Goal: Information Seeking & Learning: Find specific fact

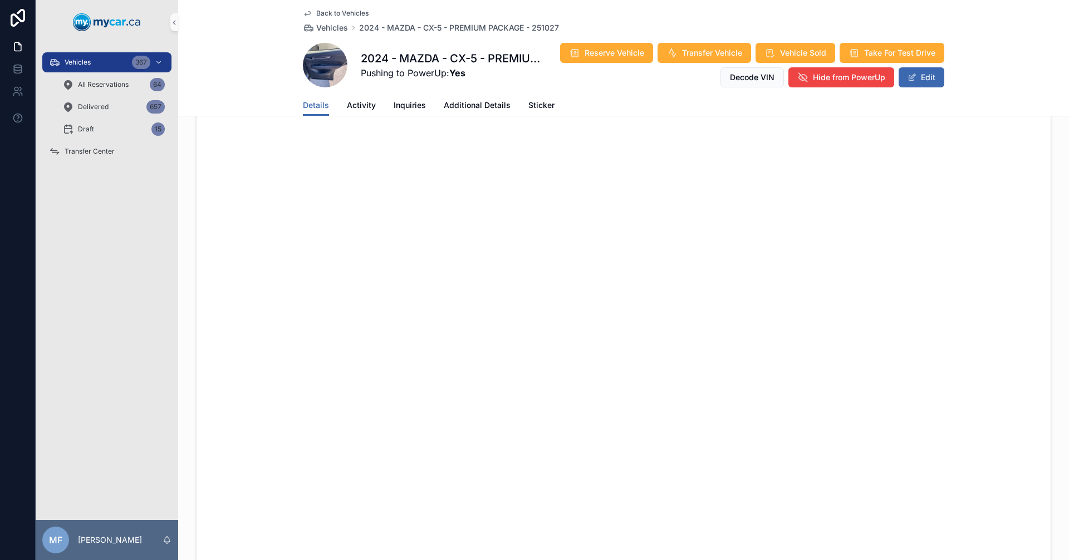
scroll to position [724, 0]
click at [332, 27] on span "Vehicles" at bounding box center [332, 27] width 32 height 11
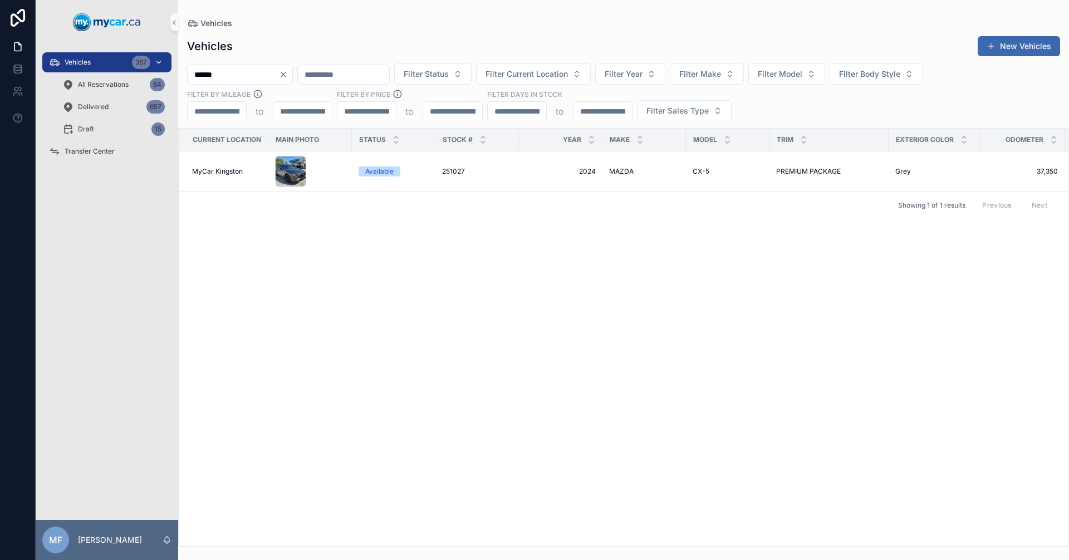
drag, startPoint x: 296, startPoint y: 72, endPoint x: 150, endPoint y: 71, distance: 145.3
click at [150, 71] on div "Vehicles 367 All Reservations 64 Delivered 657 Draft 15 Transfer Center MF Mike…" at bounding box center [552, 280] width 1033 height 560
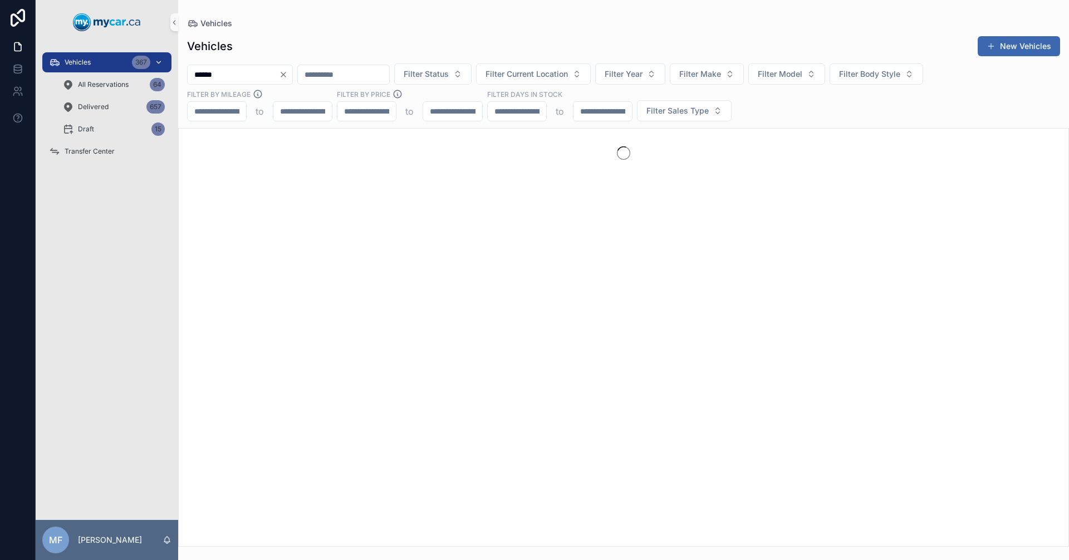
type input "******"
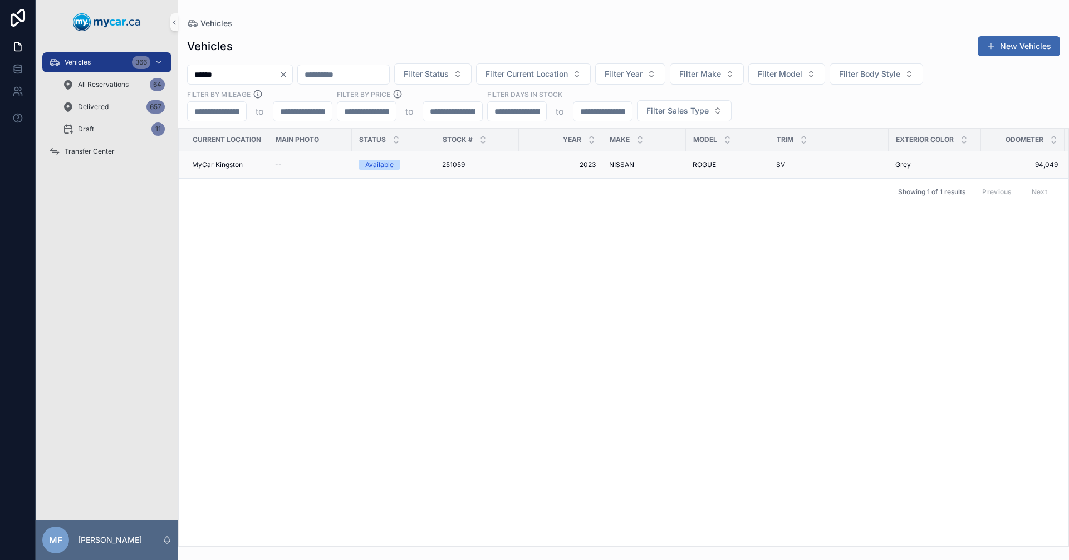
click at [457, 163] on span "251059" at bounding box center [453, 164] width 23 height 9
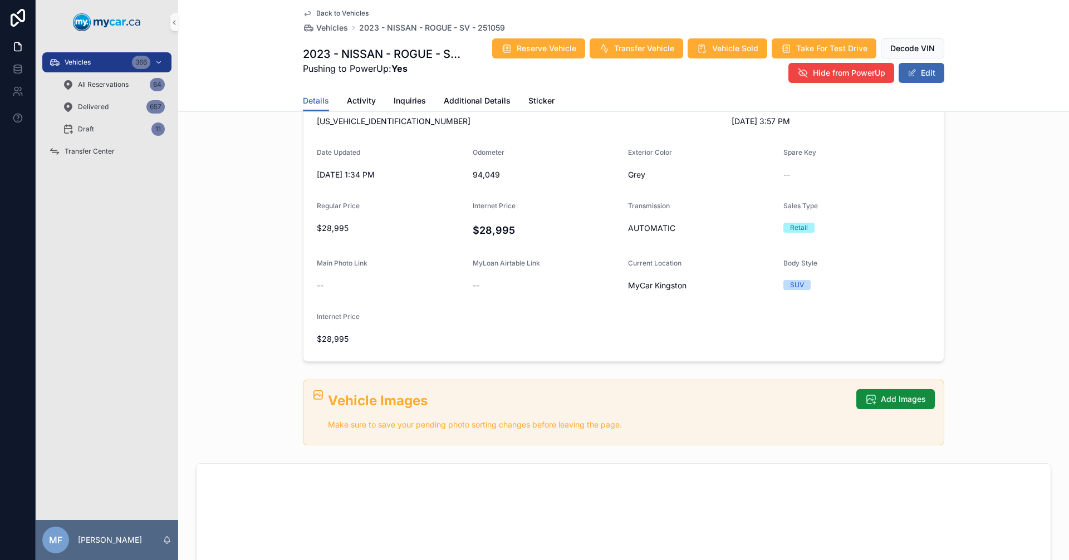
scroll to position [223, 0]
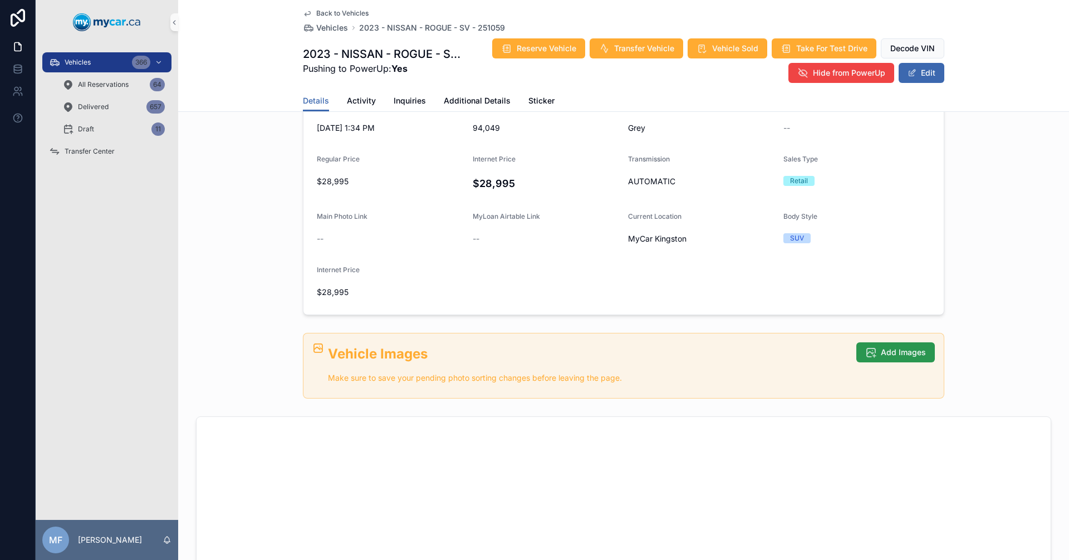
click at [869, 360] on button "Add Images" at bounding box center [895, 352] width 79 height 20
click at [922, 353] on button "Add Images" at bounding box center [895, 352] width 79 height 20
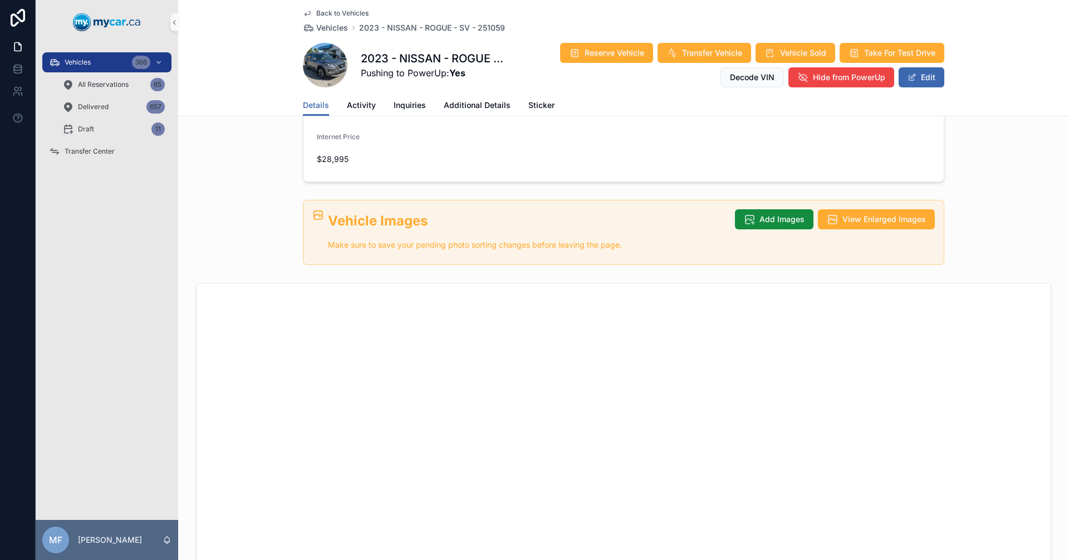
scroll to position [673, 0]
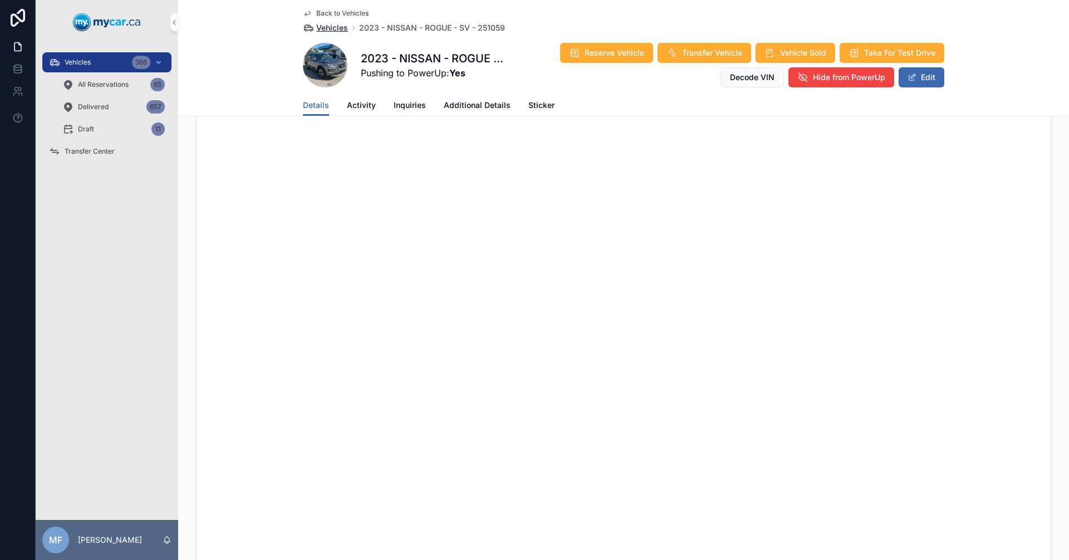
click at [324, 27] on span "Vehicles" at bounding box center [332, 27] width 32 height 11
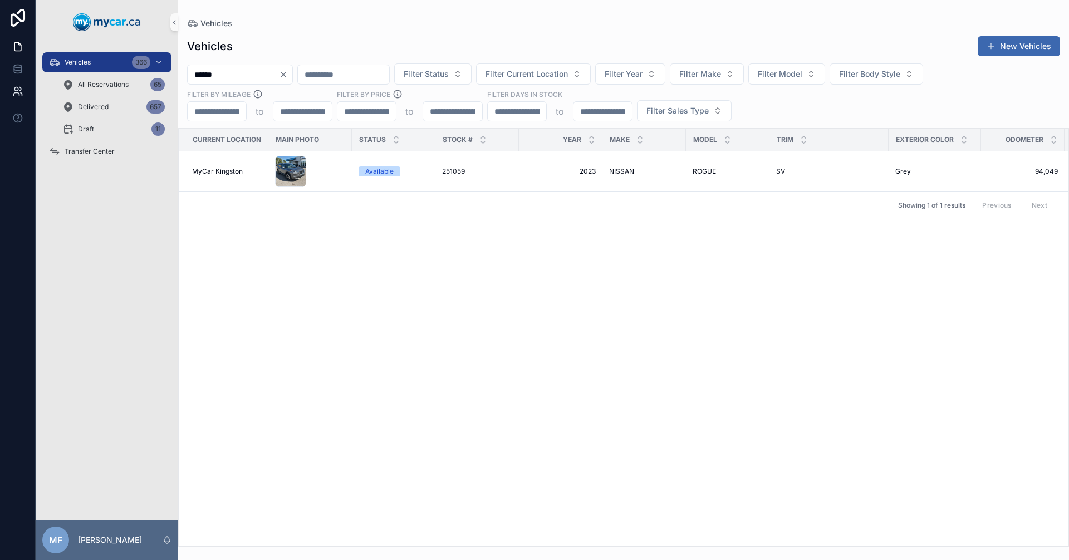
drag, startPoint x: 271, startPoint y: 77, endPoint x: 14, endPoint y: 89, distance: 257.0
click at [13, 89] on div "Vehicles 366 All Reservations 65 Delivered 657 Draft 11 Transfer Center MF Mike…" at bounding box center [534, 280] width 1069 height 560
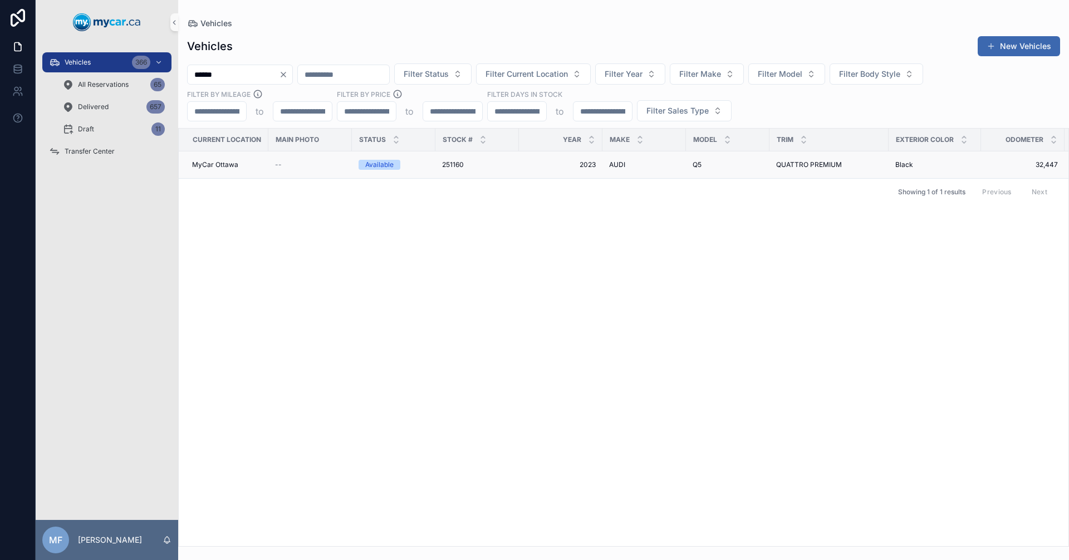
type input "******"
click at [457, 160] on span "251160" at bounding box center [453, 164] width 22 height 9
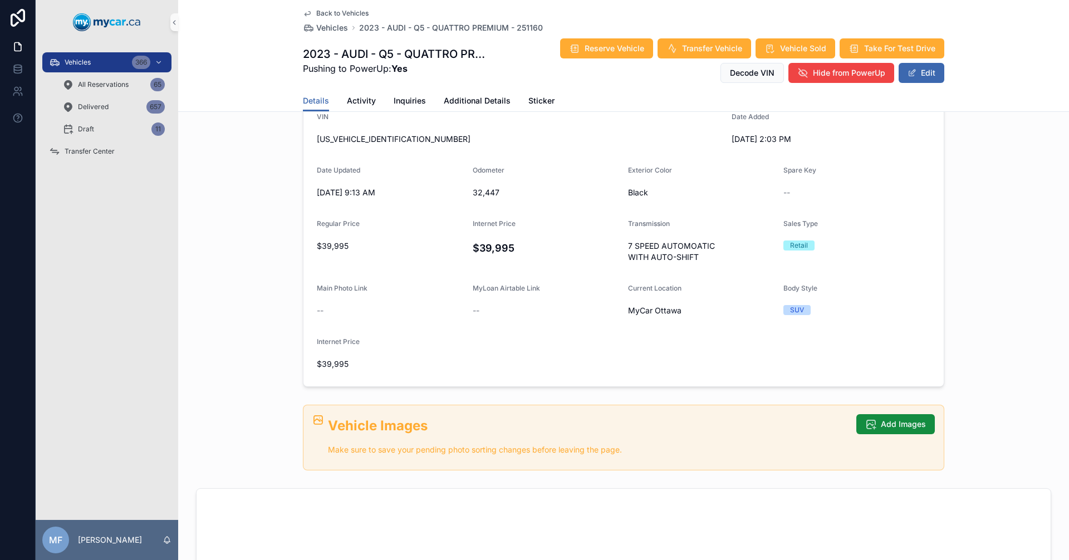
scroll to position [390, 0]
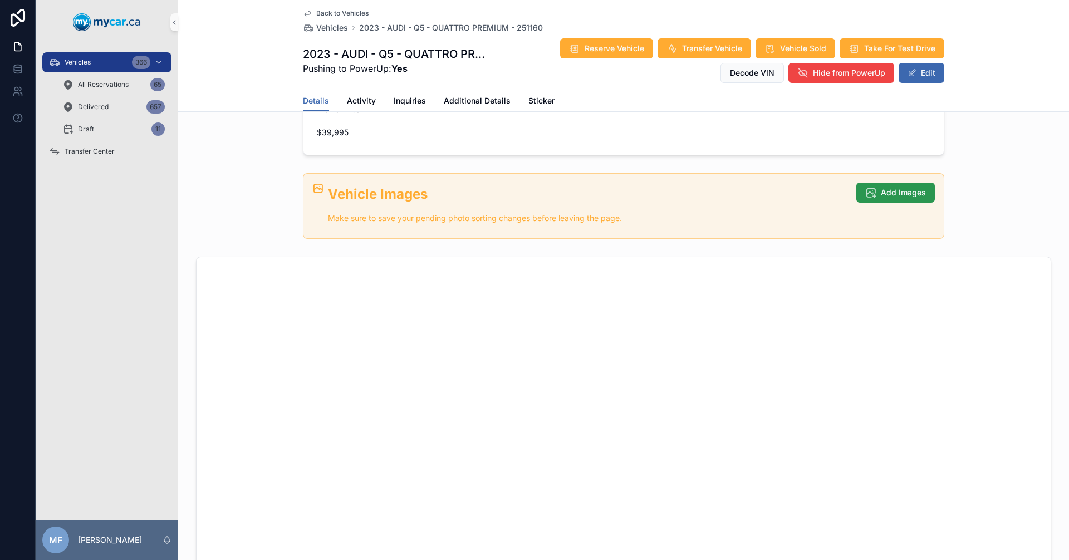
click at [923, 194] on button "Add Images" at bounding box center [895, 193] width 79 height 20
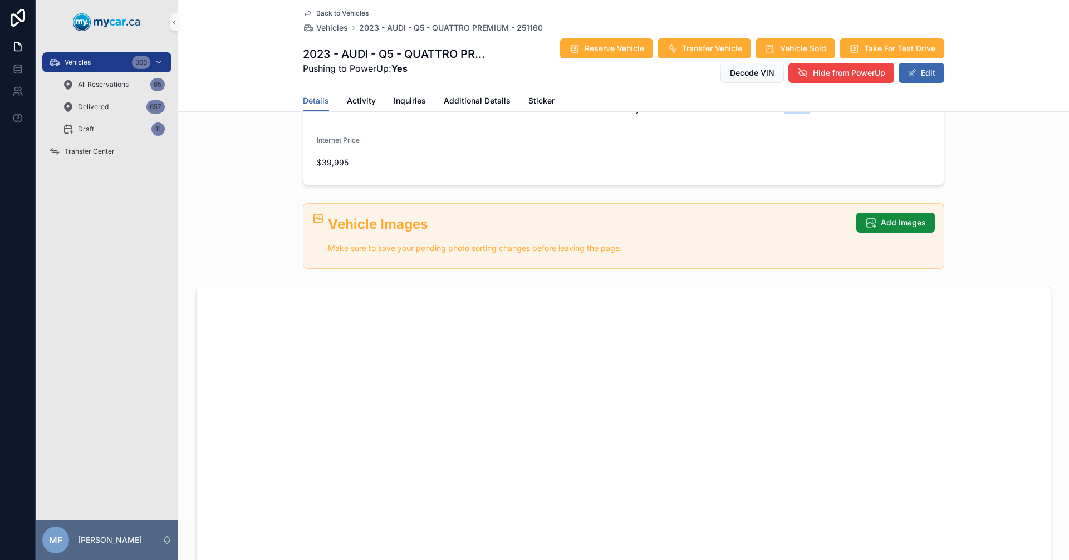
scroll to position [334, 0]
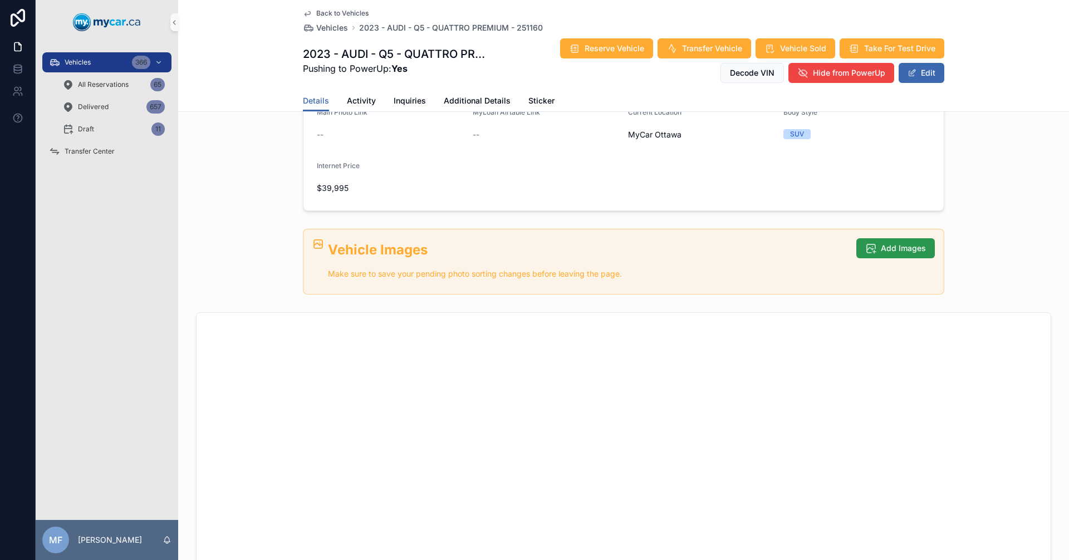
click at [895, 245] on span "Add Images" at bounding box center [903, 248] width 45 height 11
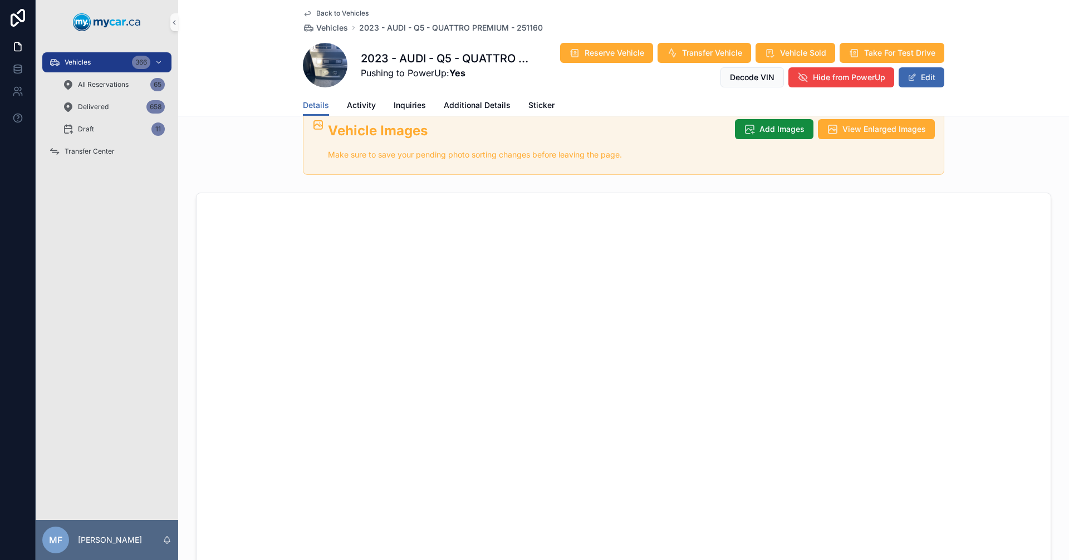
scroll to position [780, 0]
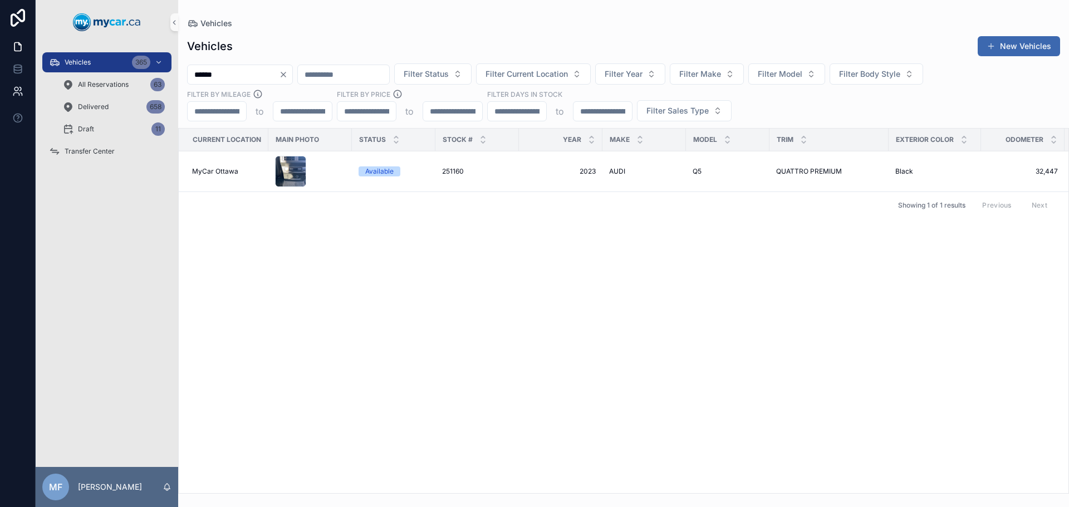
drag, startPoint x: 262, startPoint y: 74, endPoint x: 24, endPoint y: 81, distance: 237.9
click at [24, 81] on div "Vehicles 365 All Reservations 63 Delivered 658 Draft 11 Transfer Center MF [PER…" at bounding box center [534, 253] width 1069 height 507
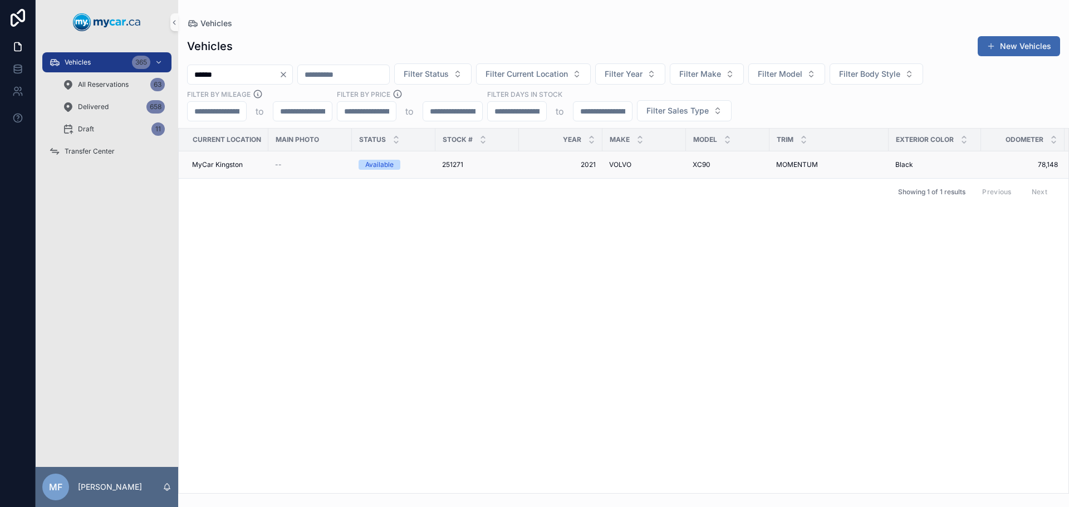
type input "******"
click at [471, 162] on div "251271 251271" at bounding box center [477, 164] width 70 height 9
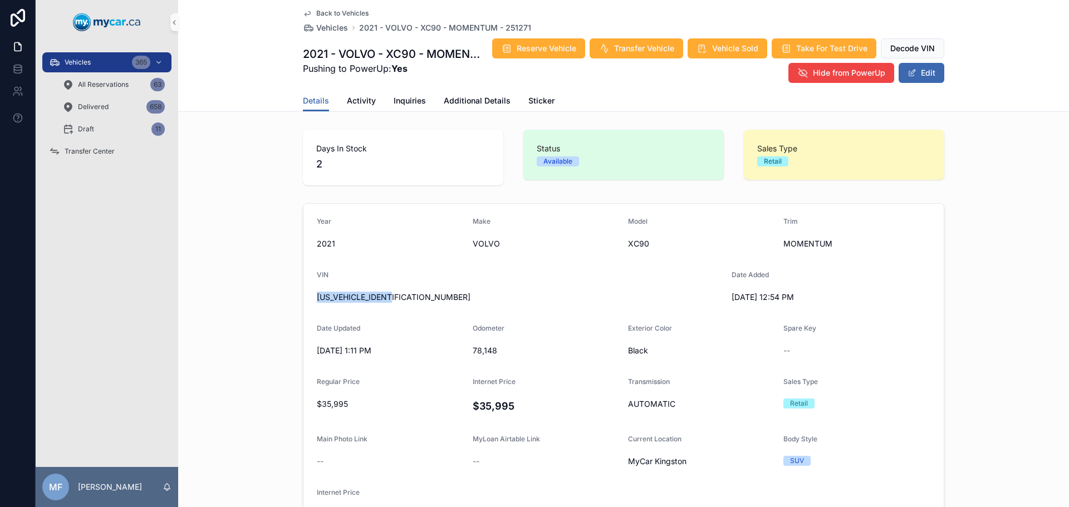
drag, startPoint x: 400, startPoint y: 298, endPoint x: 313, endPoint y: 302, distance: 87.5
click at [317, 302] on span "YV4A22PK7M1751224" at bounding box center [520, 297] width 406 height 11
copy span "YV4A22PK7M1751224"
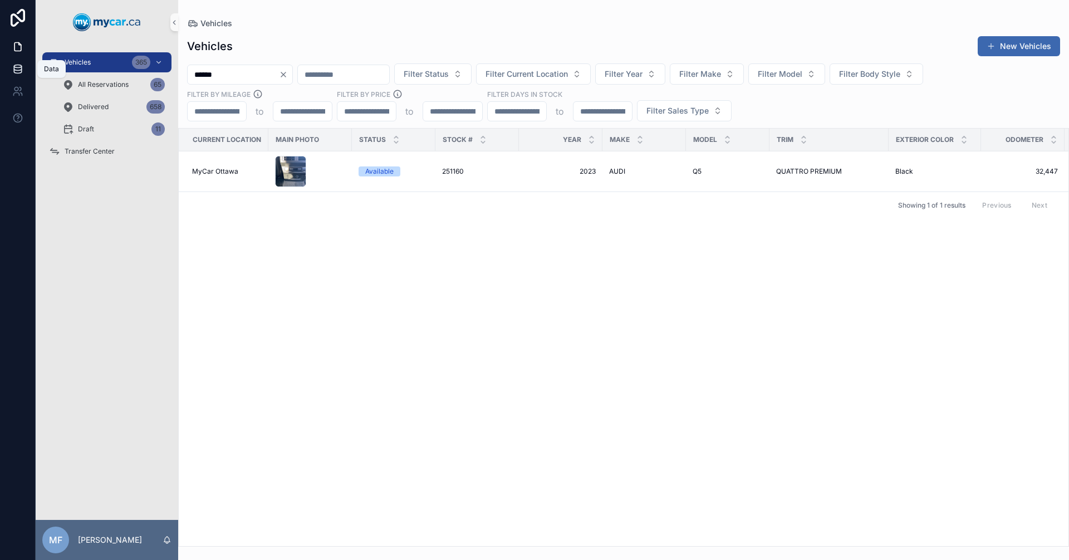
click at [0, 70] on div "Vehicles 365 All Reservations 65 Delivered 658 Draft 11 Transfer Center MF Mike…" at bounding box center [534, 280] width 1069 height 560
type input "******"
click at [453, 171] on span "251119" at bounding box center [452, 171] width 20 height 9
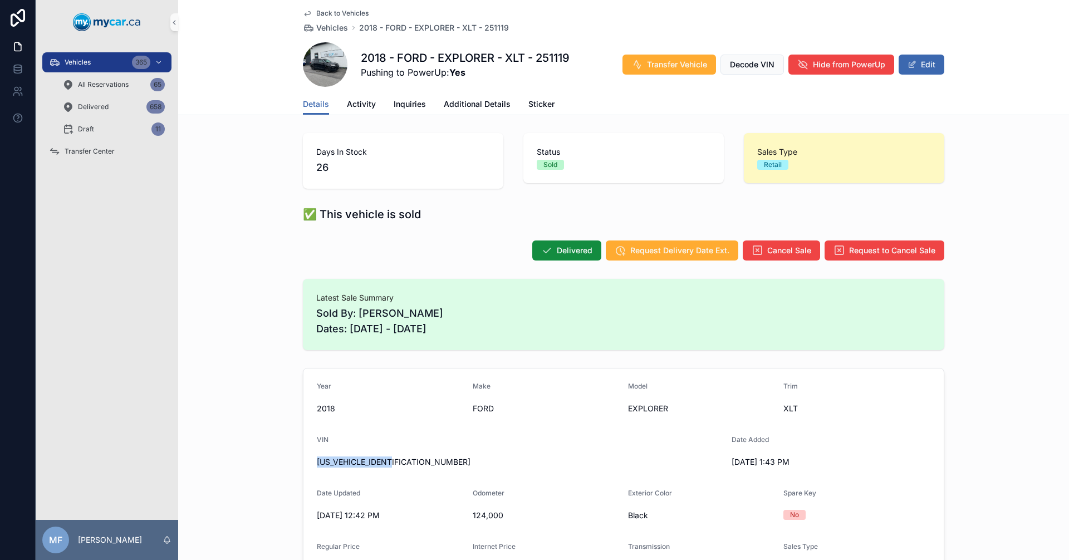
drag, startPoint x: 395, startPoint y: 461, endPoint x: 295, endPoint y: 458, distance: 100.8
click at [425, 469] on div "1FM5K8D81JGC20072" at bounding box center [520, 462] width 406 height 18
drag, startPoint x: 401, startPoint y: 463, endPoint x: 290, endPoint y: 463, distance: 111.4
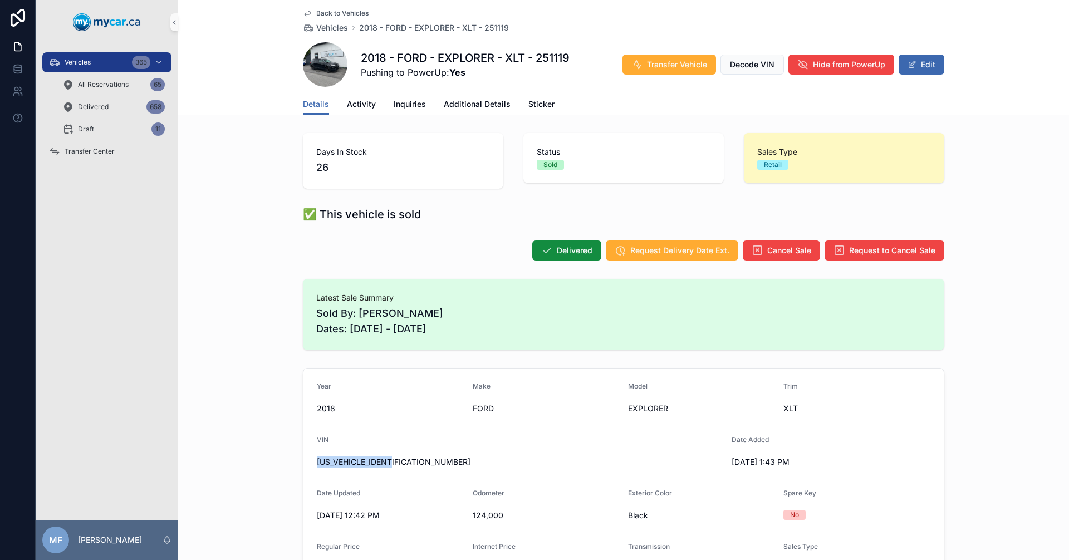
click at [433, 468] on div "1FM5K8D81JGC20072" at bounding box center [520, 462] width 406 height 18
drag, startPoint x: 409, startPoint y: 462, endPoint x: 306, endPoint y: 459, distance: 103.1
click at [388, 467] on span "1FM5K8D81JGC20072" at bounding box center [520, 462] width 406 height 11
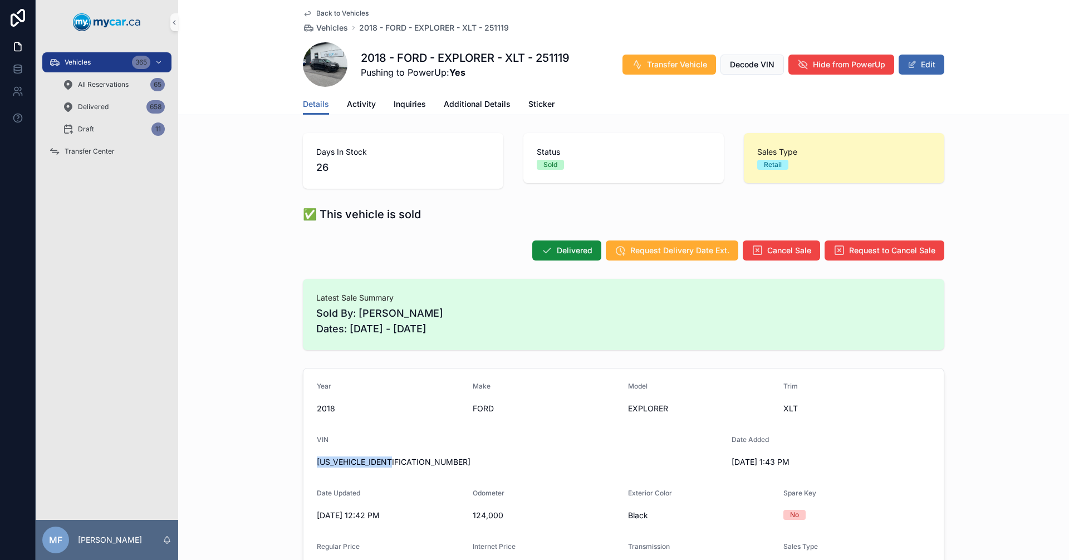
drag, startPoint x: 402, startPoint y: 467, endPoint x: 306, endPoint y: 463, distance: 96.4
click at [399, 470] on div "1FM5K8D81JGC20072" at bounding box center [520, 462] width 406 height 18
drag, startPoint x: 406, startPoint y: 466, endPoint x: 262, endPoint y: 464, distance: 144.2
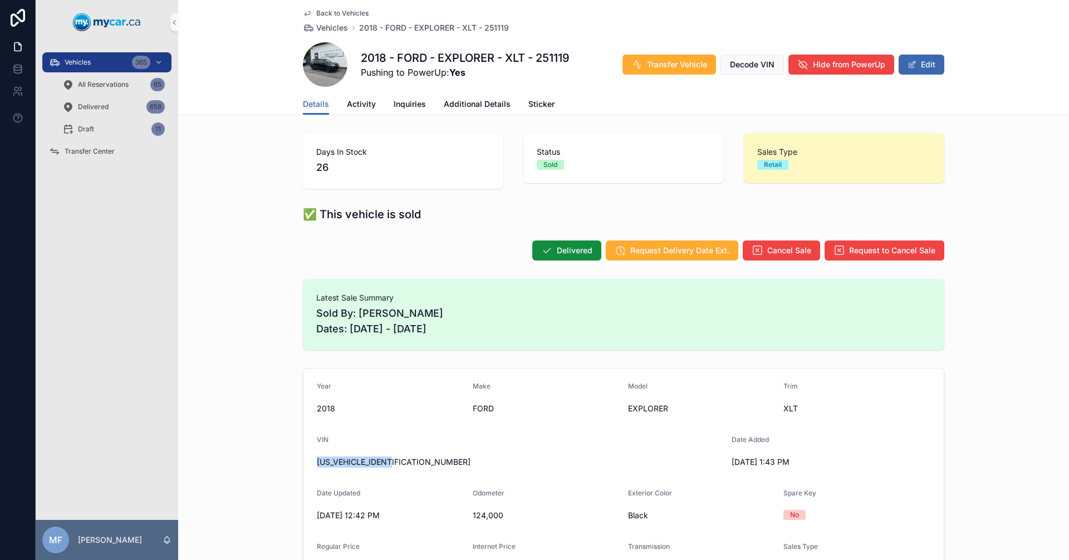
drag, startPoint x: 288, startPoint y: 456, endPoint x: 281, endPoint y: 456, distance: 7.2
click at [424, 463] on span "1FM5K8D81JGC20072" at bounding box center [520, 462] width 406 height 11
drag, startPoint x: 424, startPoint y: 463, endPoint x: 267, endPoint y: 459, distance: 157.6
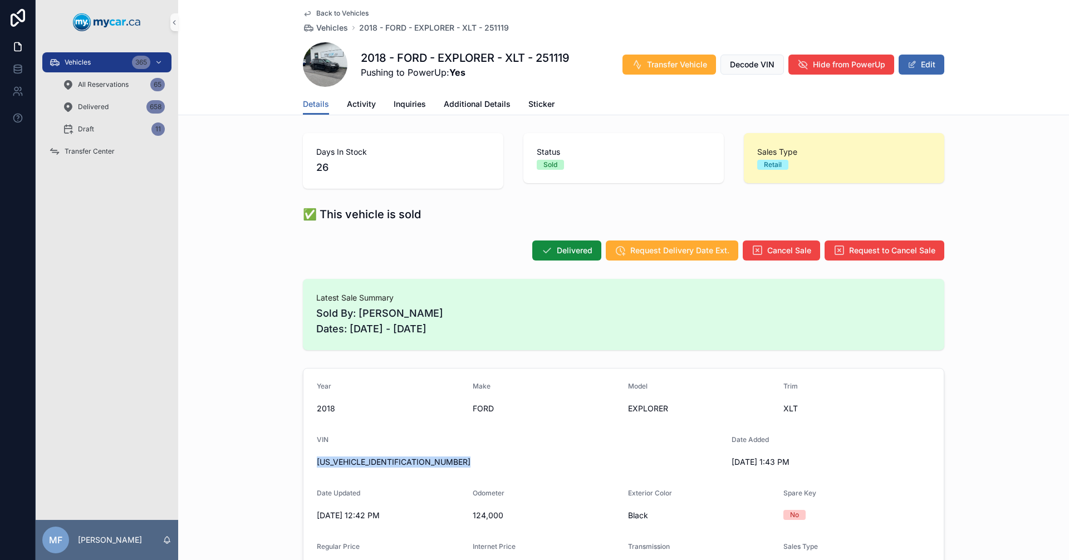
click at [447, 457] on span "1FM5K8D81JGC20072" at bounding box center [520, 462] width 406 height 11
drag, startPoint x: 370, startPoint y: 461, endPoint x: 247, endPoint y: 464, distance: 123.1
click at [532, 470] on div "1FM5K8D81JGC20072" at bounding box center [520, 462] width 406 height 18
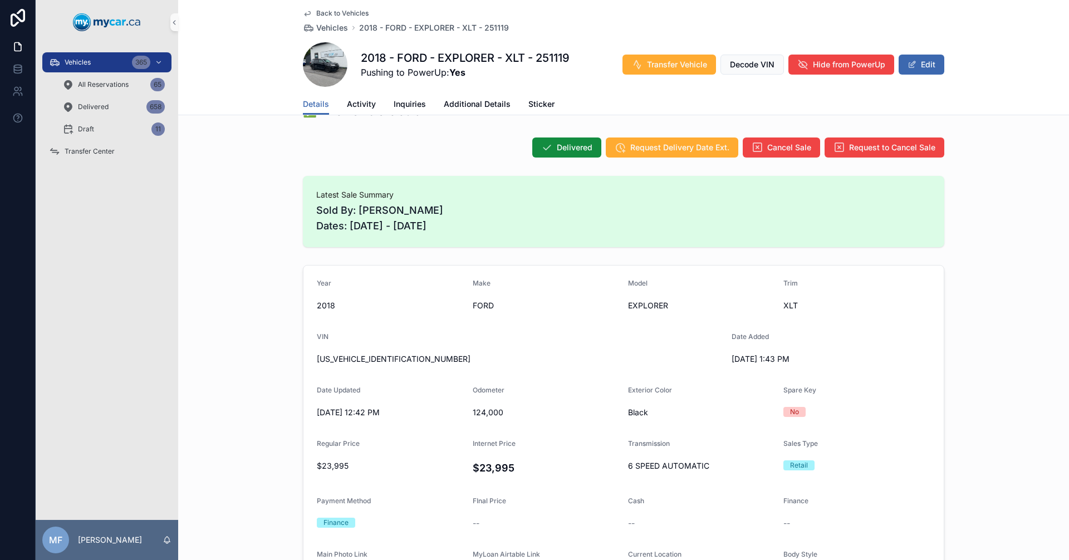
scroll to position [111, 0]
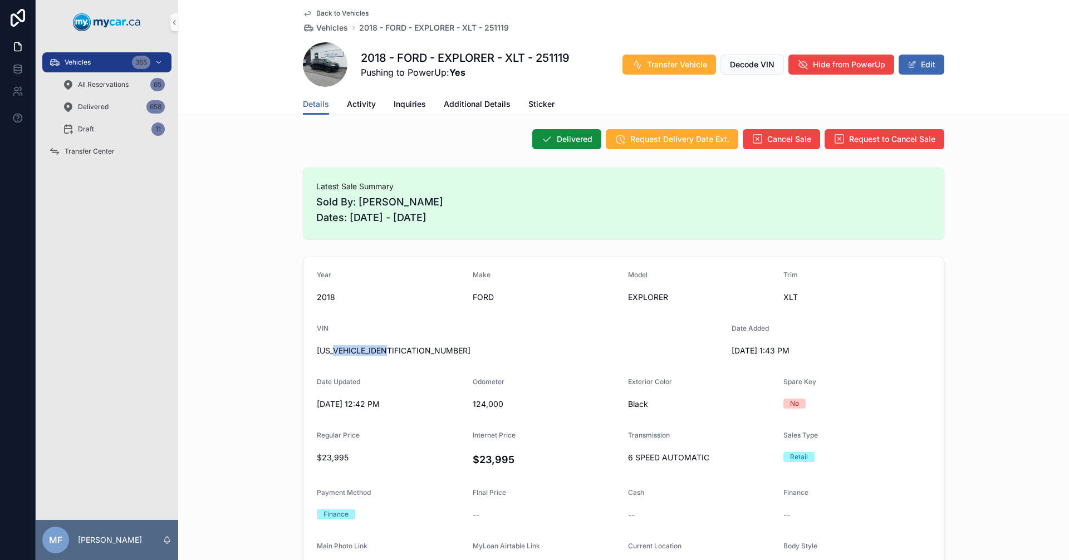
drag, startPoint x: 387, startPoint y: 349, endPoint x: 321, endPoint y: 350, distance: 66.3
click at [328, 350] on span "1FM5K8D81JGC20072" at bounding box center [520, 350] width 406 height 11
click at [322, 350] on span "1FM5K8D81JGC20072" at bounding box center [520, 350] width 406 height 11
click at [309, 354] on form "Year 2018 Make FORD Model EXPLORER Trim XLT VIN 1FM5K8D81JGC20072 Date Added 8/…" at bounding box center [623, 500] width 640 height 486
drag, startPoint x: 373, startPoint y: 350, endPoint x: 276, endPoint y: 350, distance: 96.9
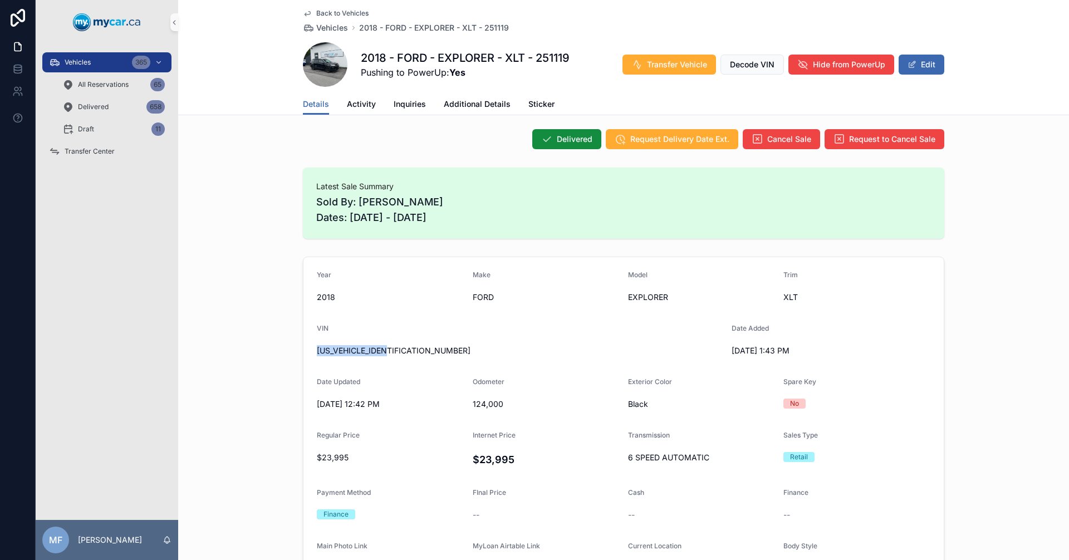
click at [276, 350] on div "Year 2018 Make FORD Model EXPLORER Trim XLT VIN 1FM5K8D81JGC20072 Date Added 8/…" at bounding box center [623, 500] width 891 height 496
click at [276, 347] on div "Year 2018 Make FORD Model EXPLORER Trim XLT VIN 1FM5K8D81JGC20072 Date Added 8/…" at bounding box center [623, 500] width 891 height 496
click at [373, 349] on span "1FM5K8D81JGC20072" at bounding box center [520, 350] width 406 height 11
copy span "1FM5K8D81JGC20072"
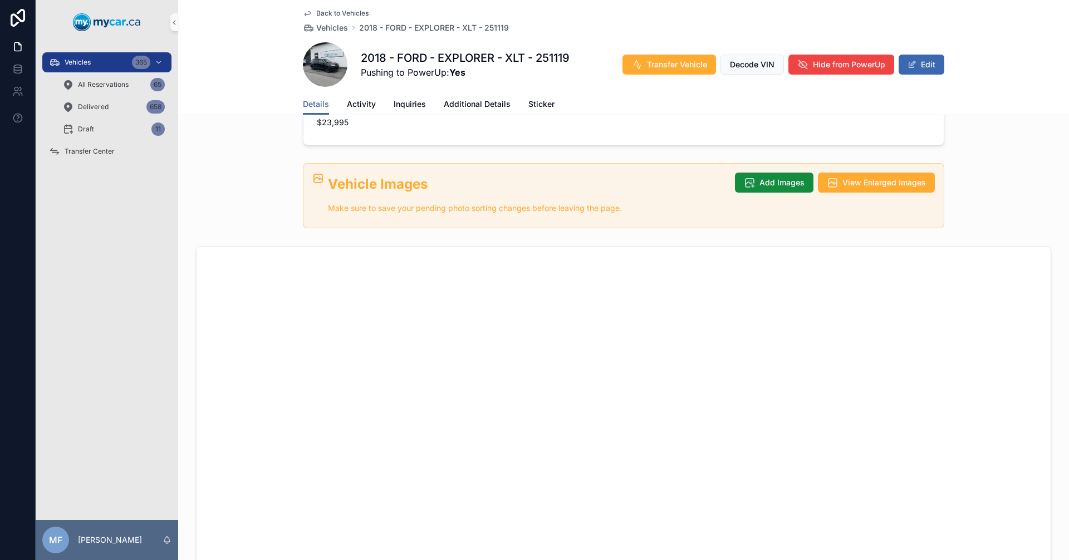
scroll to position [835, 0]
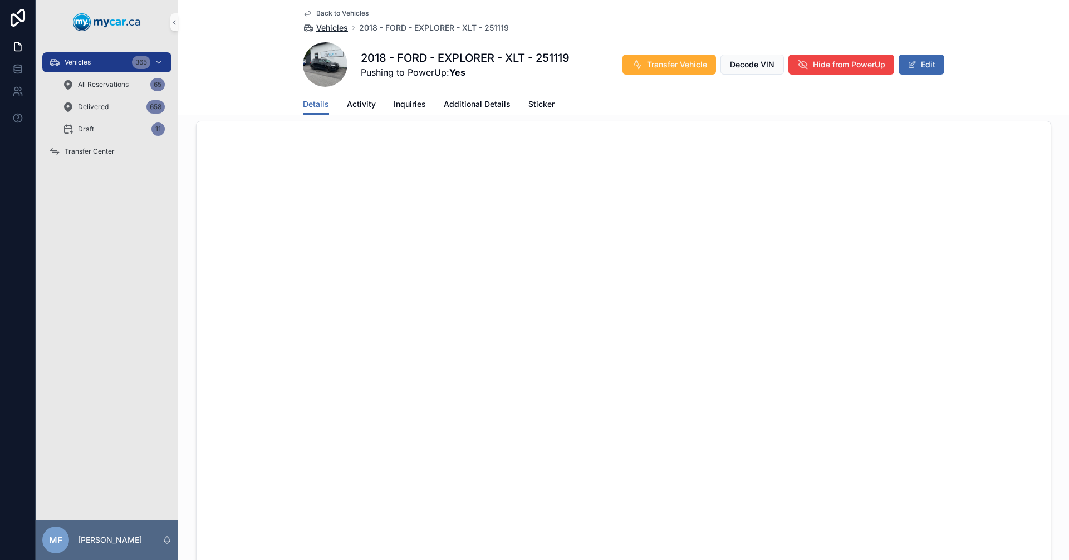
click at [325, 30] on span "Vehicles" at bounding box center [332, 27] width 32 height 11
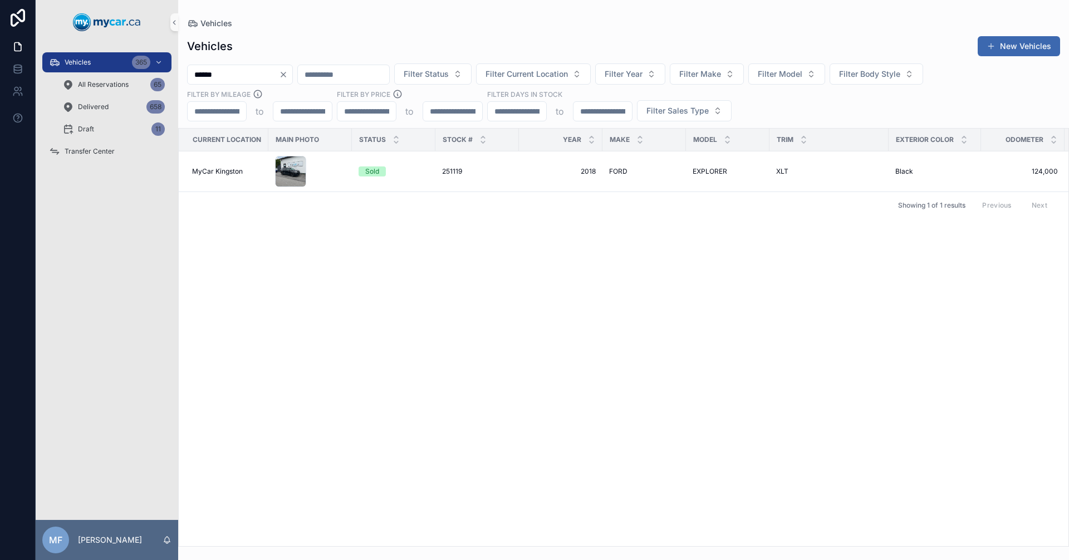
drag, startPoint x: 275, startPoint y: 75, endPoint x: 43, endPoint y: 72, distance: 231.1
click at [43, 72] on div "Vehicles 365 All Reservations 65 Delivered 658 Draft 11 Transfer Center MF Mike…" at bounding box center [552, 280] width 1033 height 560
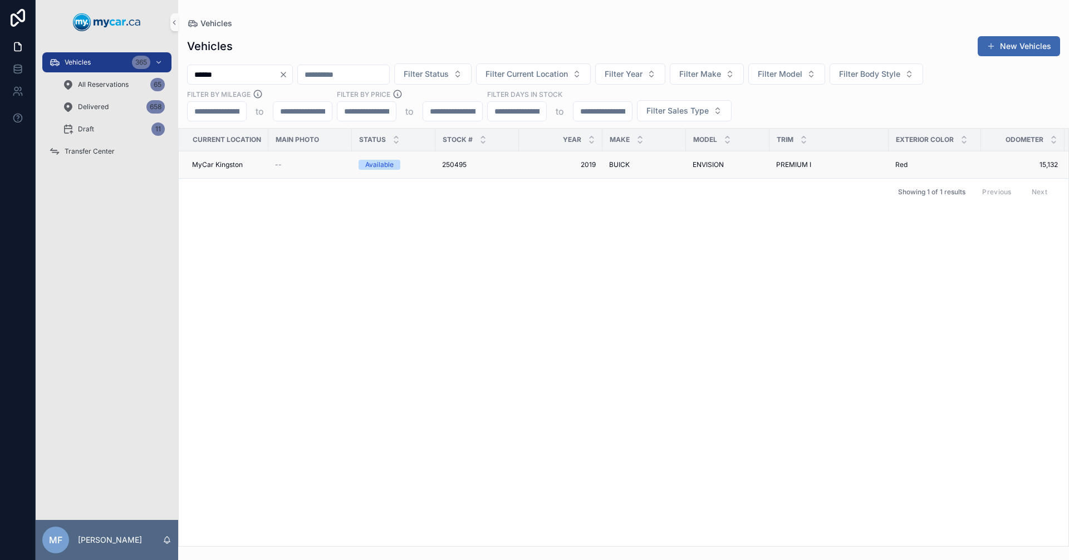
type input "******"
click at [471, 161] on div "250495 250495" at bounding box center [477, 164] width 70 height 9
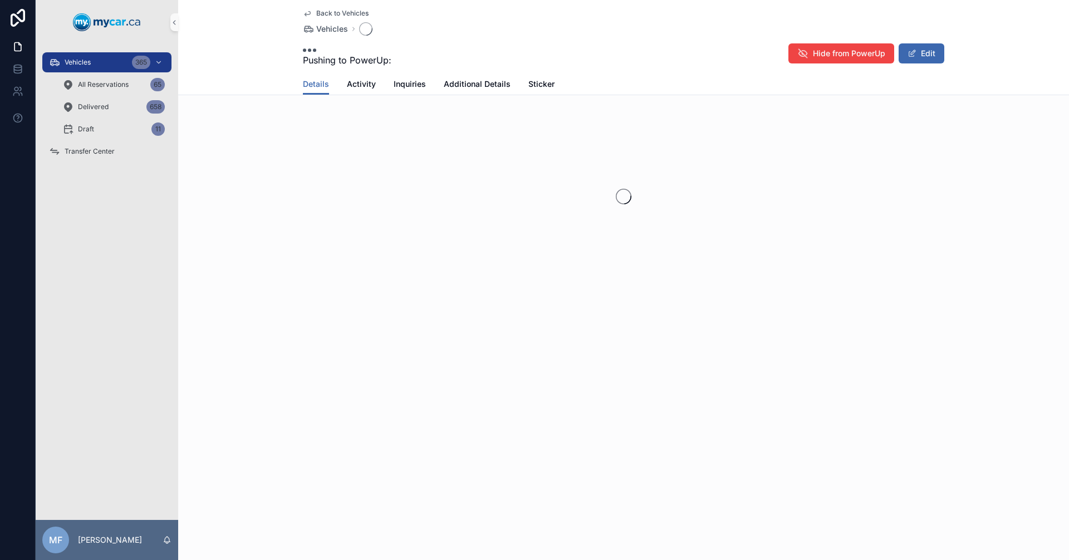
click at [471, 161] on div "scrollable content" at bounding box center [623, 197] width 891 height 176
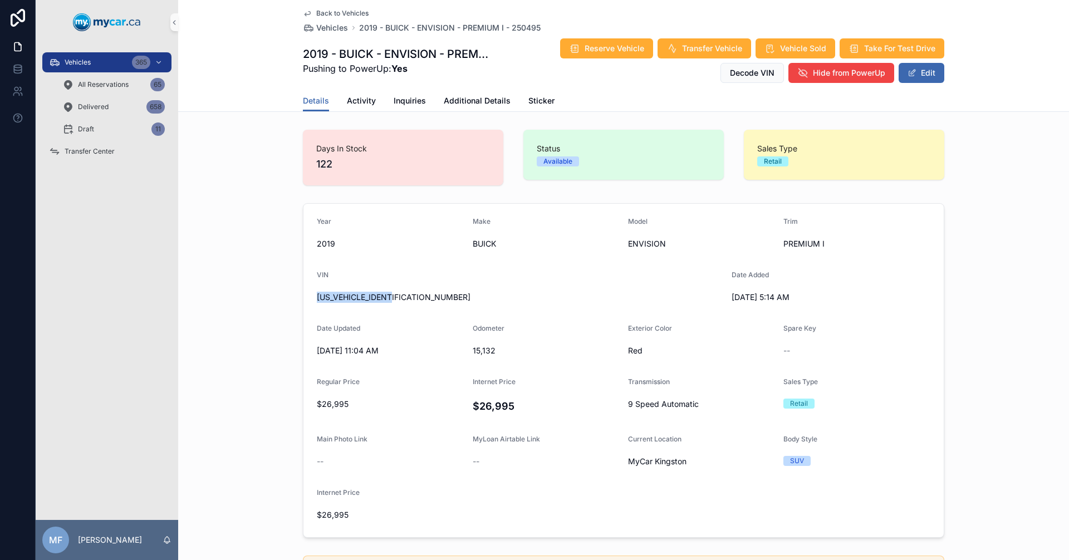
drag, startPoint x: 408, startPoint y: 298, endPoint x: 291, endPoint y: 300, distance: 116.4
click at [291, 300] on div "Year 2019 Make BUICK Model ENVISION Trim PREMIUM I VIN LRBFX3SX6KD008681 Date A…" at bounding box center [623, 371] width 891 height 344
click at [409, 292] on span "[US_VEHICLE_IDENTIFICATION_NUMBER]" at bounding box center [520, 297] width 406 height 11
drag, startPoint x: 404, startPoint y: 299, endPoint x: 357, endPoint y: 303, distance: 47.0
click at [357, 303] on div "[US_VEHICLE_IDENTIFICATION_NUMBER]" at bounding box center [520, 297] width 406 height 18
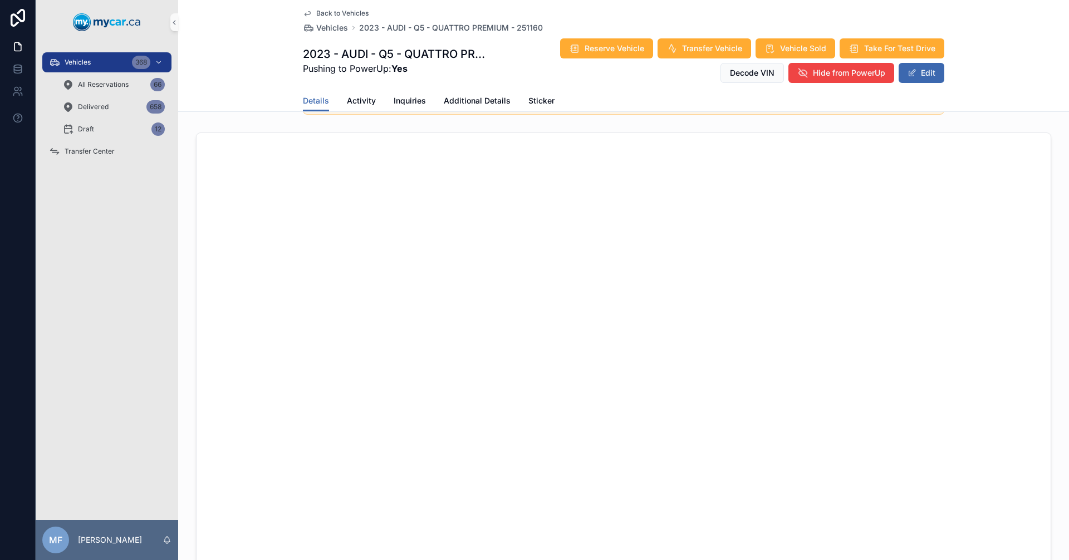
scroll to position [891, 0]
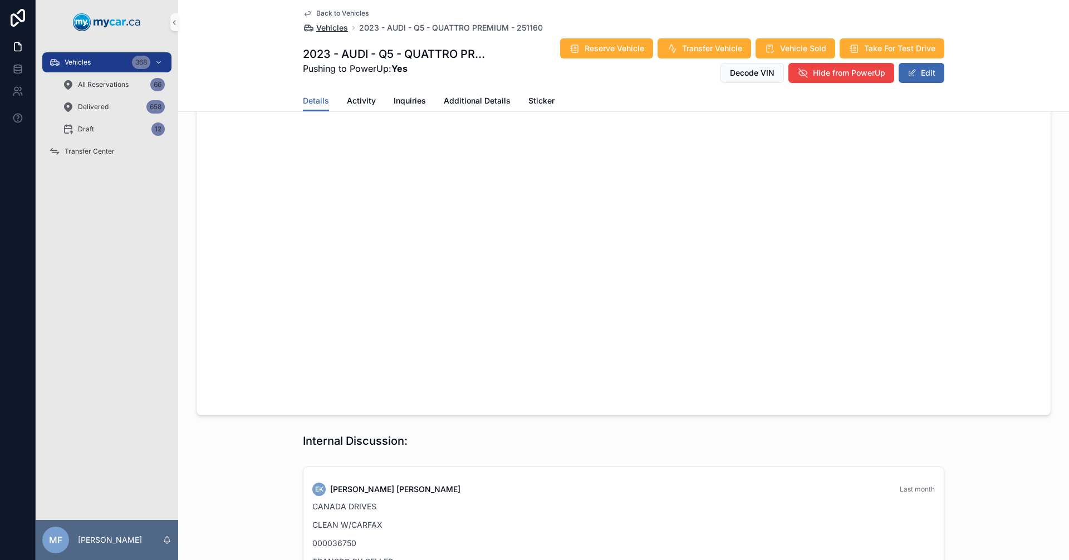
click at [340, 28] on span "Vehicles" at bounding box center [332, 27] width 32 height 11
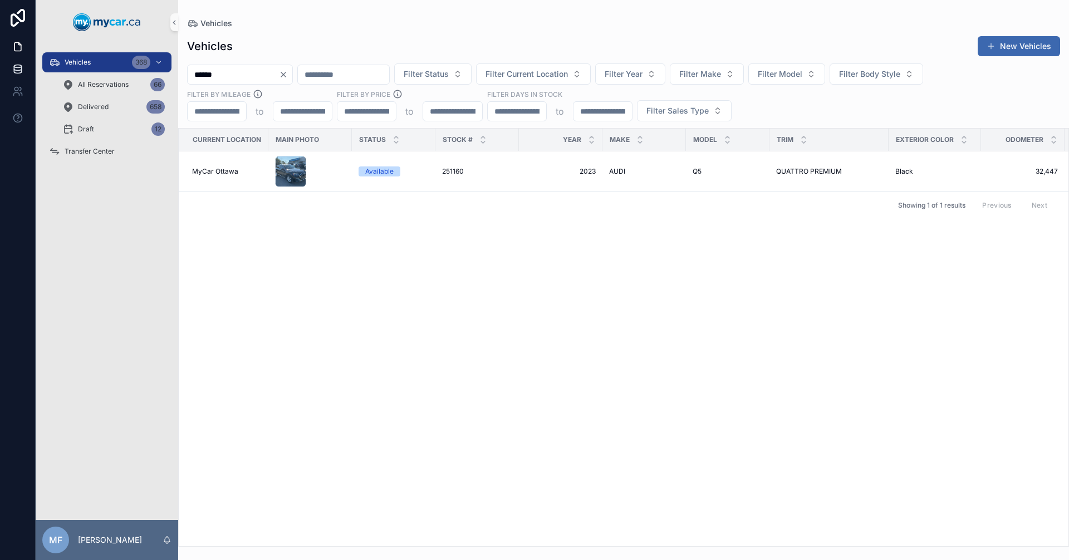
drag, startPoint x: 266, startPoint y: 77, endPoint x: 0, endPoint y: 67, distance: 265.8
click at [0, 67] on div "Vehicles 368 All Reservations 66 Delivered 658 Draft 12 Transfer Center MF Mike…" at bounding box center [534, 280] width 1069 height 560
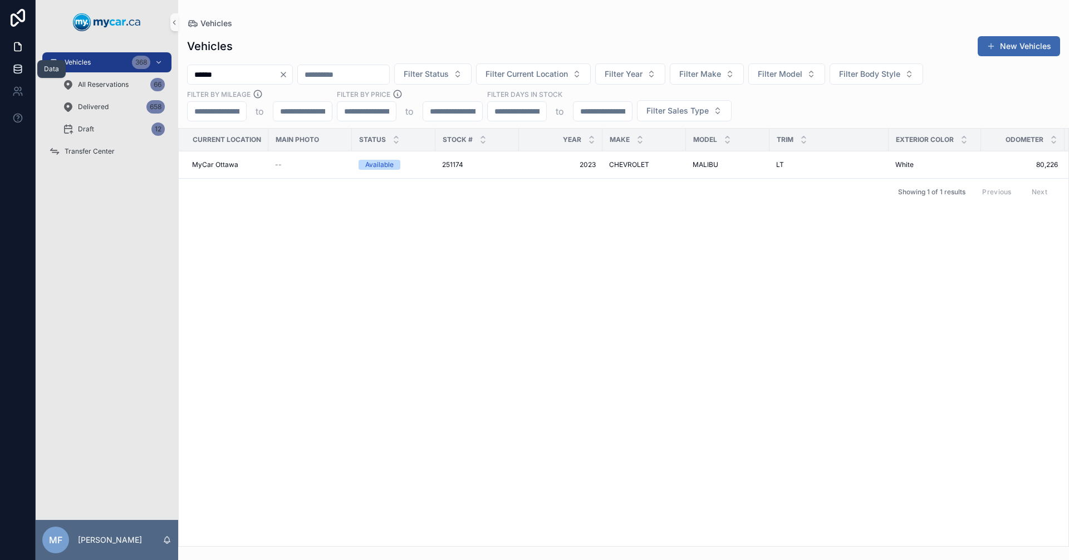
type input "******"
click at [453, 160] on span "251174" at bounding box center [452, 164] width 21 height 9
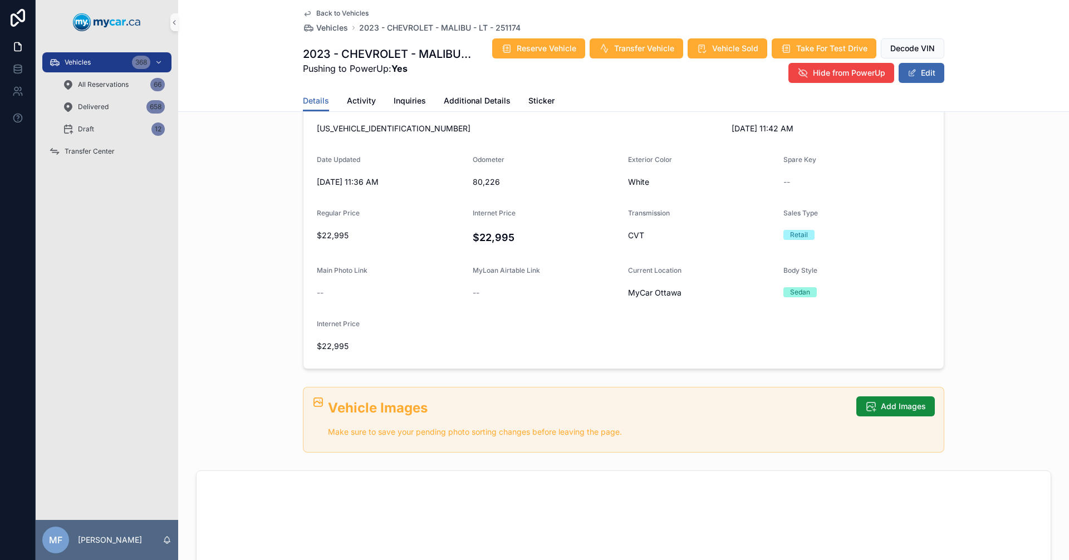
scroll to position [278, 0]
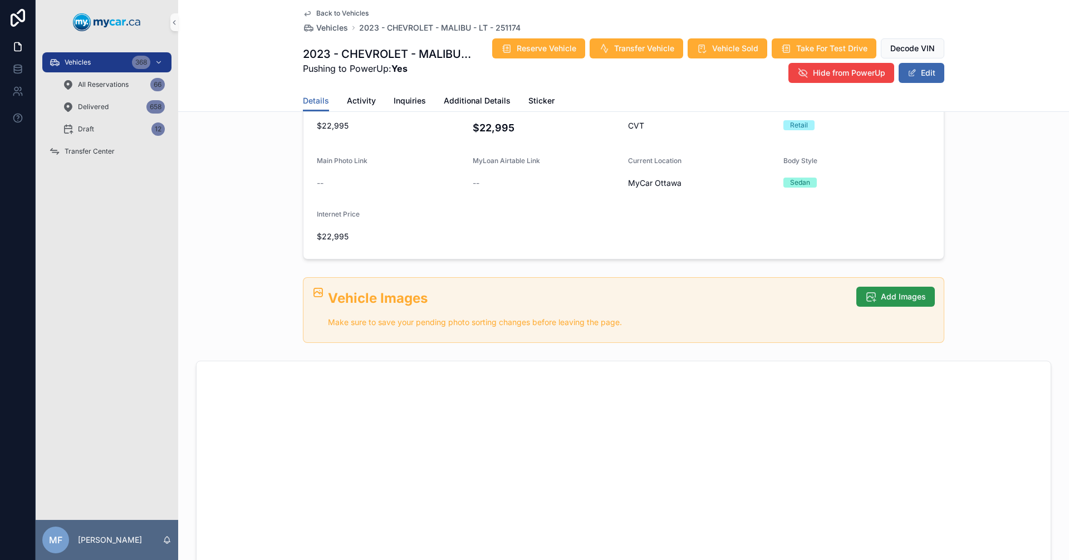
click at [907, 292] on span "Add Images" at bounding box center [903, 296] width 45 height 11
click at [875, 300] on button "Add Images" at bounding box center [895, 297] width 79 height 20
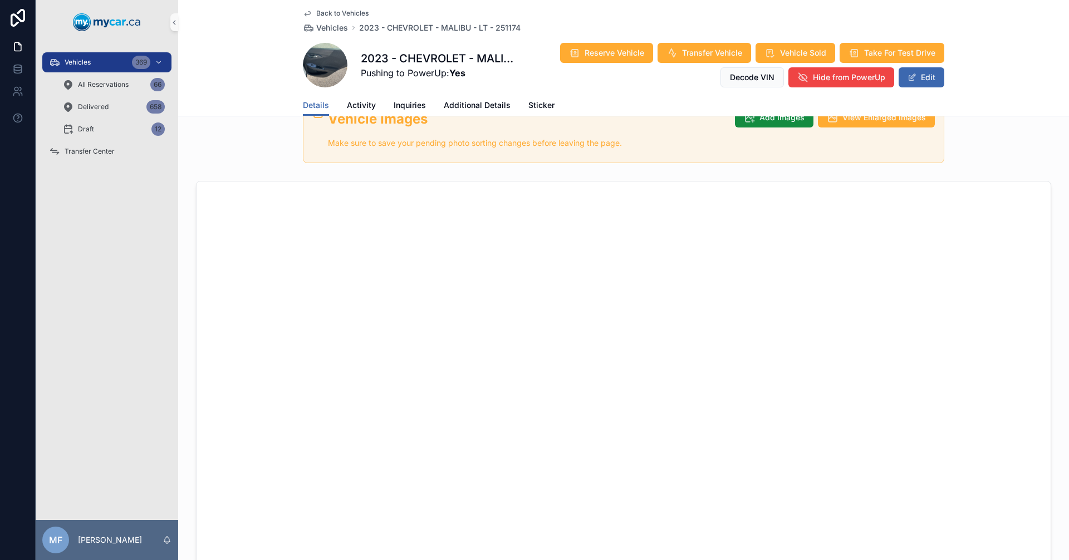
scroll to position [673, 0]
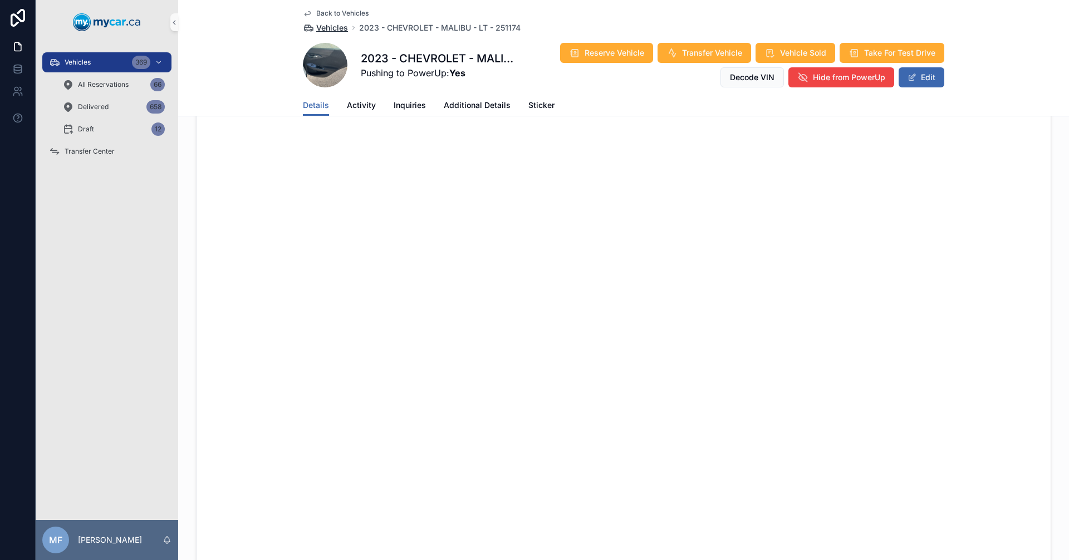
click at [328, 25] on span "Vehicles" at bounding box center [332, 27] width 32 height 11
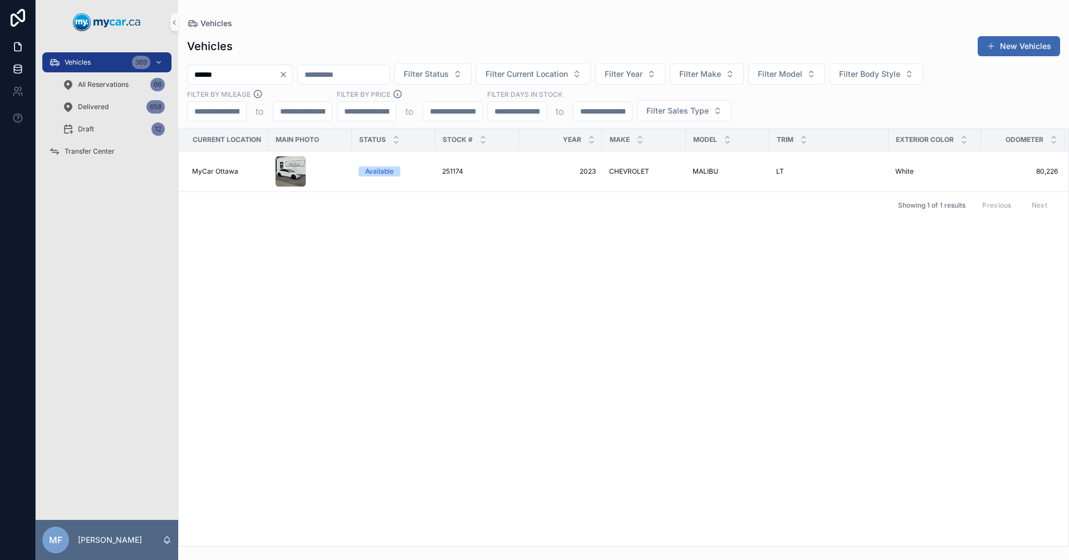
drag, startPoint x: 246, startPoint y: 72, endPoint x: 0, endPoint y: 72, distance: 245.6
click at [0, 71] on div "Vehicles 369 All Reservations 66 Delivered 658 Draft 12 Transfer Center MF Mike…" at bounding box center [534, 280] width 1069 height 560
type input "******"
click at [455, 174] on span "250803" at bounding box center [454, 171] width 25 height 9
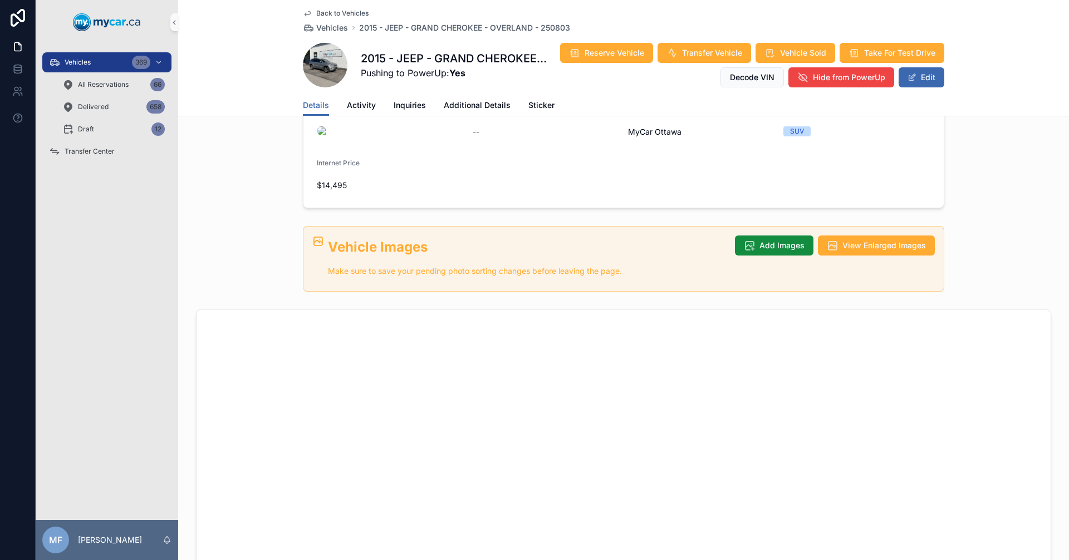
scroll to position [223, 0]
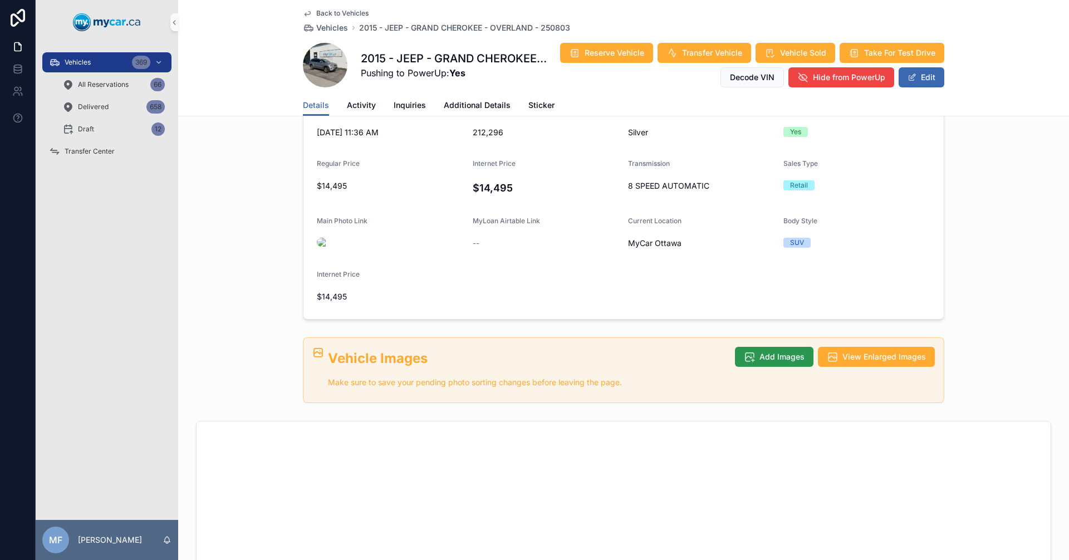
click at [760, 355] on span "Add Images" at bounding box center [782, 356] width 45 height 11
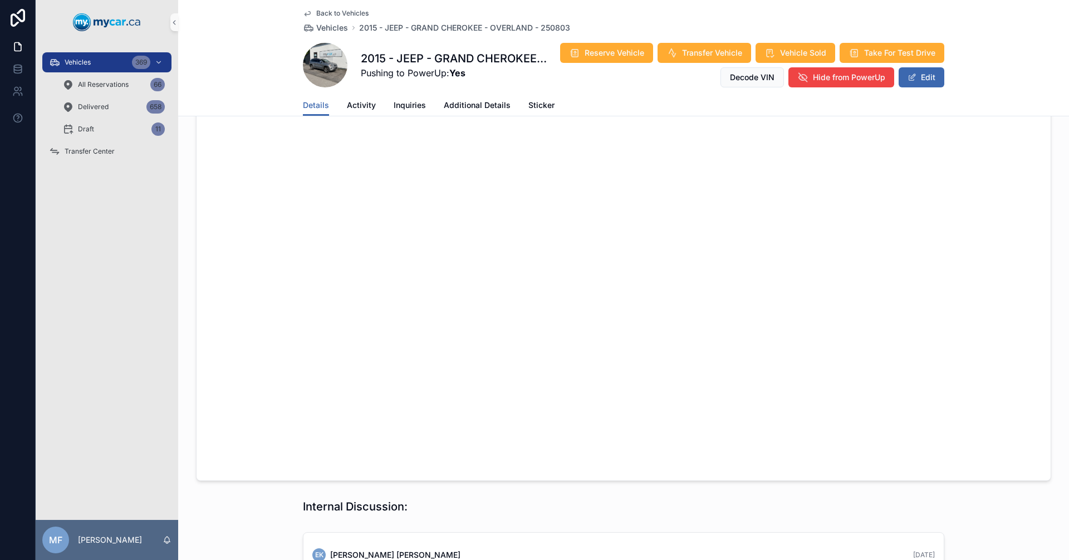
scroll to position [334, 0]
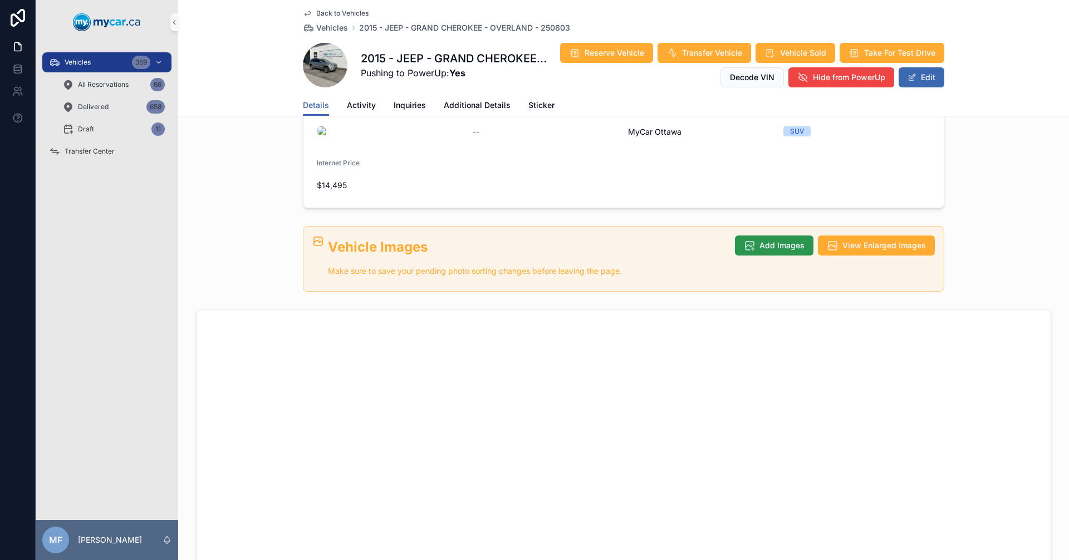
click at [798, 238] on button "Add Images" at bounding box center [774, 246] width 79 height 20
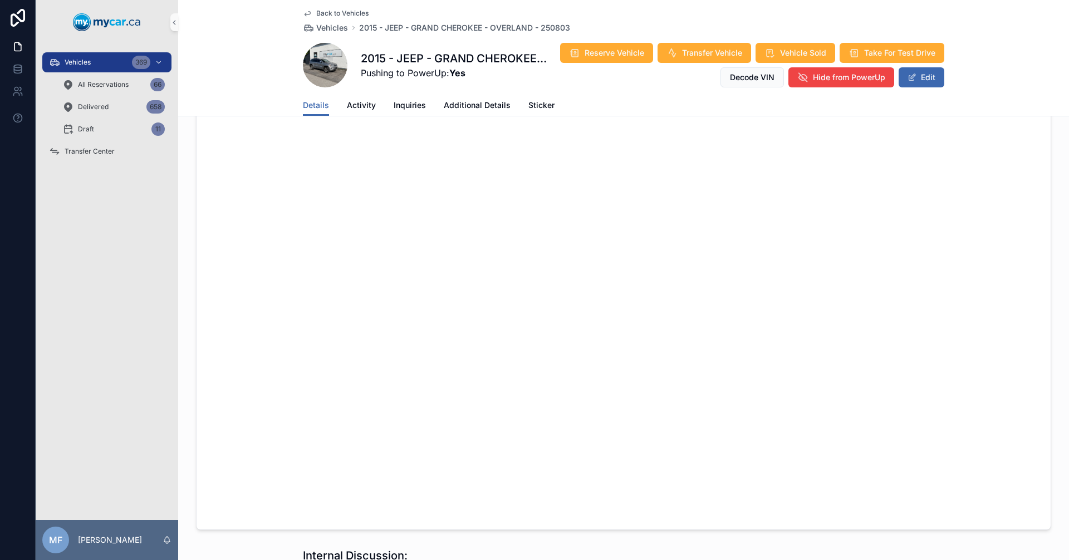
scroll to position [724, 0]
click at [331, 30] on span "Vehicles" at bounding box center [332, 27] width 32 height 11
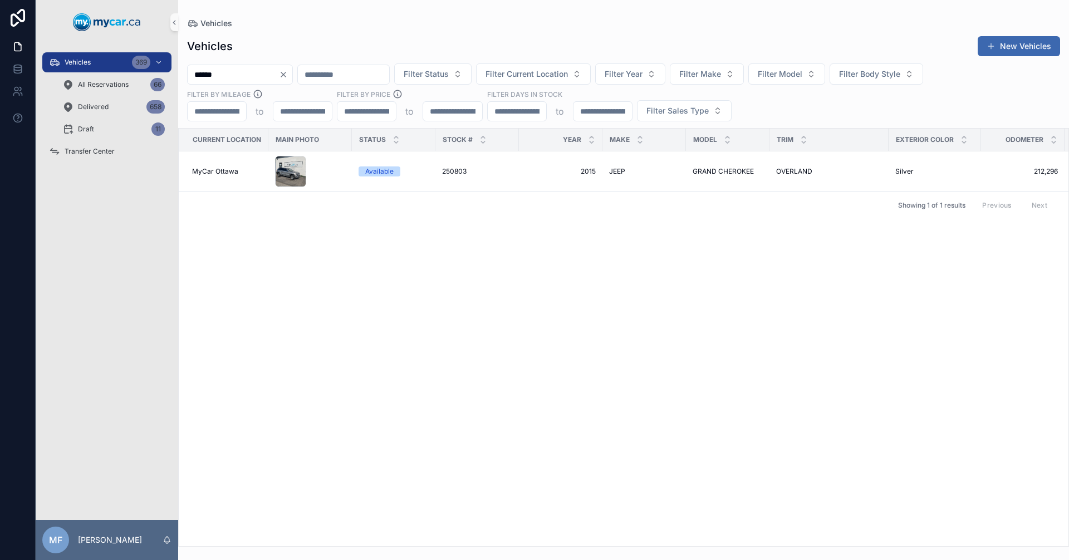
click at [359, 326] on div "Current Location Main Photo Status Stock # Year Make Model Trim Exterior Color …" at bounding box center [624, 338] width 890 height 418
drag, startPoint x: 275, startPoint y: 67, endPoint x: 0, endPoint y: 46, distance: 275.8
click at [0, 51] on div "Vehicles 369 All Reservations 66 Delivered 658 Draft 11 Transfer Center MF Mike…" at bounding box center [534, 280] width 1069 height 560
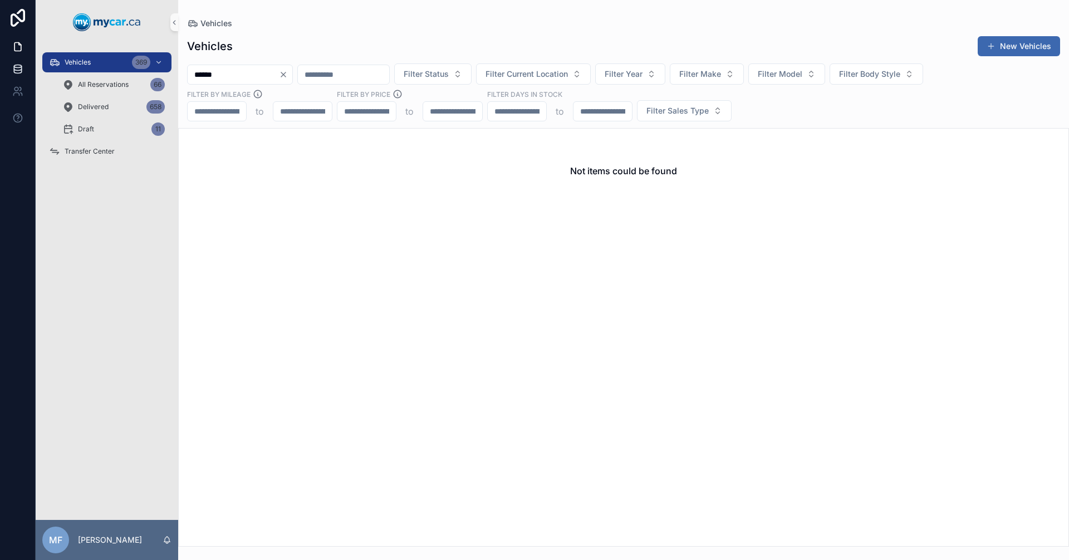
drag, startPoint x: 270, startPoint y: 76, endPoint x: 0, endPoint y: 73, distance: 269.5
click at [0, 73] on div "Vehicles 369 All Reservations 66 Delivered 658 Draft 11 Transfer Center MF Mike…" at bounding box center [534, 280] width 1069 height 560
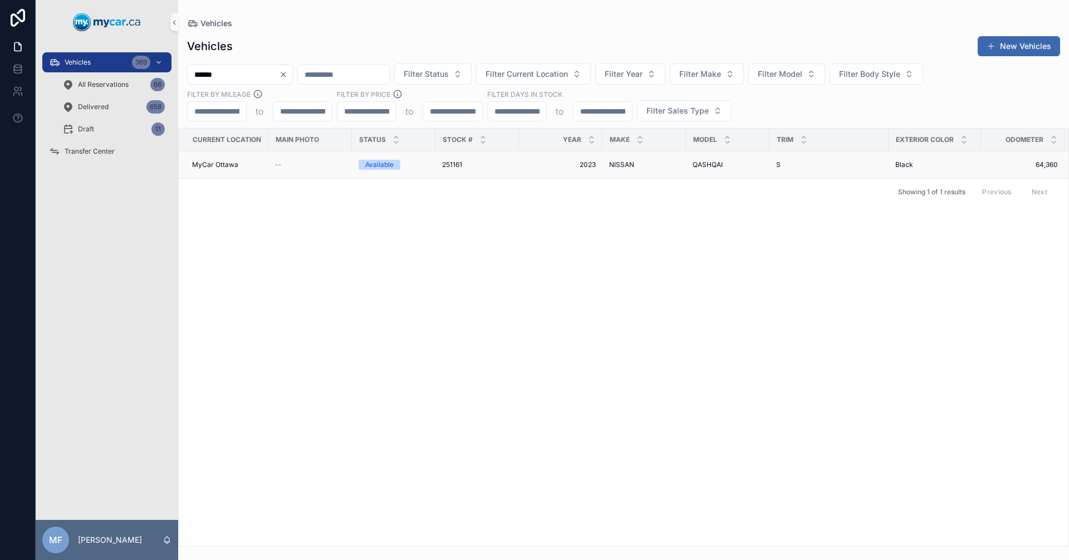
type input "******"
click at [469, 162] on div "251161 251161" at bounding box center [477, 164] width 70 height 9
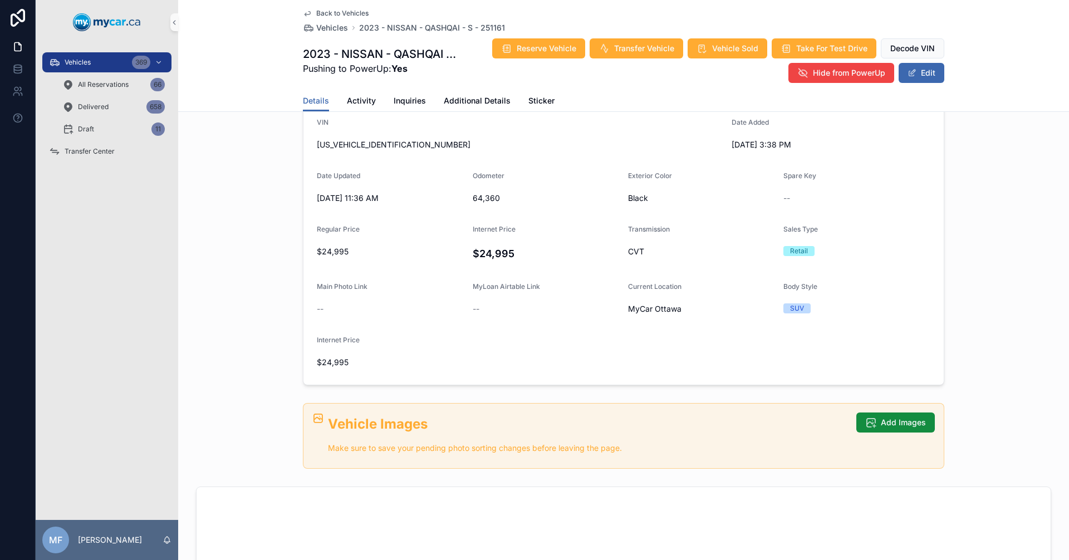
scroll to position [334, 0]
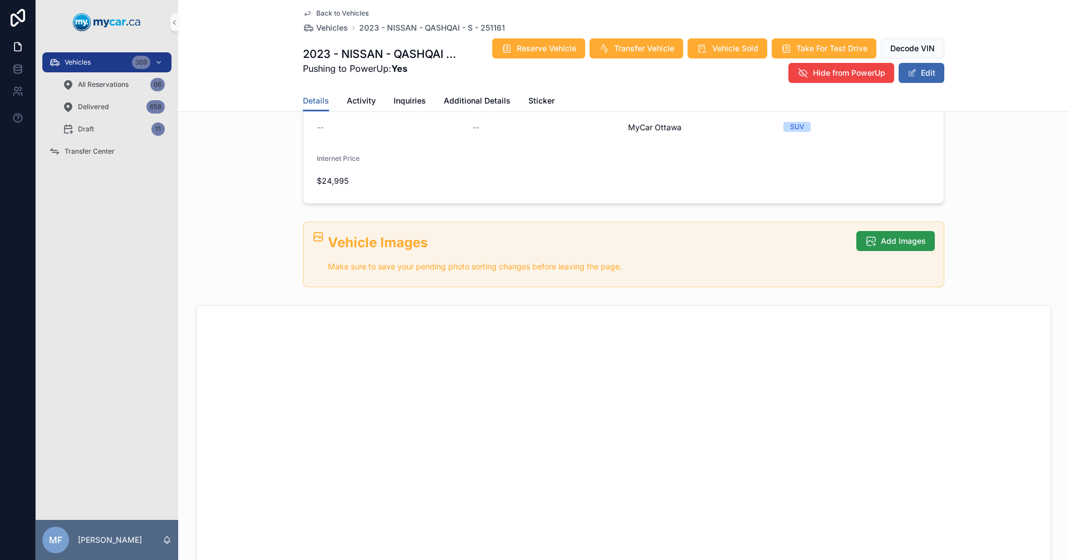
click at [919, 241] on span "Add Images" at bounding box center [903, 241] width 45 height 11
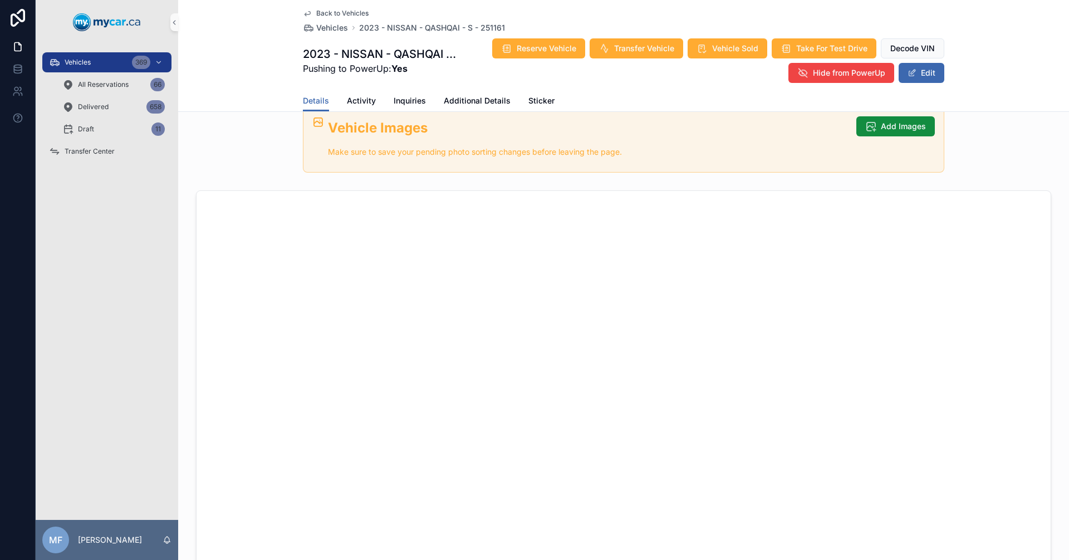
scroll to position [445, 0]
click at [905, 138] on button "Add Images" at bounding box center [895, 130] width 79 height 20
click at [890, 130] on span "Add Images" at bounding box center [903, 129] width 45 height 11
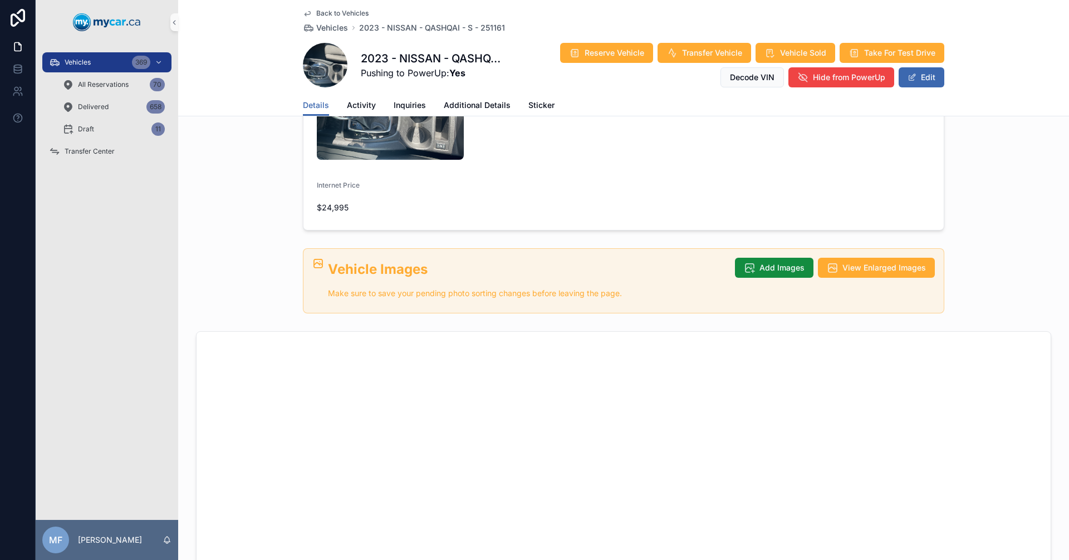
scroll to position [390, 0]
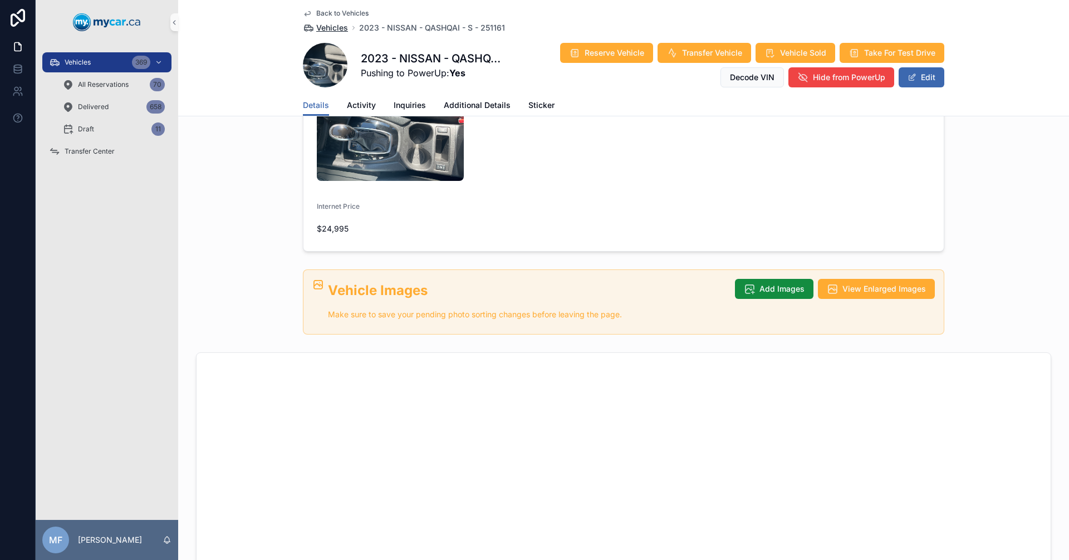
click at [331, 28] on span "Vehicles" at bounding box center [332, 27] width 32 height 11
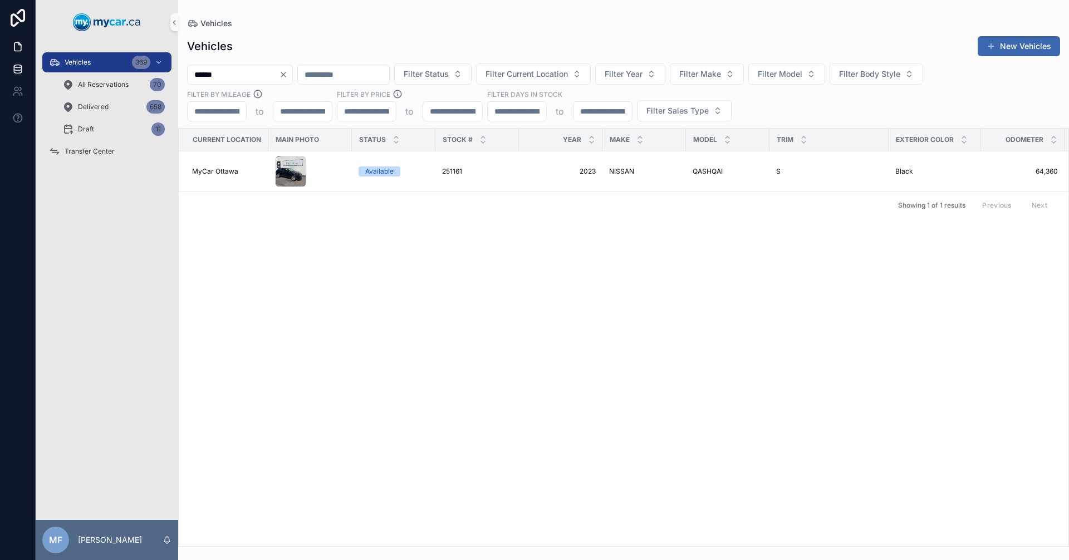
drag, startPoint x: 246, startPoint y: 72, endPoint x: 10, endPoint y: 61, distance: 235.8
click at [10, 61] on div "Vehicles 369 All Reservations 70 Delivered 658 Draft 11 Transfer Center MF Mike…" at bounding box center [534, 280] width 1069 height 560
type input "******"
click at [439, 161] on td "251044 251044" at bounding box center [477, 164] width 84 height 27
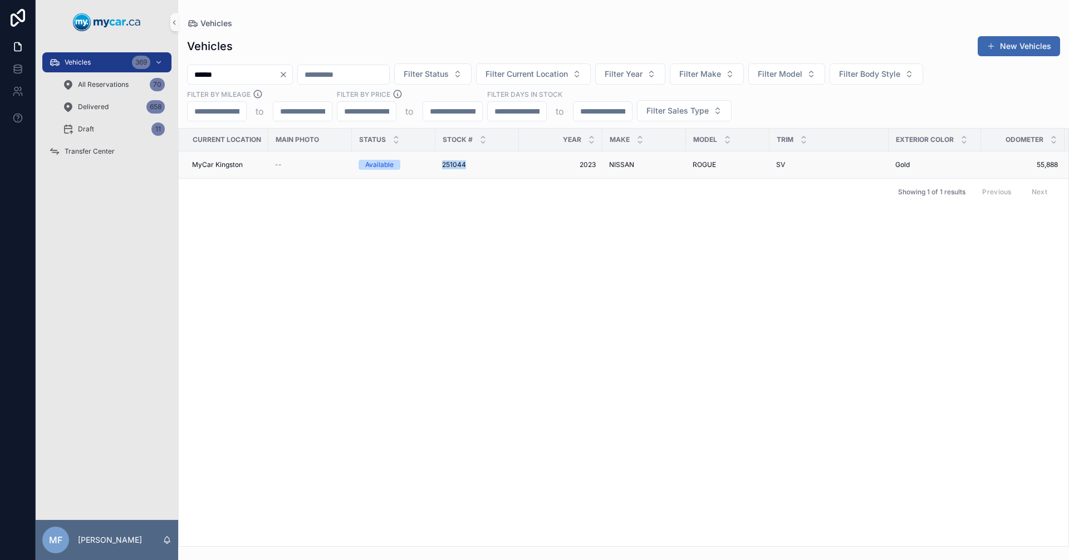
click at [464, 161] on span "251044" at bounding box center [454, 164] width 24 height 9
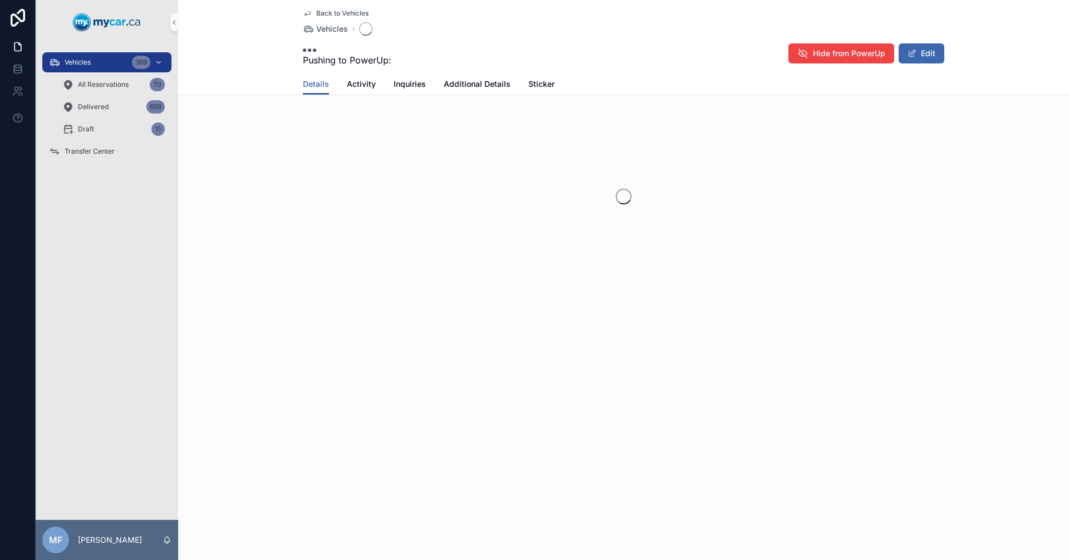
click at [464, 161] on div "scrollable content" at bounding box center [623, 197] width 891 height 176
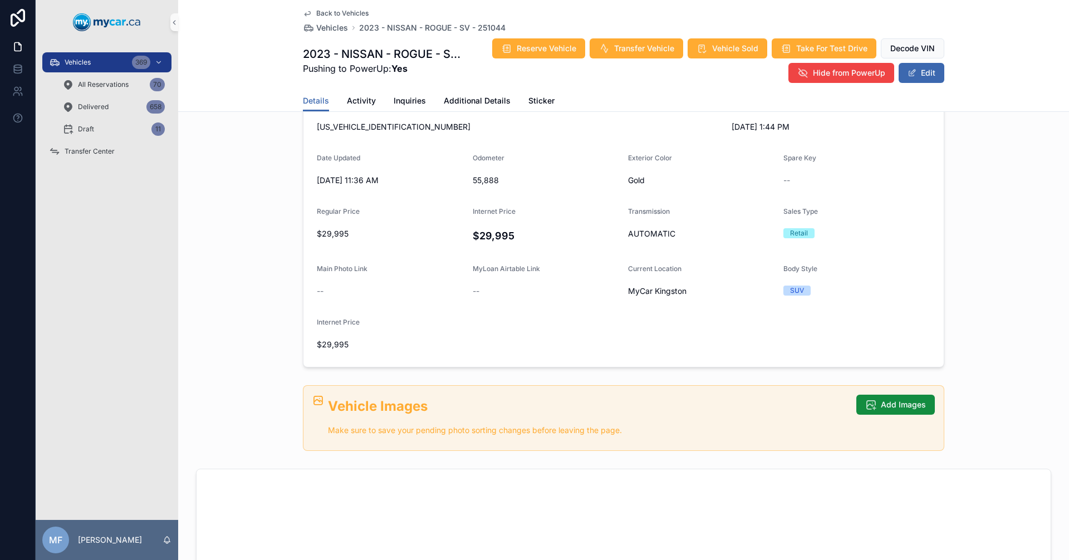
scroll to position [445, 0]
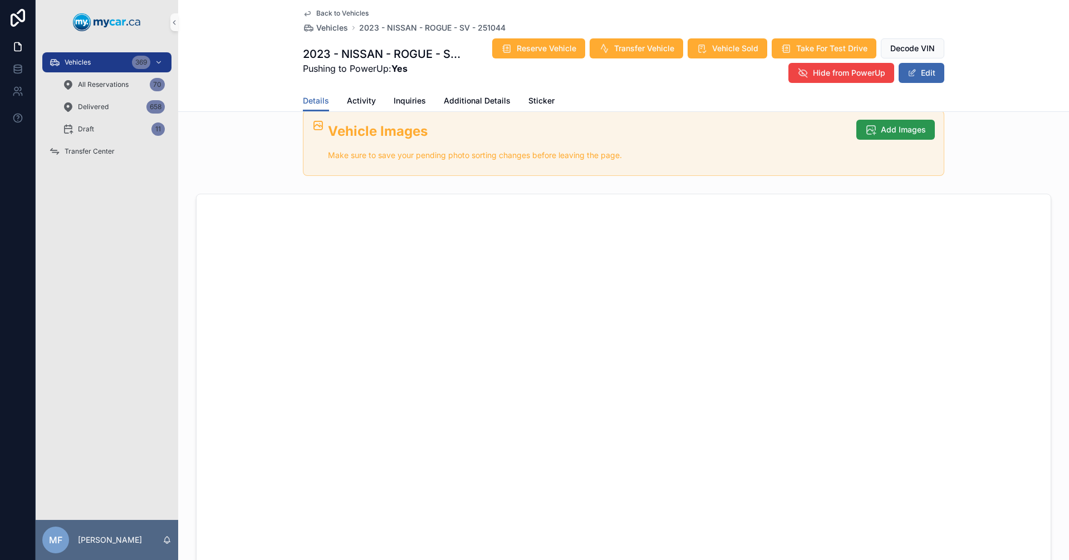
click at [913, 123] on button "Add Images" at bounding box center [895, 130] width 79 height 20
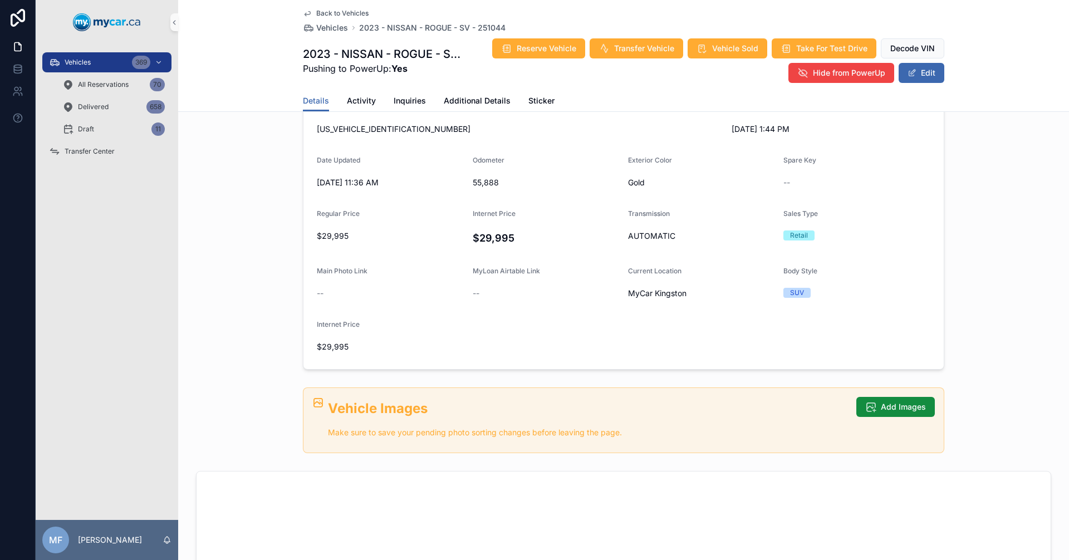
scroll to position [167, 0]
click at [874, 405] on button "Add Images" at bounding box center [895, 408] width 79 height 20
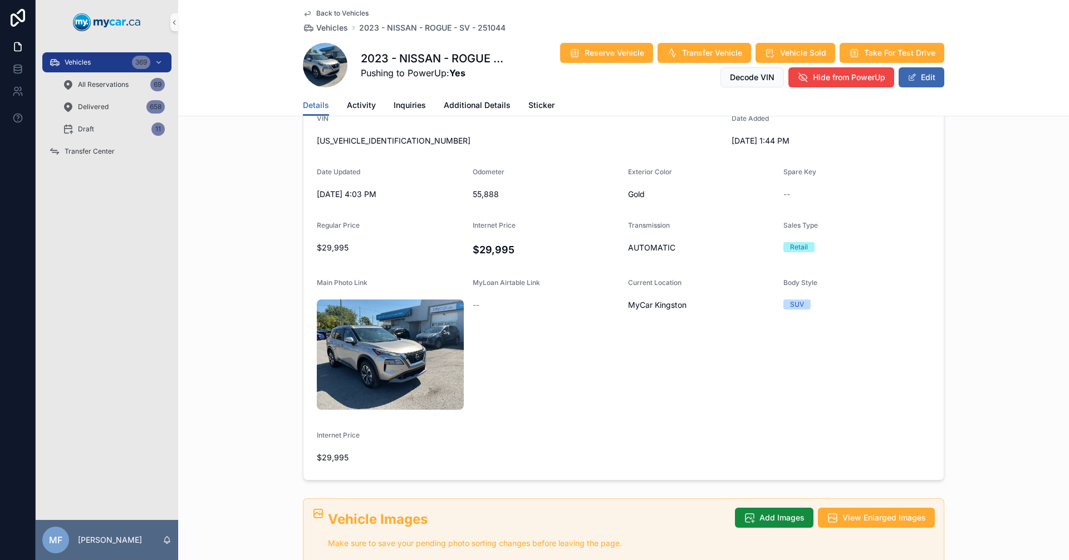
scroll to position [0, 0]
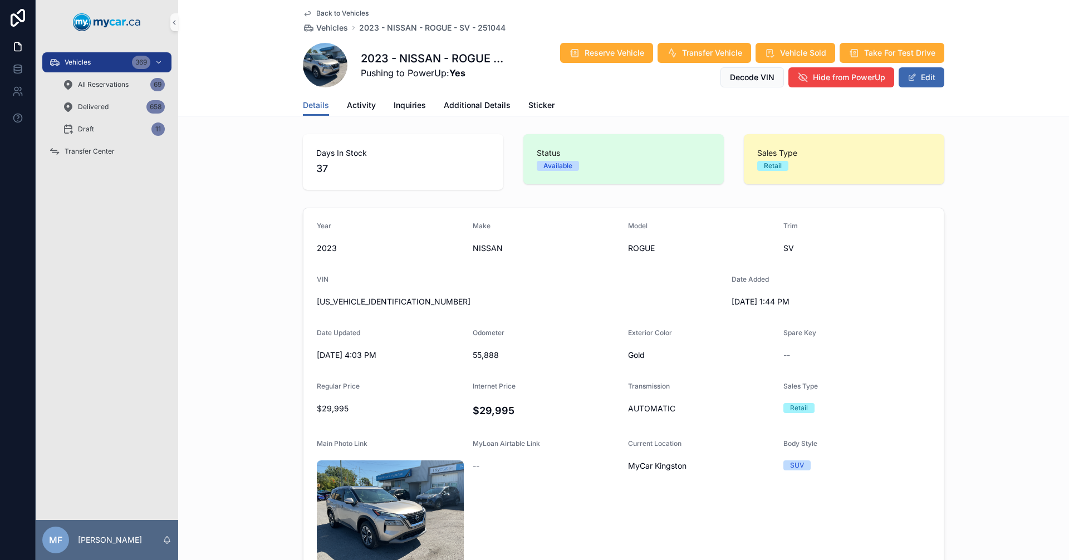
click at [393, 217] on form "Year 2023 Make NISSAN Model ROGUE Trim SV VIN JN8BT3BB5PW194522 Date Added 8/5/…" at bounding box center [623, 424] width 640 height 433
drag, startPoint x: 309, startPoint y: 144, endPoint x: 251, endPoint y: 153, distance: 58.7
click at [263, 143] on div "Days In Stock 37 Status Available Sales Type Retail" at bounding box center [623, 162] width 891 height 65
click at [328, 179] on div "Days In Stock 37" at bounding box center [403, 162] width 200 height 56
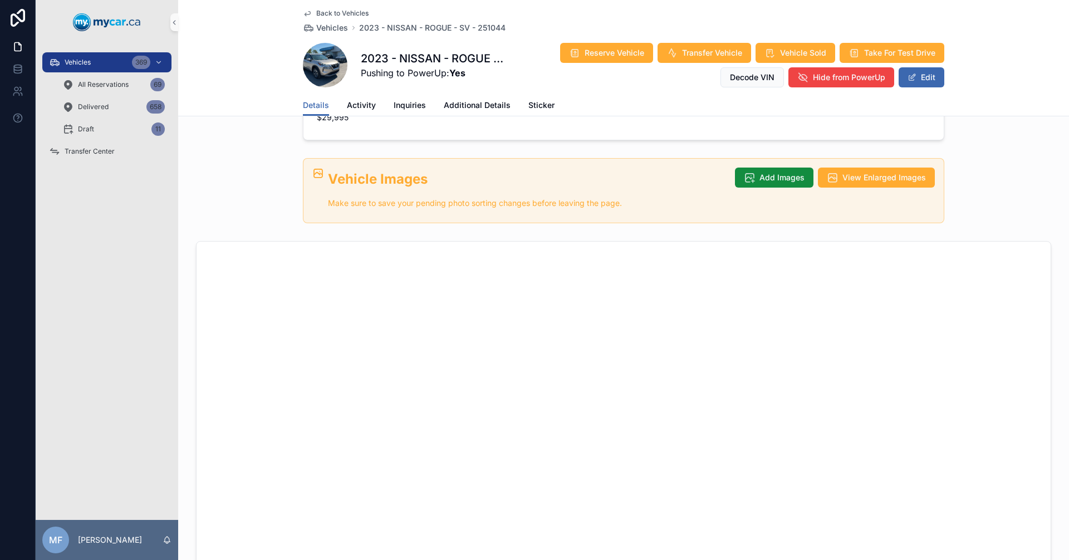
scroll to position [167, 0]
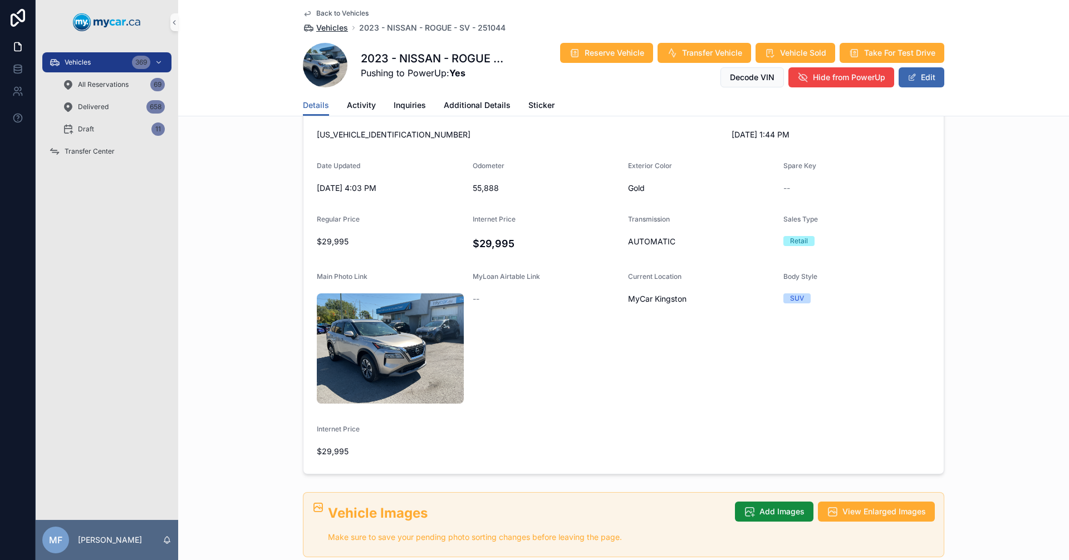
click at [326, 30] on span "Vehicles" at bounding box center [332, 27] width 32 height 11
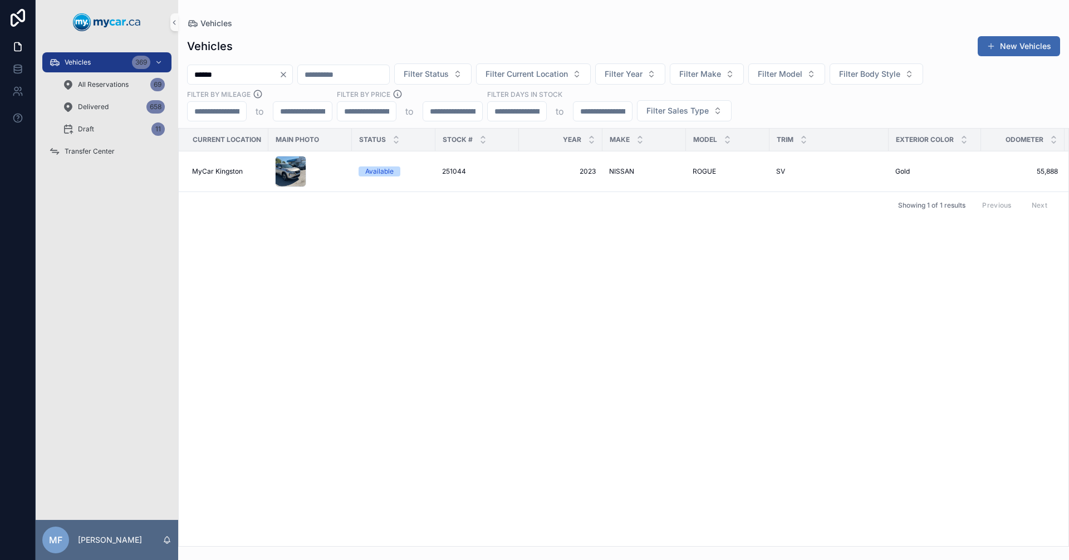
click at [631, 335] on div "Current Location Main Photo Status Stock # Year Make Model Trim Exterior Color …" at bounding box center [624, 338] width 890 height 418
drag, startPoint x: 272, startPoint y: 75, endPoint x: 0, endPoint y: 76, distance: 271.7
click at [0, 75] on div "Vehicles 369 All Reservations 69 Delivered 658 Draft 11 Transfer Center MF Mike…" at bounding box center [534, 280] width 1069 height 560
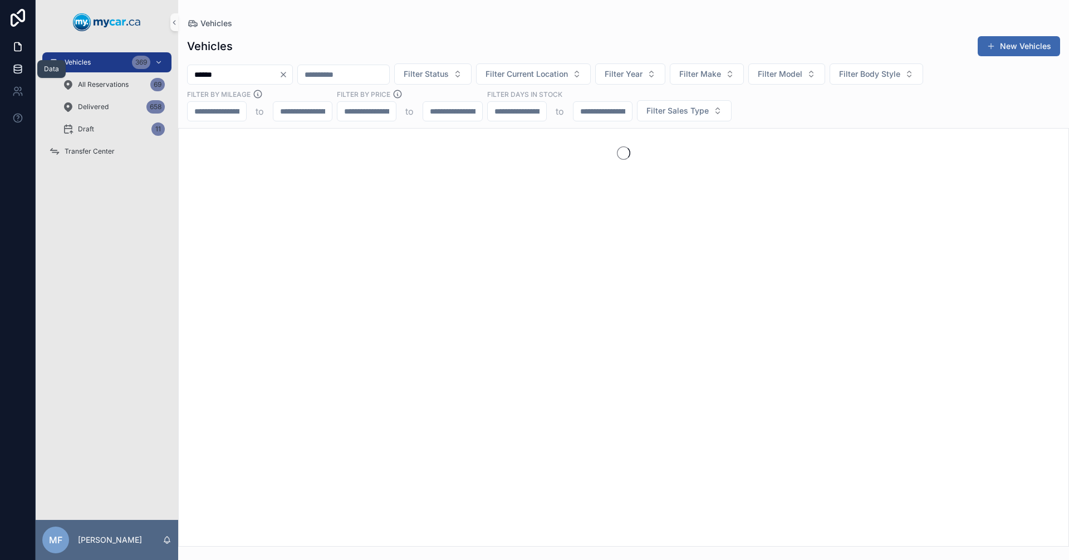
type input "******"
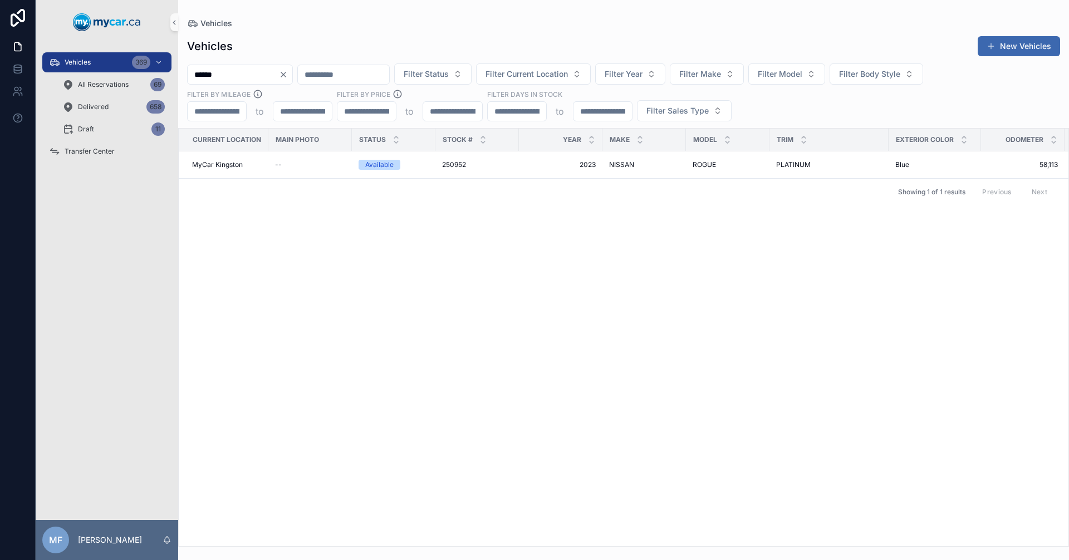
click at [527, 333] on div "Current Location Main Photo Status Stock # Year Make Model Trim Exterior Color …" at bounding box center [624, 338] width 890 height 418
click at [454, 163] on span "250952" at bounding box center [454, 164] width 24 height 9
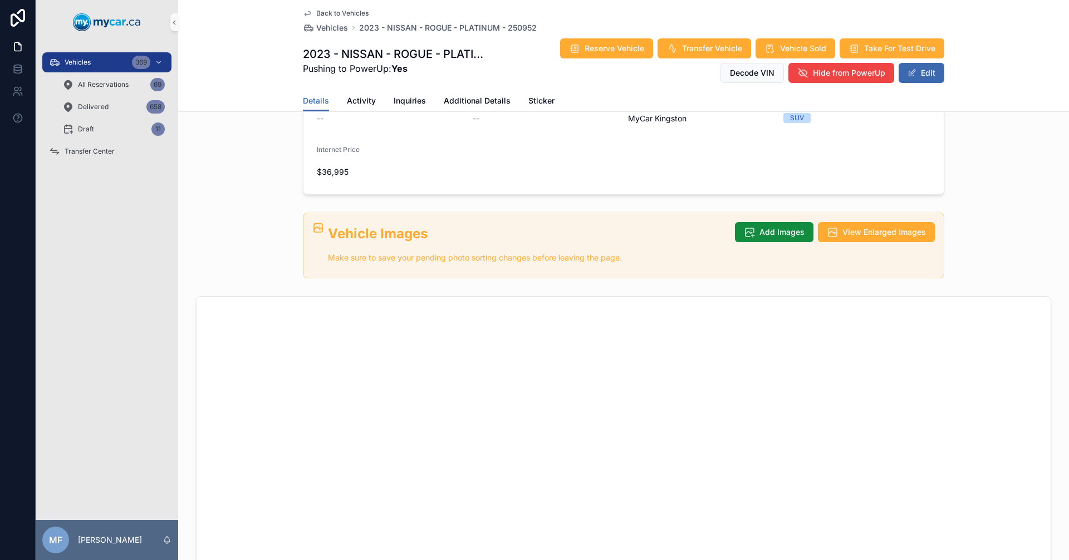
scroll to position [223, 0]
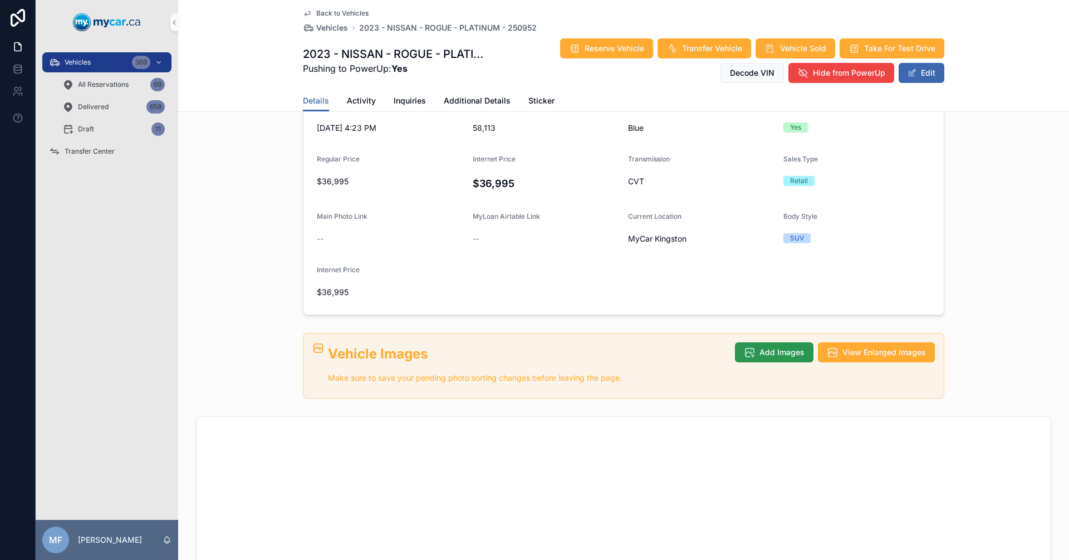
click at [773, 347] on span "Add Images" at bounding box center [782, 352] width 45 height 11
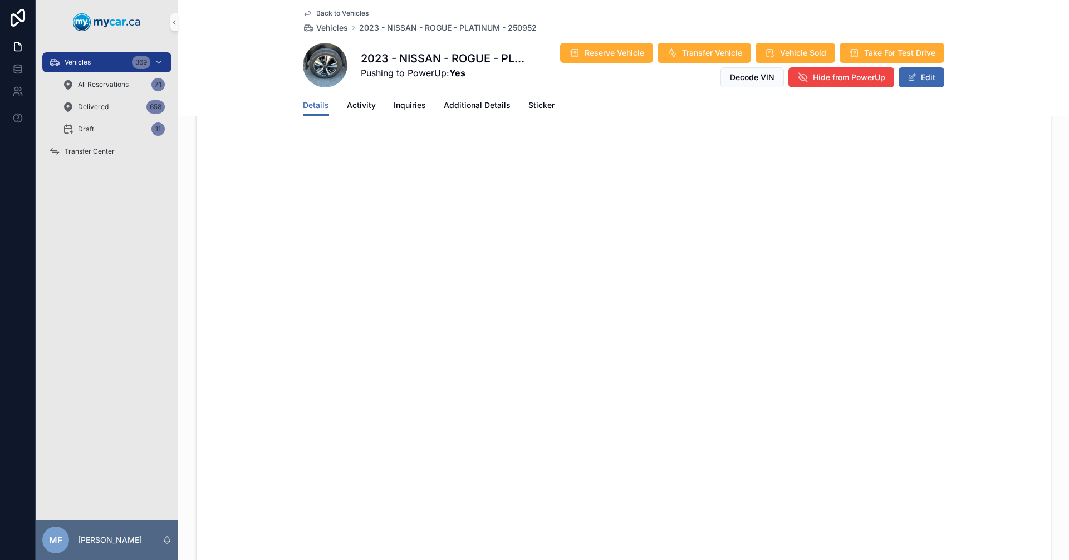
scroll to position [339, 0]
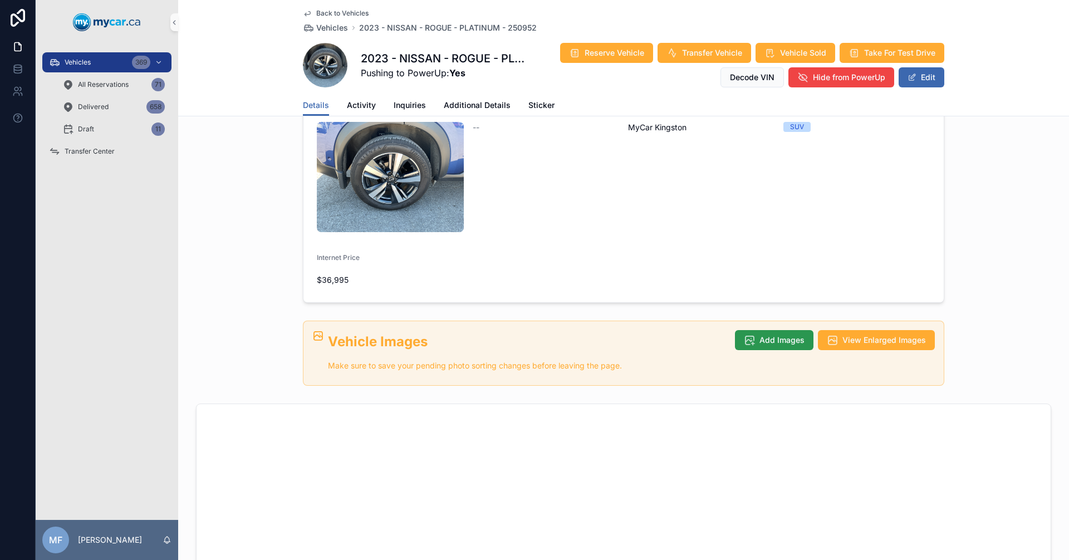
click at [752, 335] on icon "scrollable content" at bounding box center [749, 340] width 11 height 11
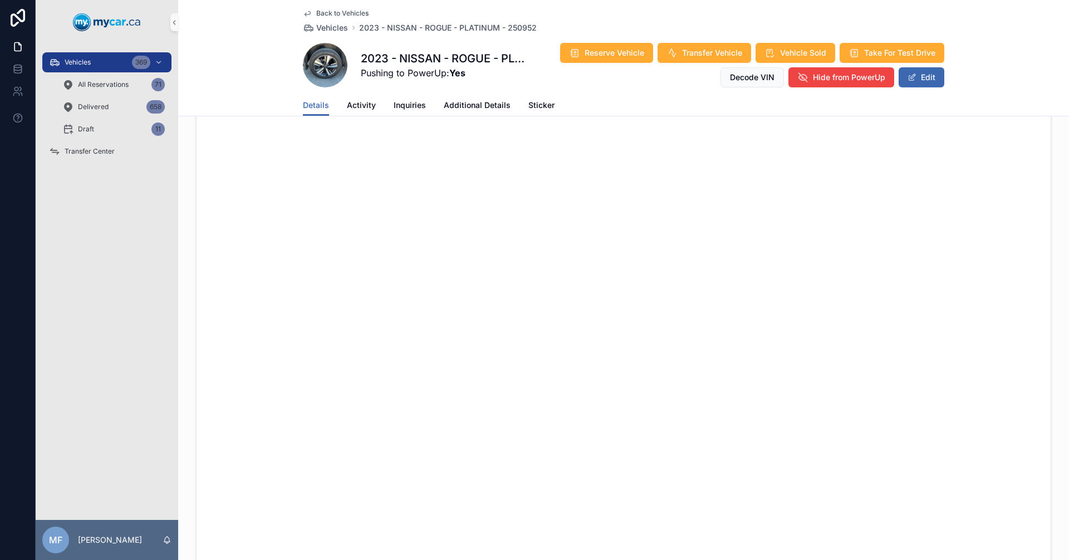
scroll to position [728, 0]
click at [331, 26] on span "Vehicles" at bounding box center [332, 27] width 32 height 11
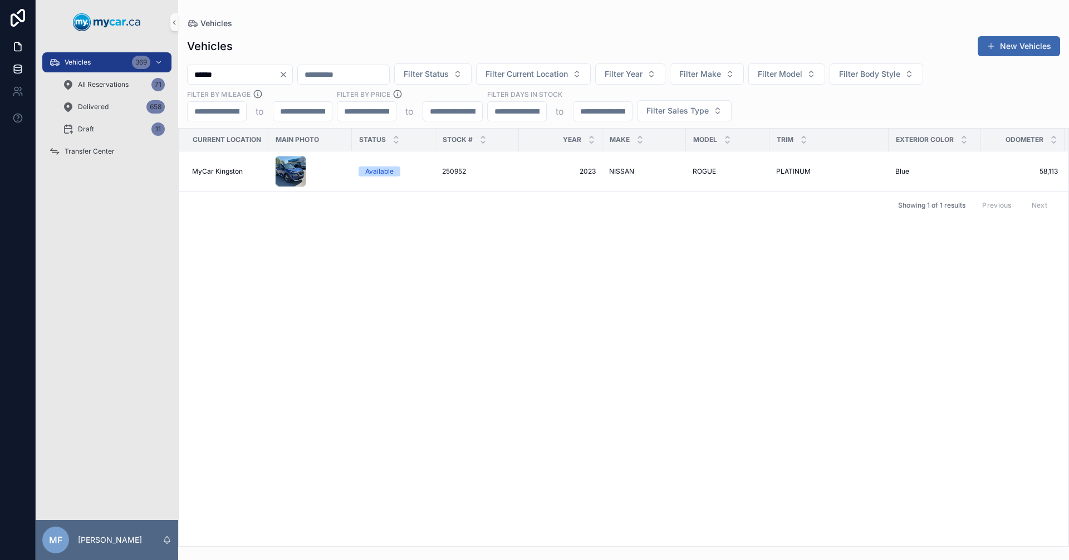
drag, startPoint x: 241, startPoint y: 77, endPoint x: 0, endPoint y: 76, distance: 240.6
click at [0, 76] on div "Vehicles 369 All Reservations 71 Delivered 658 Draft 11 Transfer Center MF Mike…" at bounding box center [534, 280] width 1069 height 560
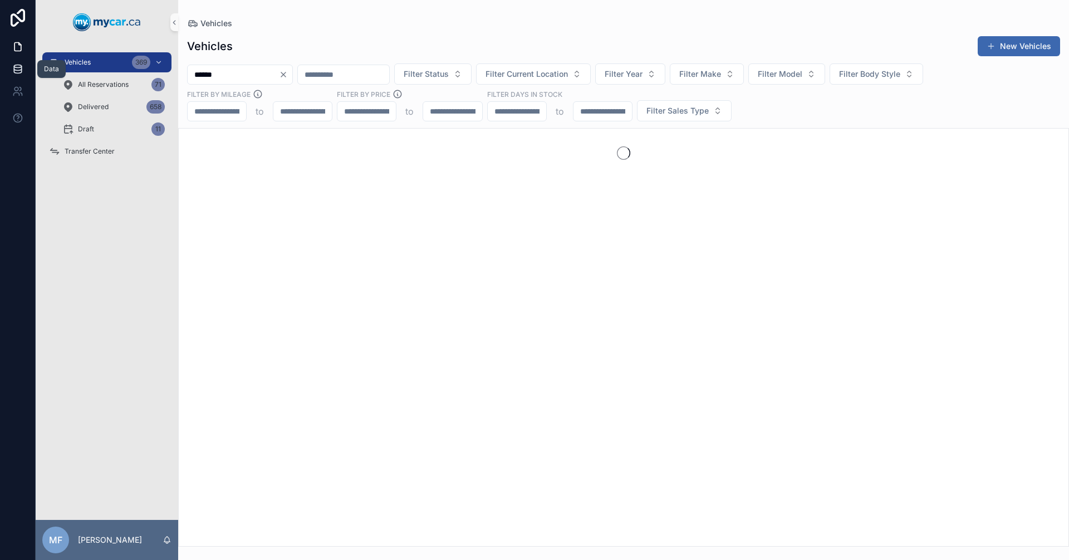
type input "******"
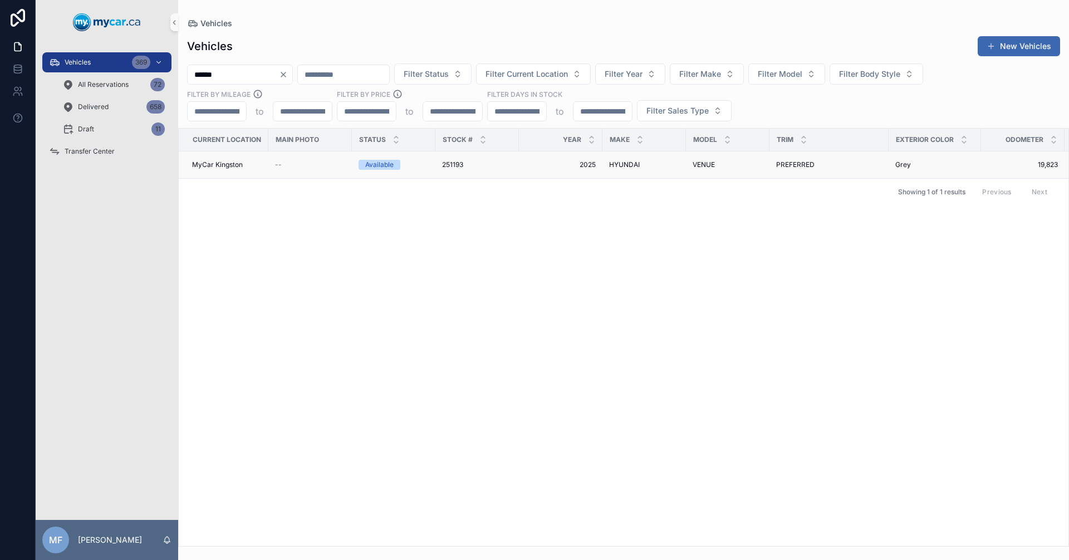
click at [454, 162] on span "251193" at bounding box center [452, 164] width 21 height 9
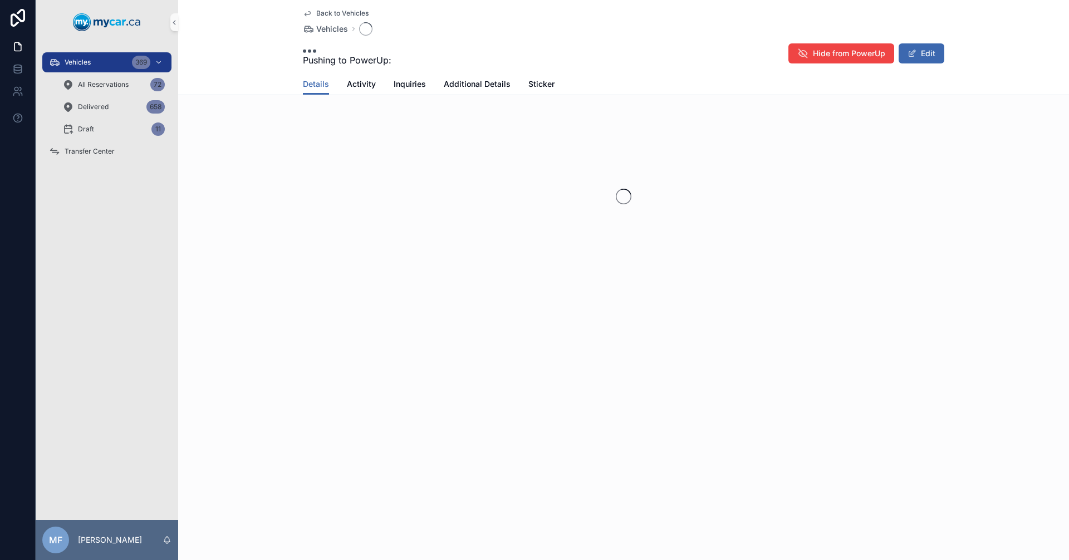
click at [454, 162] on div "scrollable content" at bounding box center [623, 197] width 891 height 176
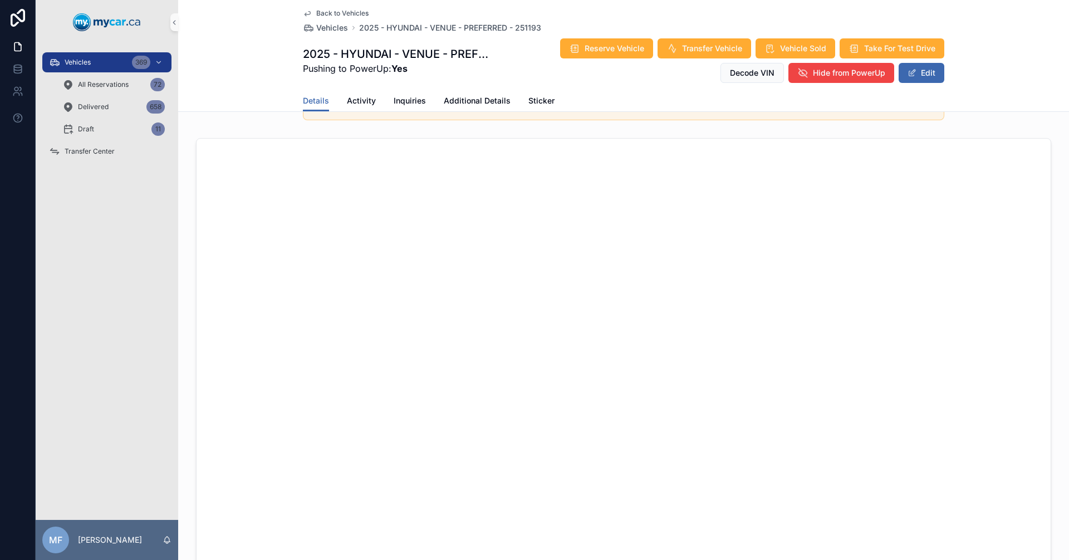
scroll to position [111, 0]
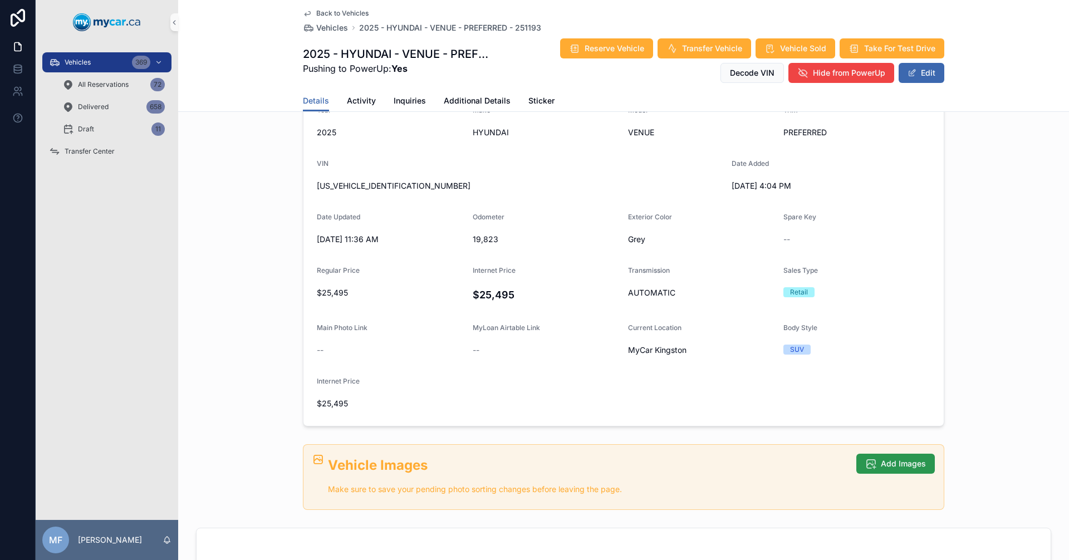
click at [912, 458] on span "Add Images" at bounding box center [903, 463] width 45 height 11
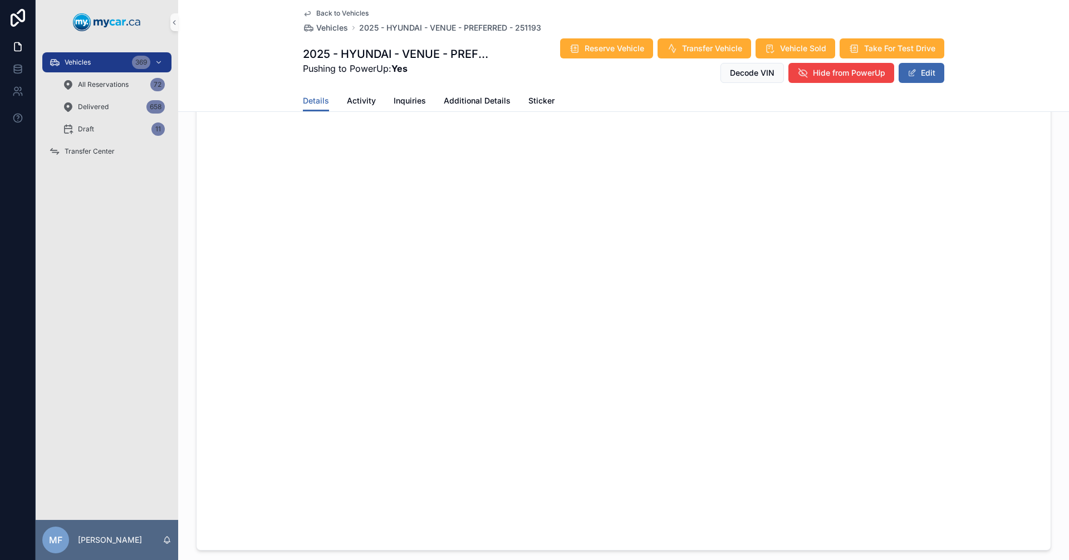
scroll to position [445, 0]
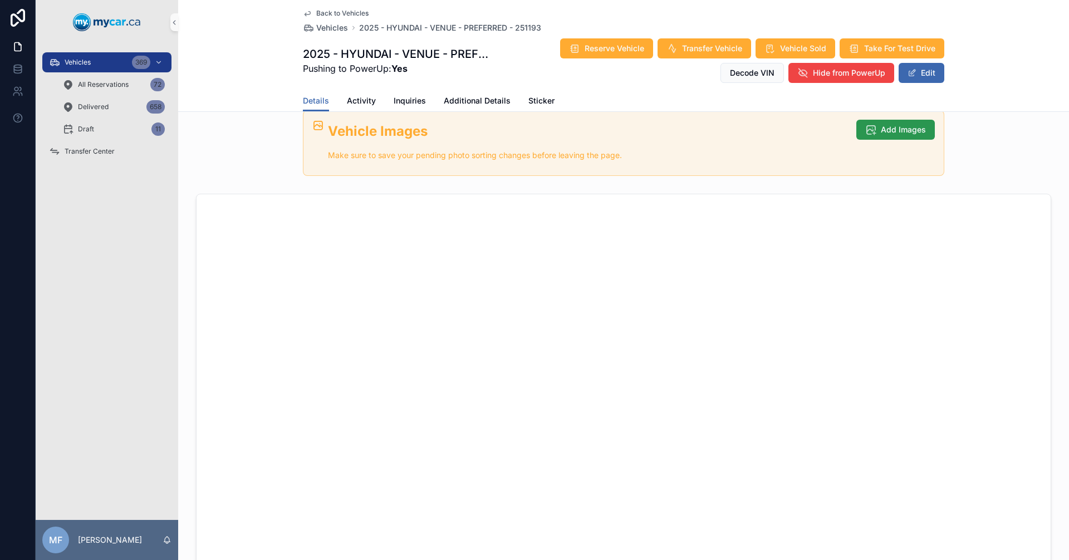
click at [865, 127] on icon "scrollable content" at bounding box center [870, 129] width 11 height 11
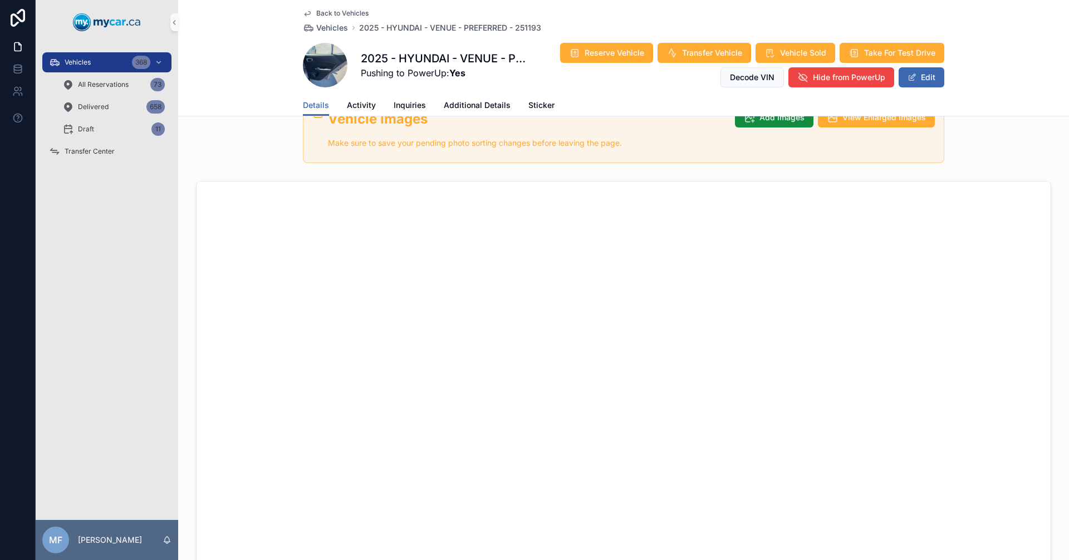
scroll to position [283, 0]
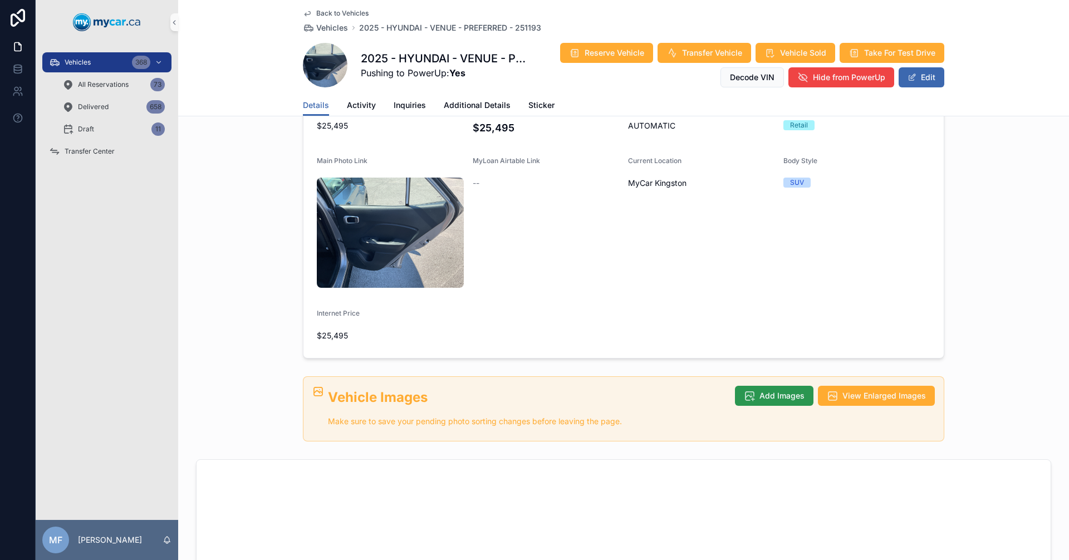
click at [748, 386] on button "Add Images" at bounding box center [774, 396] width 79 height 20
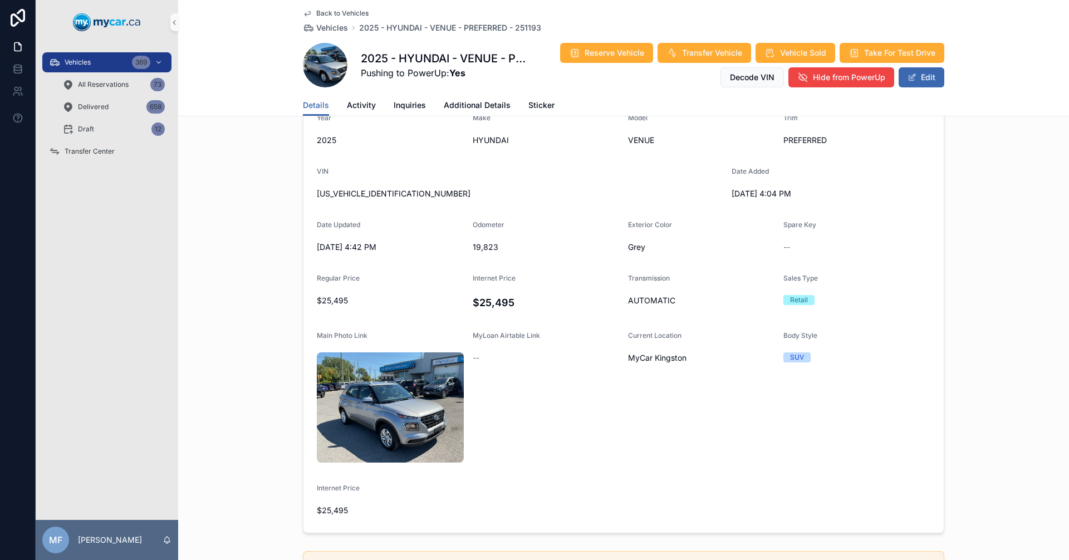
scroll to position [4, 0]
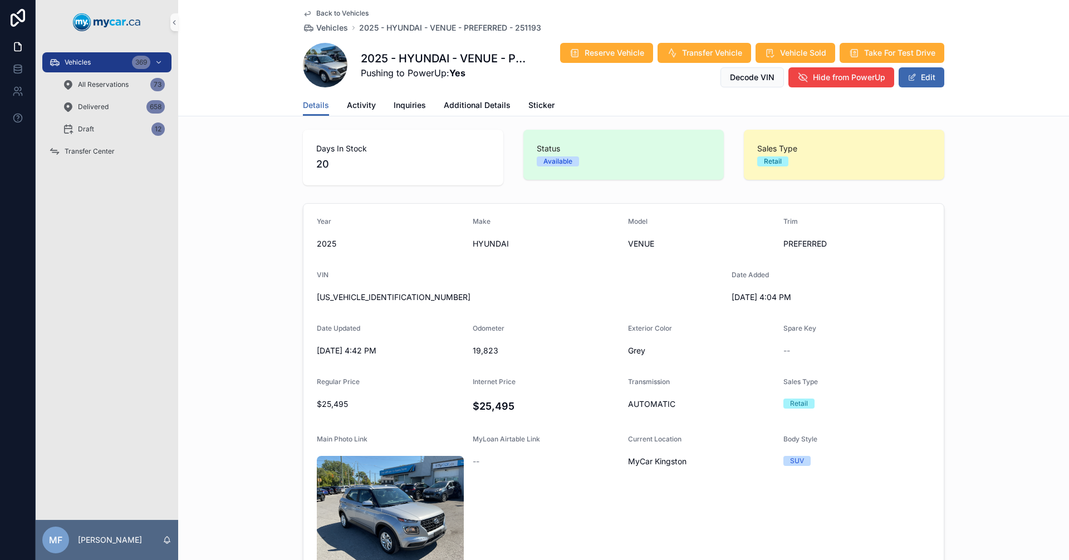
click at [343, 13] on span "Back to Vehicles" at bounding box center [342, 13] width 52 height 9
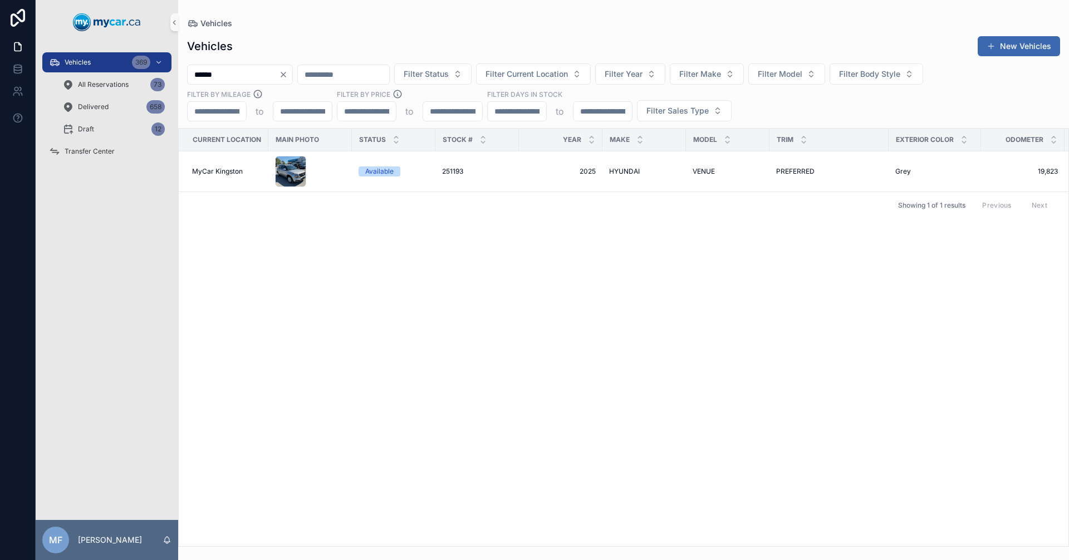
drag, startPoint x: 0, startPoint y: 69, endPoint x: 0, endPoint y: 55, distance: 14.5
click at [0, 55] on div "Vehicles 369 All Reservations 73 Delivered 658 Draft 12 Transfer Center MF Mike…" at bounding box center [534, 280] width 1069 height 560
type input "******"
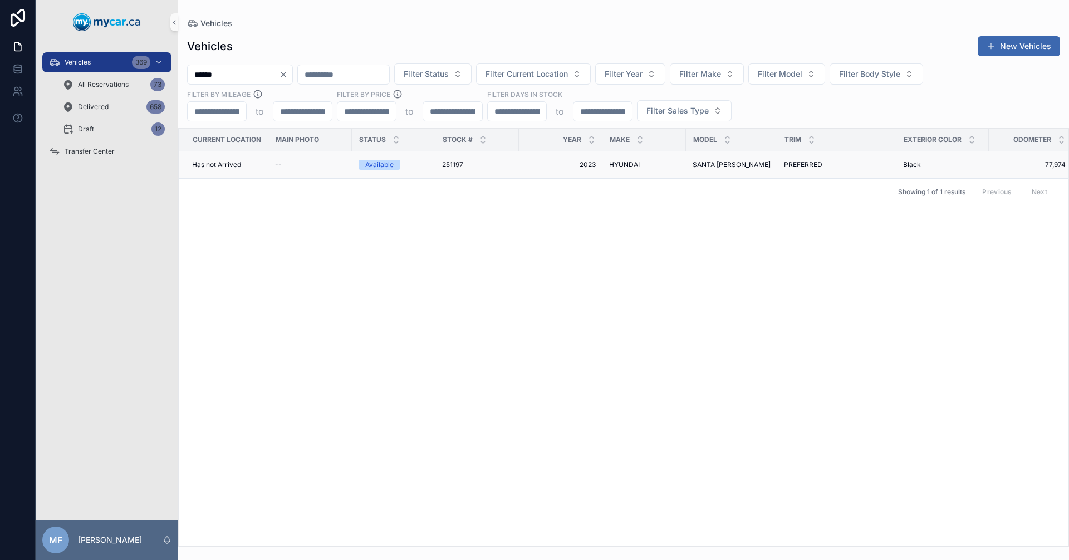
click at [633, 160] on span "HYUNDAI" at bounding box center [624, 164] width 31 height 9
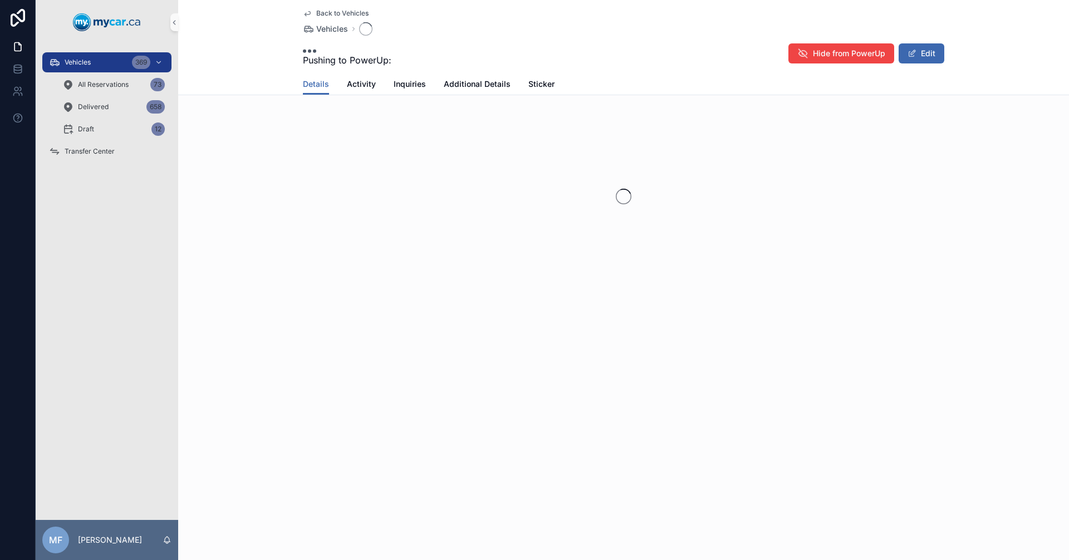
click at [633, 160] on div "scrollable content" at bounding box center [623, 197] width 891 height 176
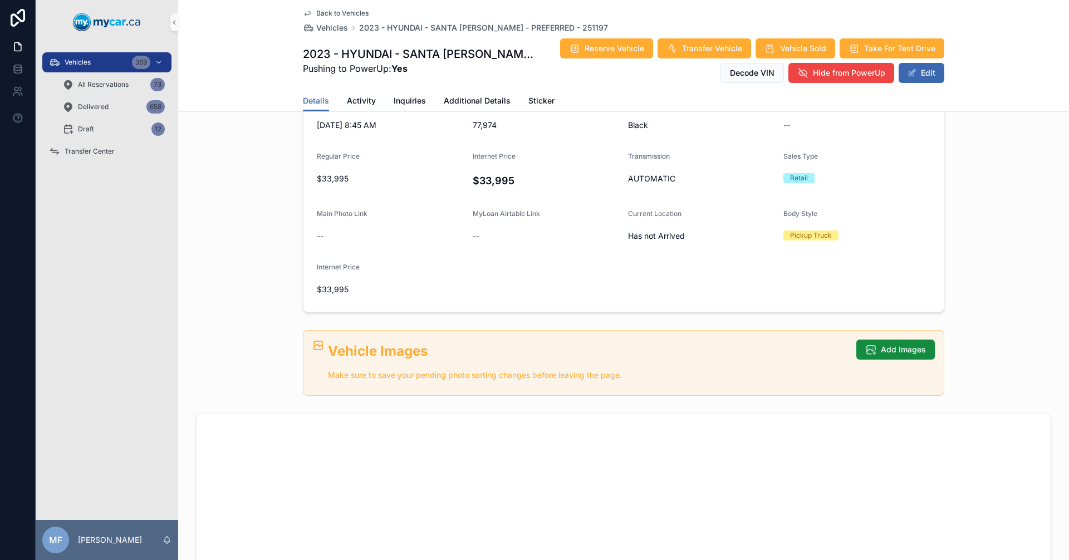
scroll to position [278, 0]
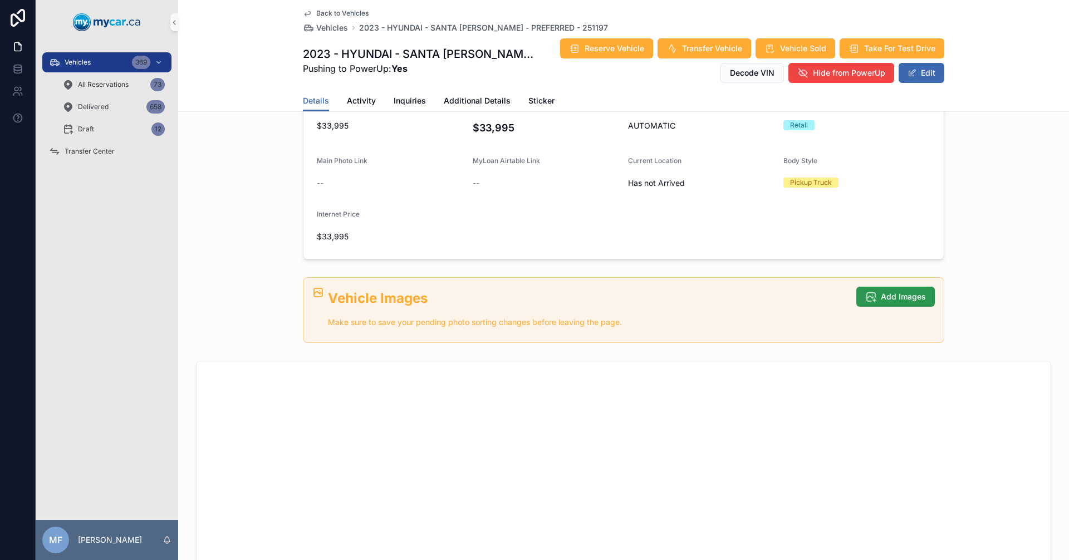
click at [891, 299] on span "Add Images" at bounding box center [903, 296] width 45 height 11
click at [905, 306] on button "Add Images" at bounding box center [895, 297] width 79 height 20
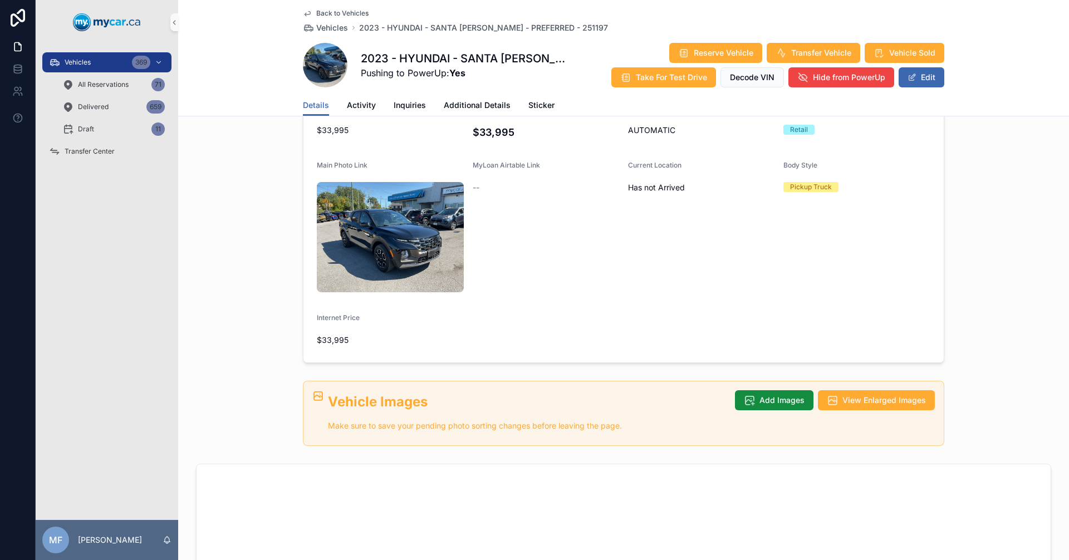
scroll to position [283, 0]
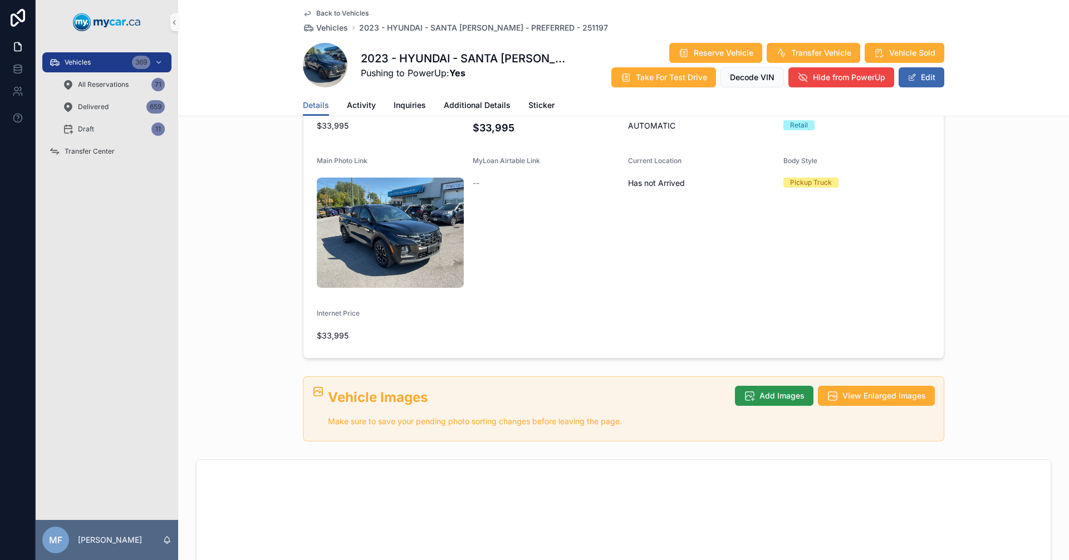
click at [784, 390] on span "Add Images" at bounding box center [782, 395] width 45 height 11
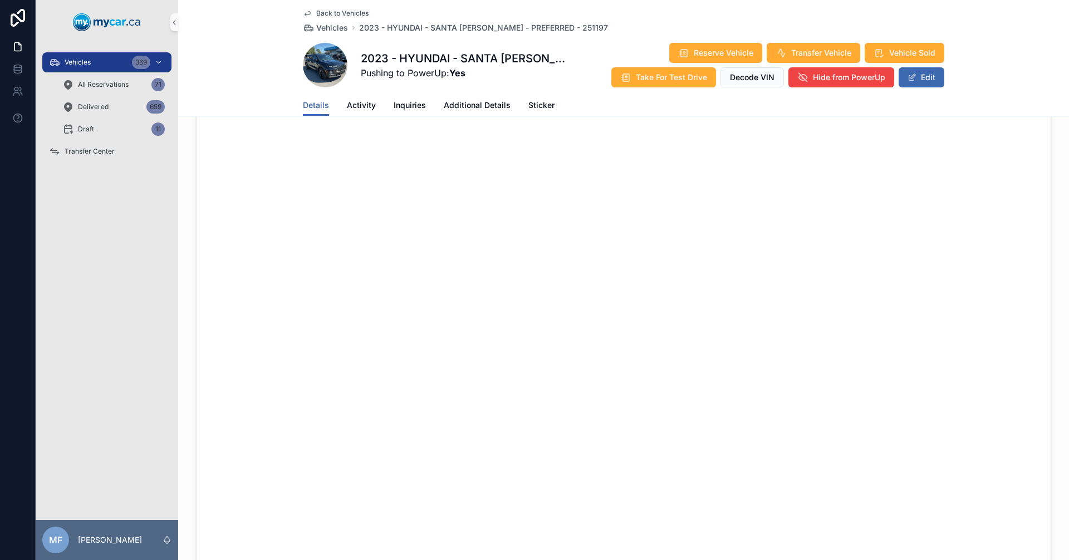
scroll to position [685, 0]
click at [339, 11] on span "Back to Vehicles" at bounding box center [342, 13] width 52 height 9
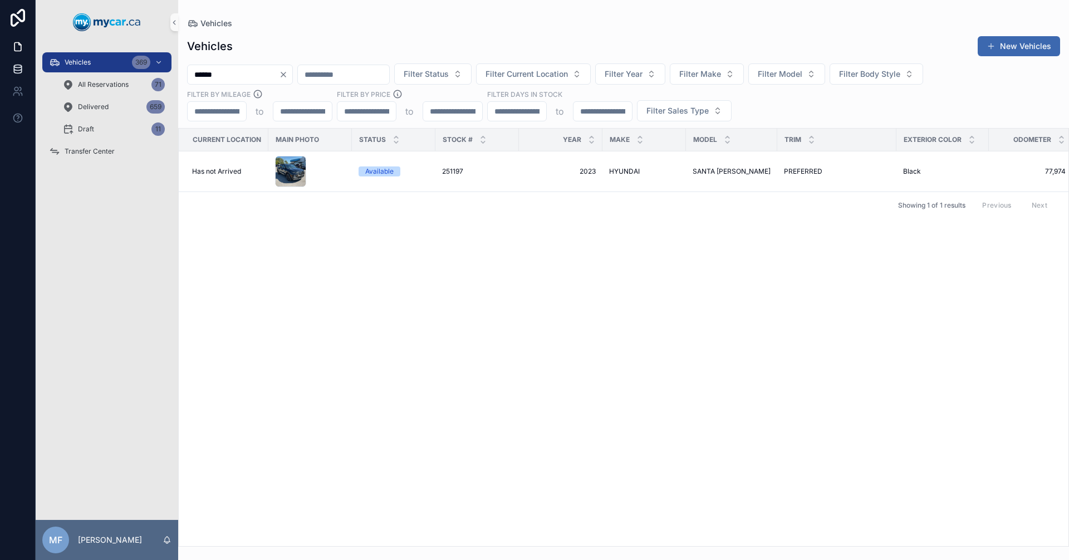
drag, startPoint x: 254, startPoint y: 72, endPoint x: 0, endPoint y: 72, distance: 253.9
click at [0, 72] on div "Vehicles 369 All Reservations 71 Delivered 659 Draft 11 Transfer Center MF Mike…" at bounding box center [534, 280] width 1069 height 560
type input "******"
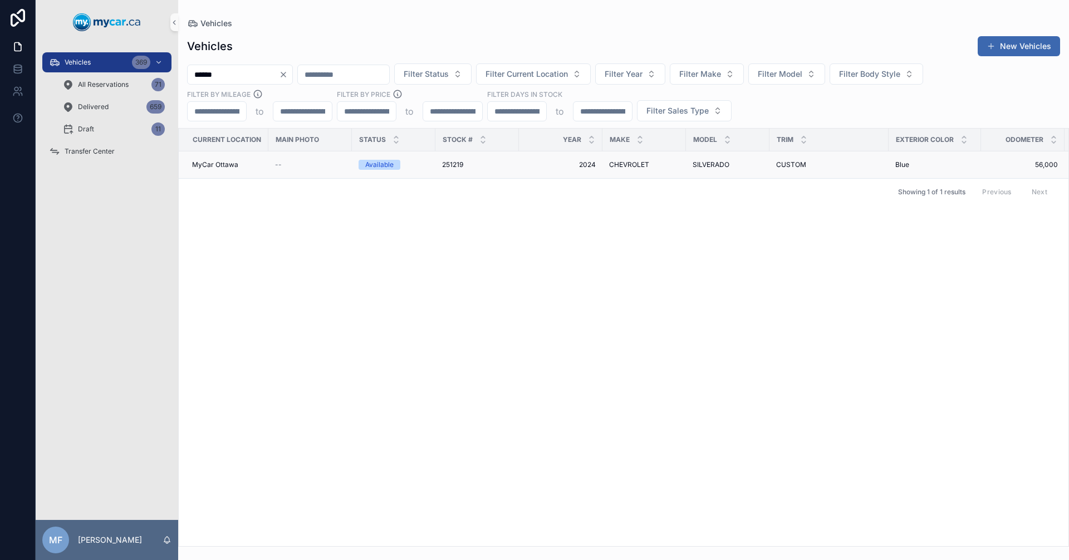
click at [451, 155] on td "251219 251219" at bounding box center [477, 164] width 84 height 27
click at [659, 162] on div "CHEVROLET CHEVROLET" at bounding box center [644, 164] width 70 height 9
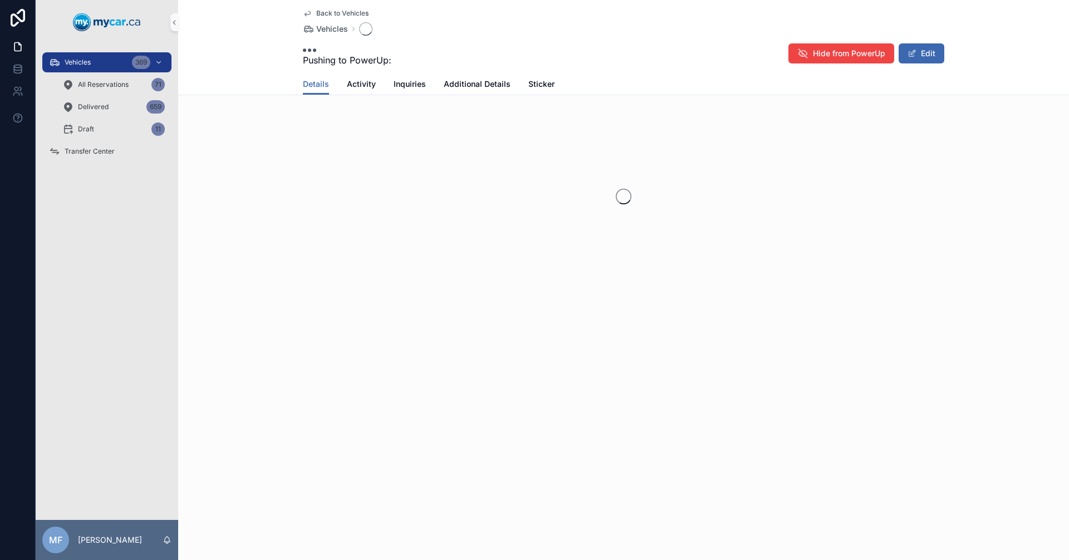
click at [659, 162] on div "scrollable content" at bounding box center [623, 197] width 891 height 176
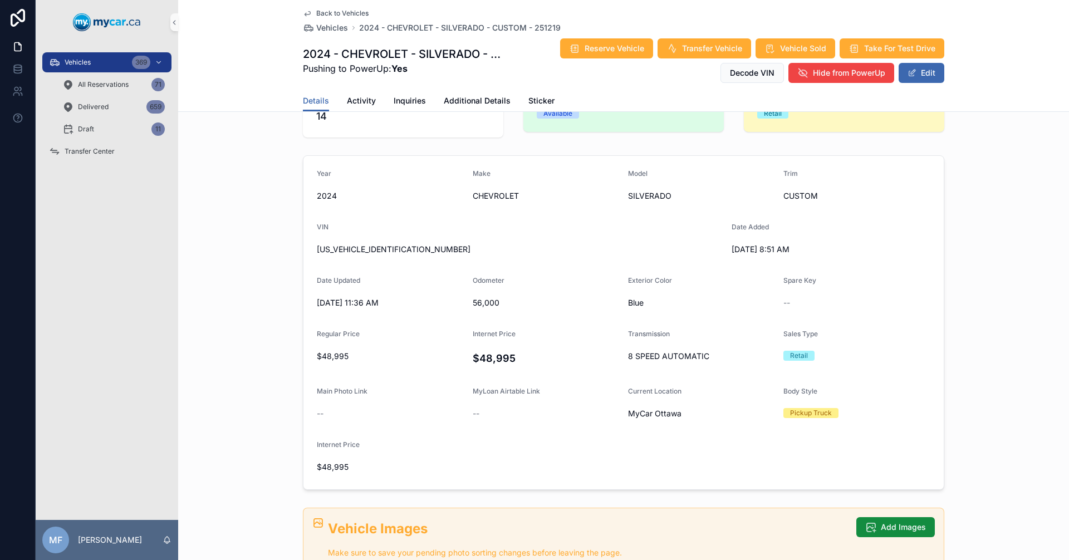
scroll to position [278, 0]
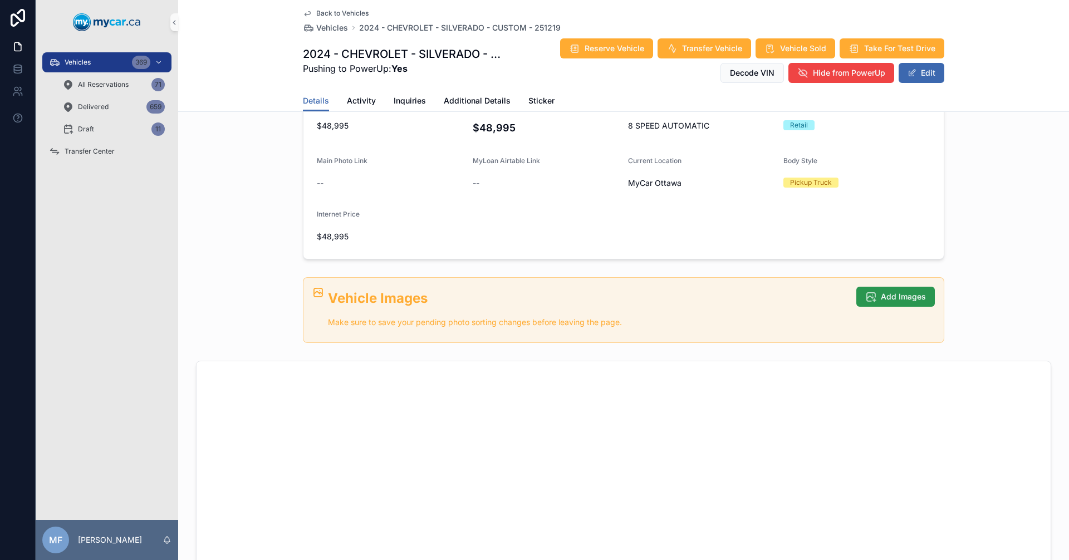
click at [890, 295] on span "Add Images" at bounding box center [903, 296] width 45 height 11
click at [897, 287] on button "Add Images" at bounding box center [895, 297] width 79 height 20
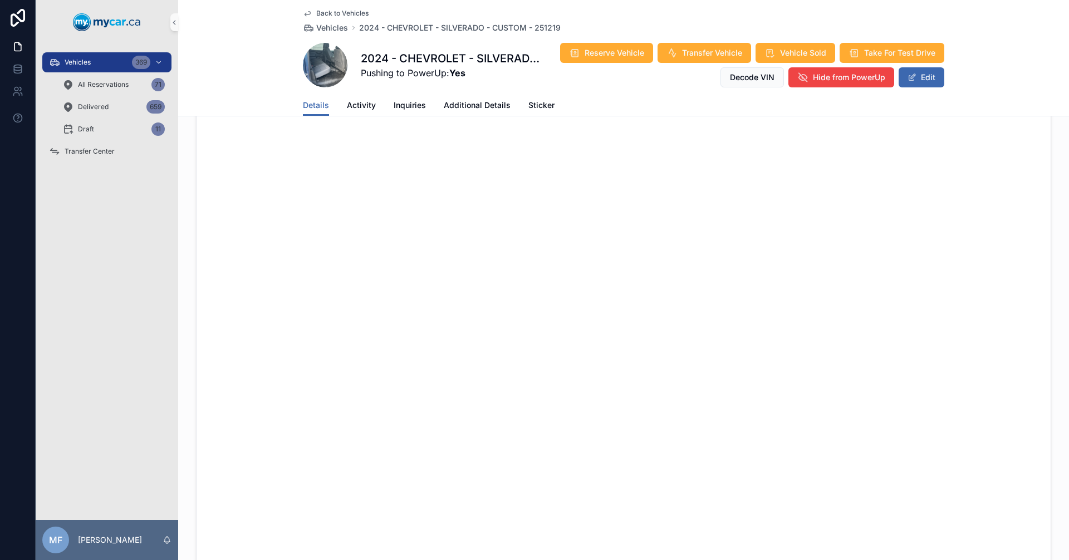
scroll to position [784, 0]
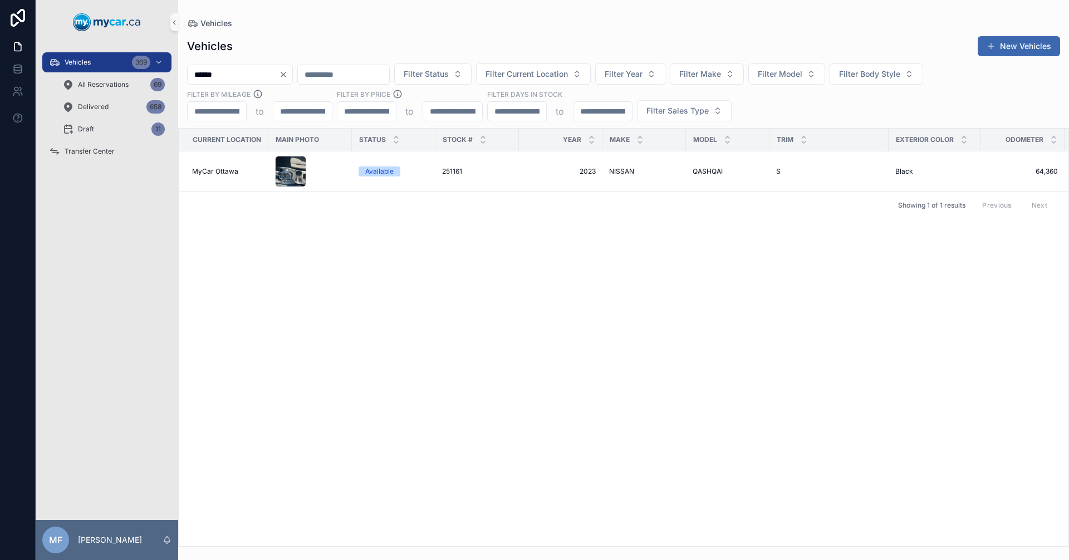
click at [288, 74] on icon "Clear" at bounding box center [283, 74] width 9 height 9
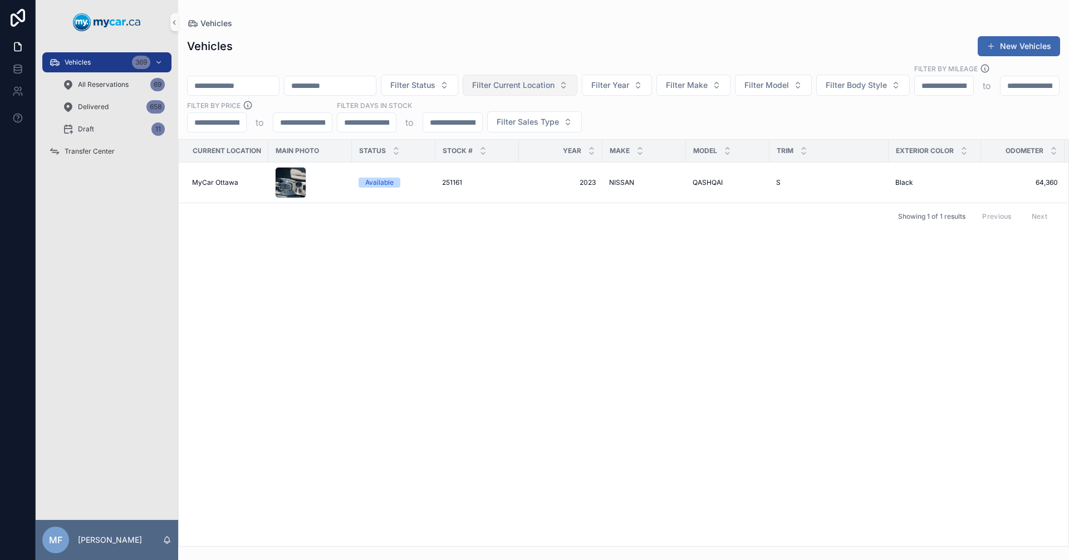
click at [555, 80] on span "Filter Current Location" at bounding box center [513, 85] width 82 height 11
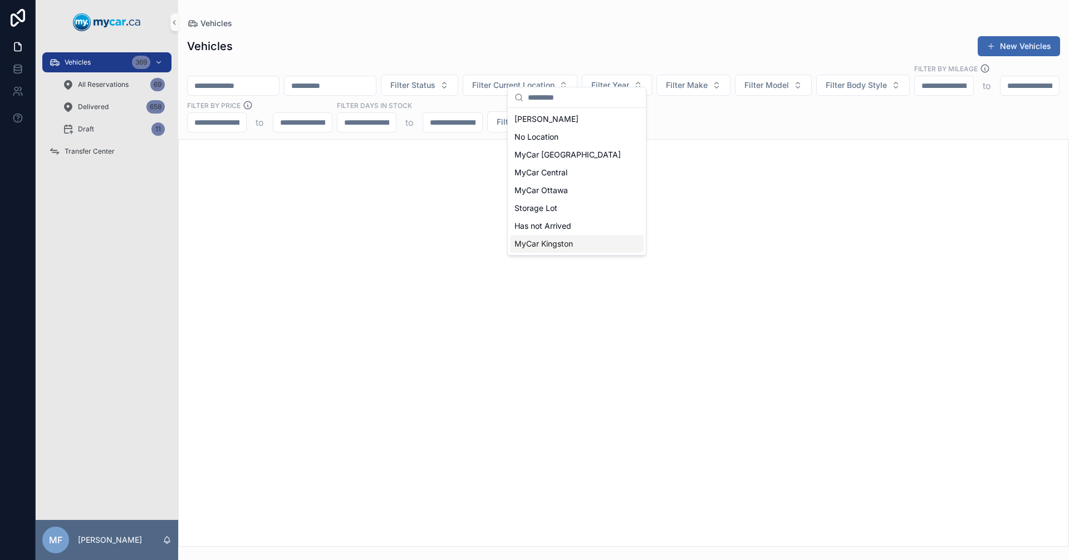
click at [536, 248] on span "MyCar Kingston" at bounding box center [544, 243] width 58 height 11
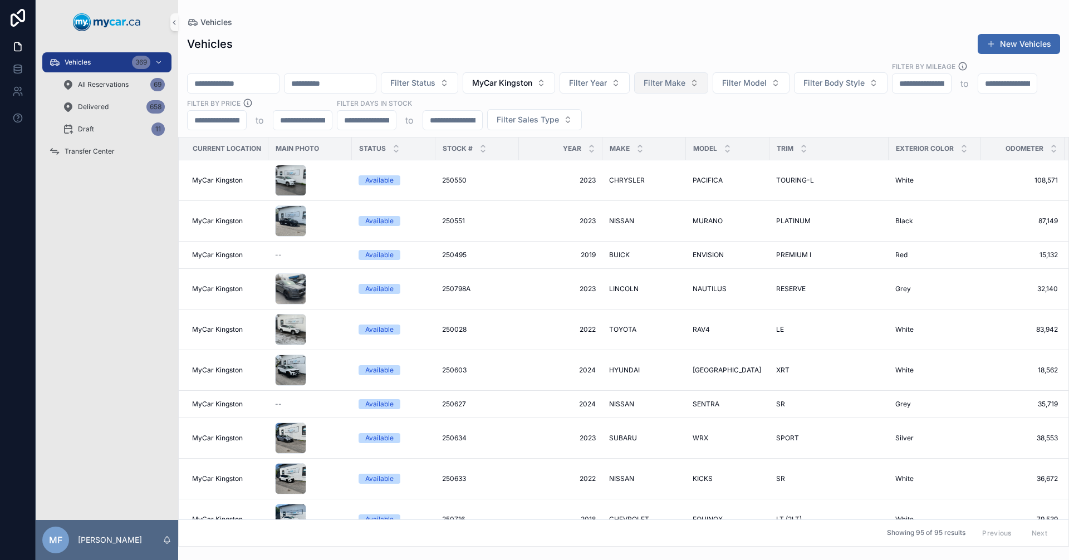
click at [685, 77] on span "Filter Make" at bounding box center [665, 82] width 42 height 11
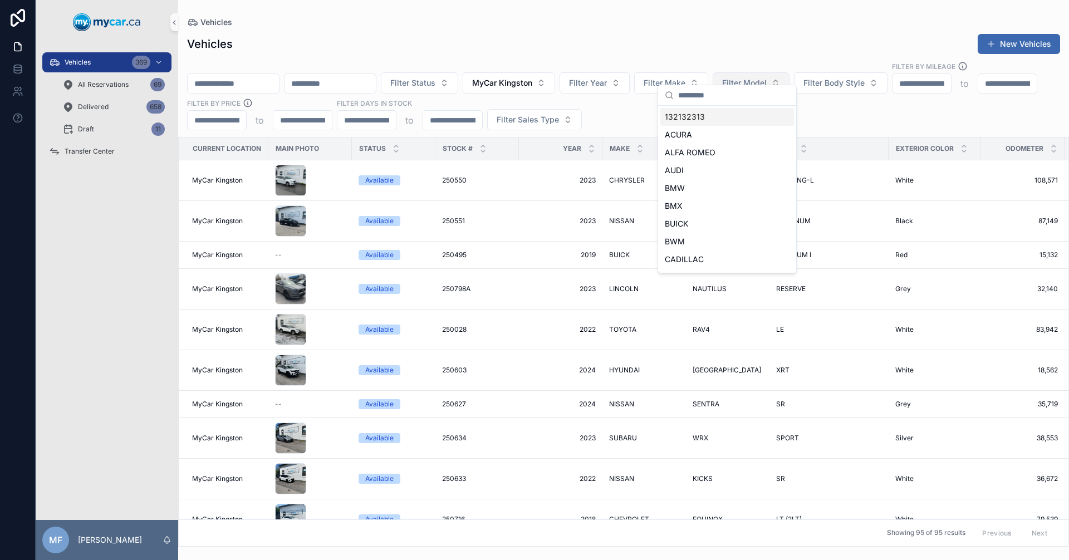
click at [767, 77] on span "Filter Model" at bounding box center [744, 82] width 45 height 11
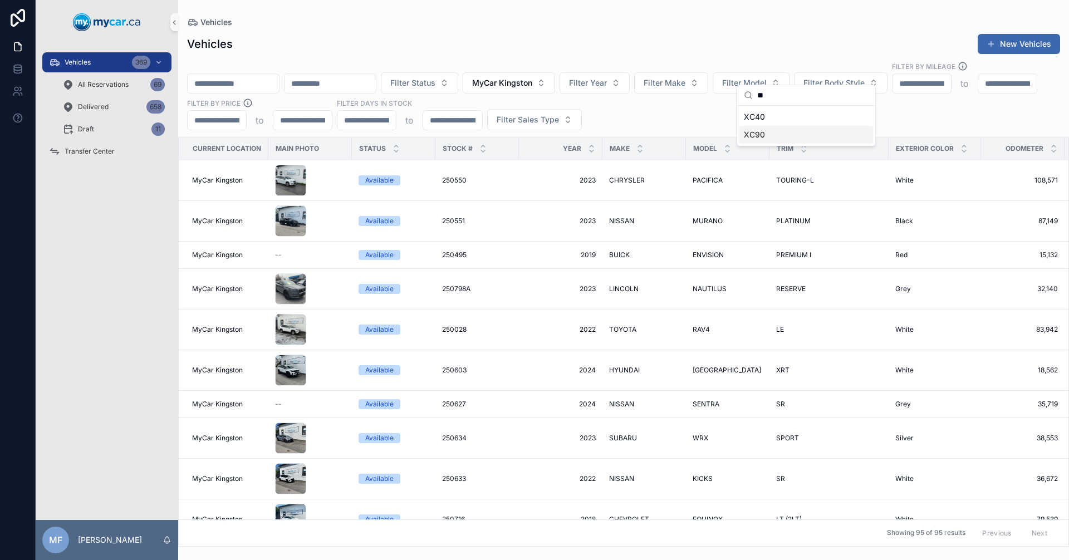
type input "**"
click at [757, 134] on span "XC90" at bounding box center [754, 134] width 21 height 11
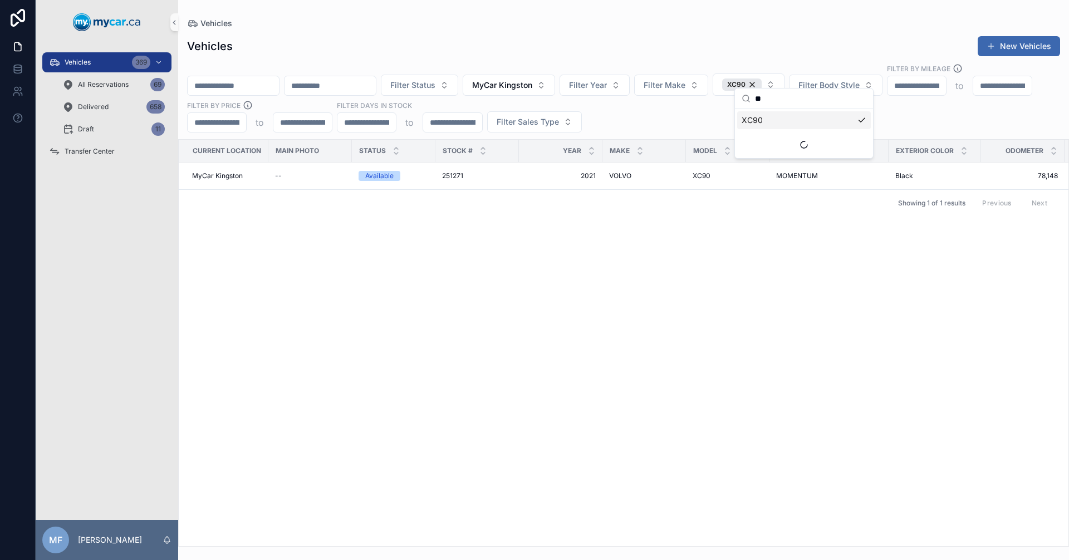
click at [470, 284] on div "Current Location Main Photo Status Stock # Year Make Model Trim Exterior Color …" at bounding box center [624, 343] width 890 height 406
click at [705, 172] on span "XC90" at bounding box center [702, 176] width 18 height 9
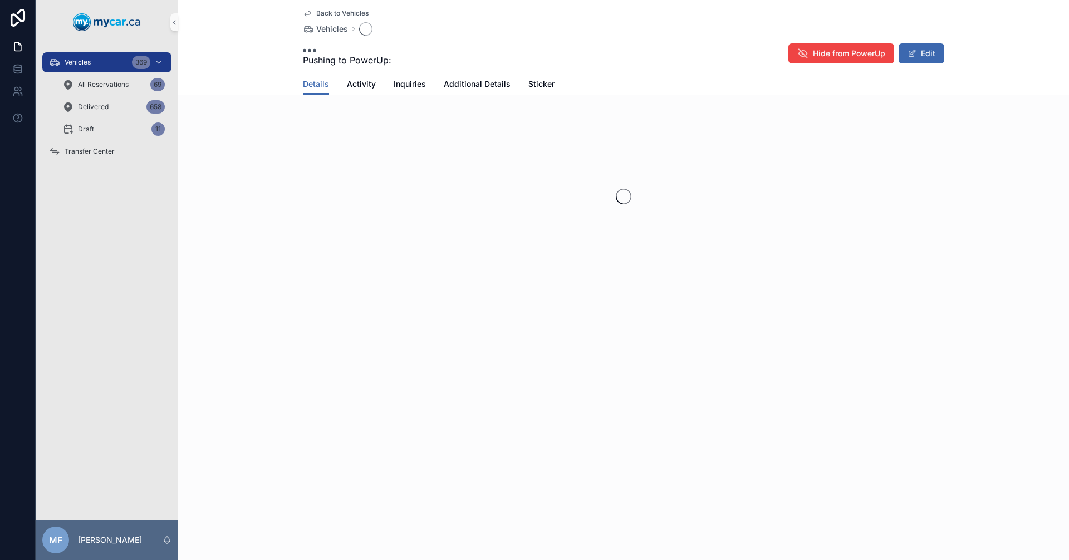
click at [705, 163] on div "scrollable content" at bounding box center [623, 197] width 891 height 176
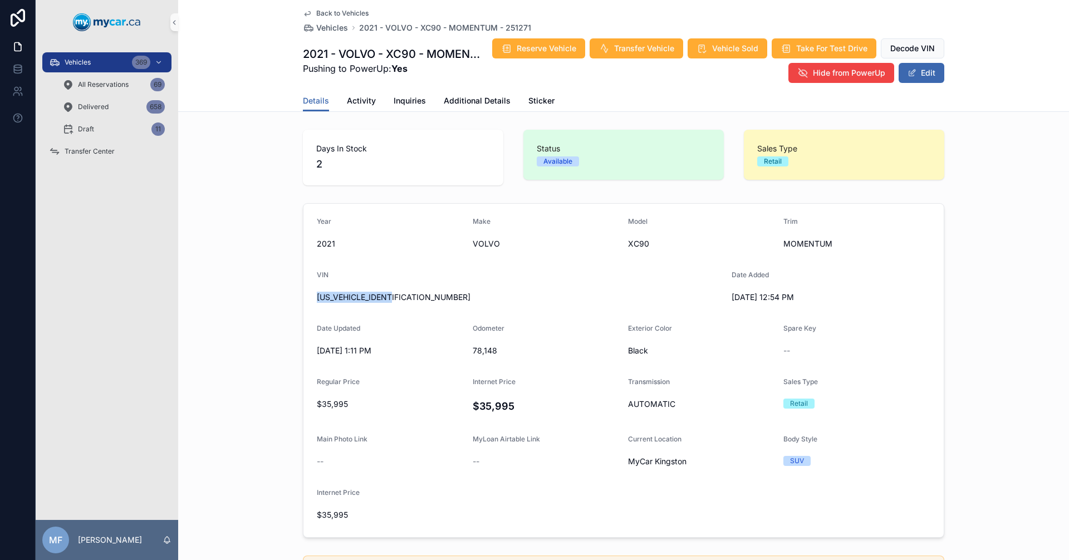
drag, startPoint x: 404, startPoint y: 296, endPoint x: 301, endPoint y: 305, distance: 103.4
click at [303, 305] on form "Year [DATE] Make VOLVO Model XC90 Trim MOMENTUM VIN [US_VEHICLE_IDENTIFICATION_…" at bounding box center [623, 371] width 640 height 334
copy span "[US_VEHICLE_IDENTIFICATION_NUMBER]"
click at [448, 102] on span "Additional Details" at bounding box center [477, 100] width 67 height 11
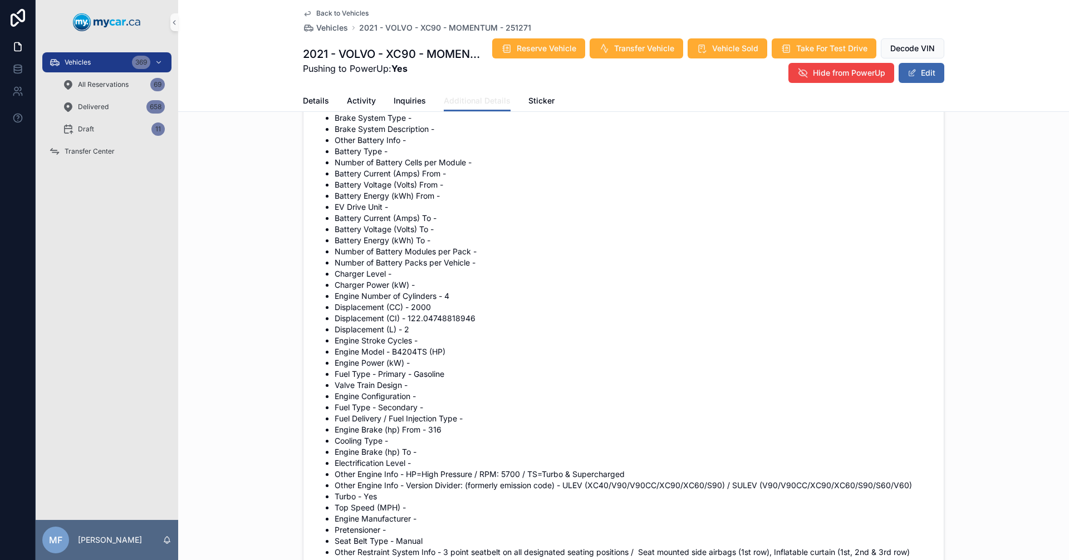
scroll to position [1615, 0]
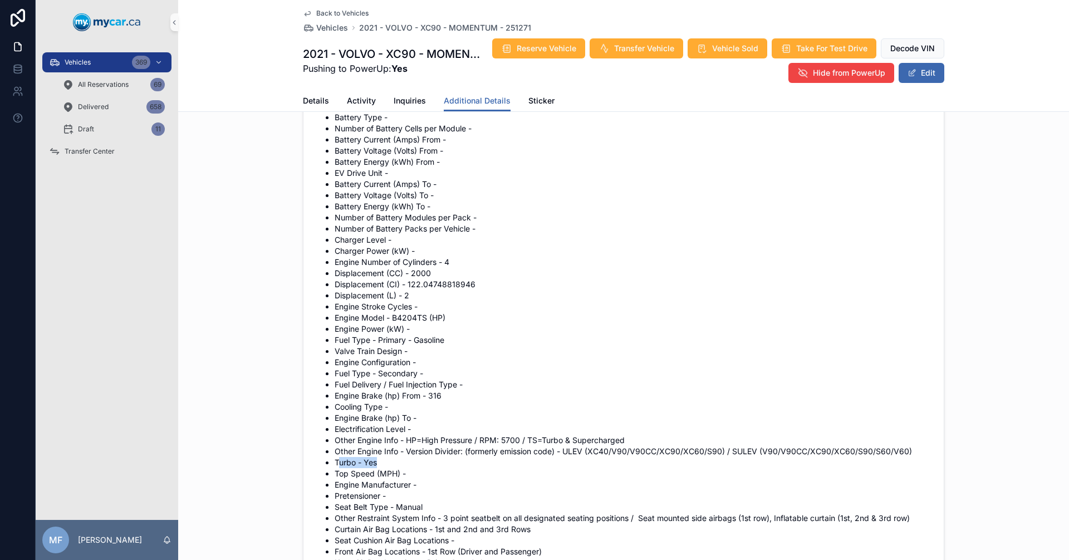
drag, startPoint x: 336, startPoint y: 440, endPoint x: 422, endPoint y: 436, distance: 85.9
click at [410, 457] on li "Turbo - Yes" at bounding box center [633, 462] width 596 height 11
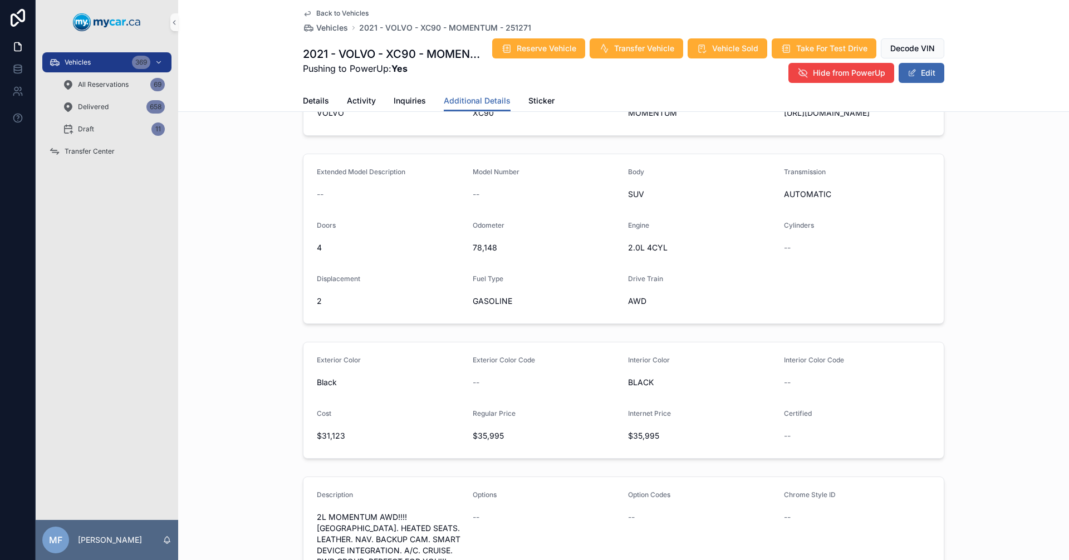
scroll to position [0, 0]
